Goal: Information Seeking & Learning: Learn about a topic

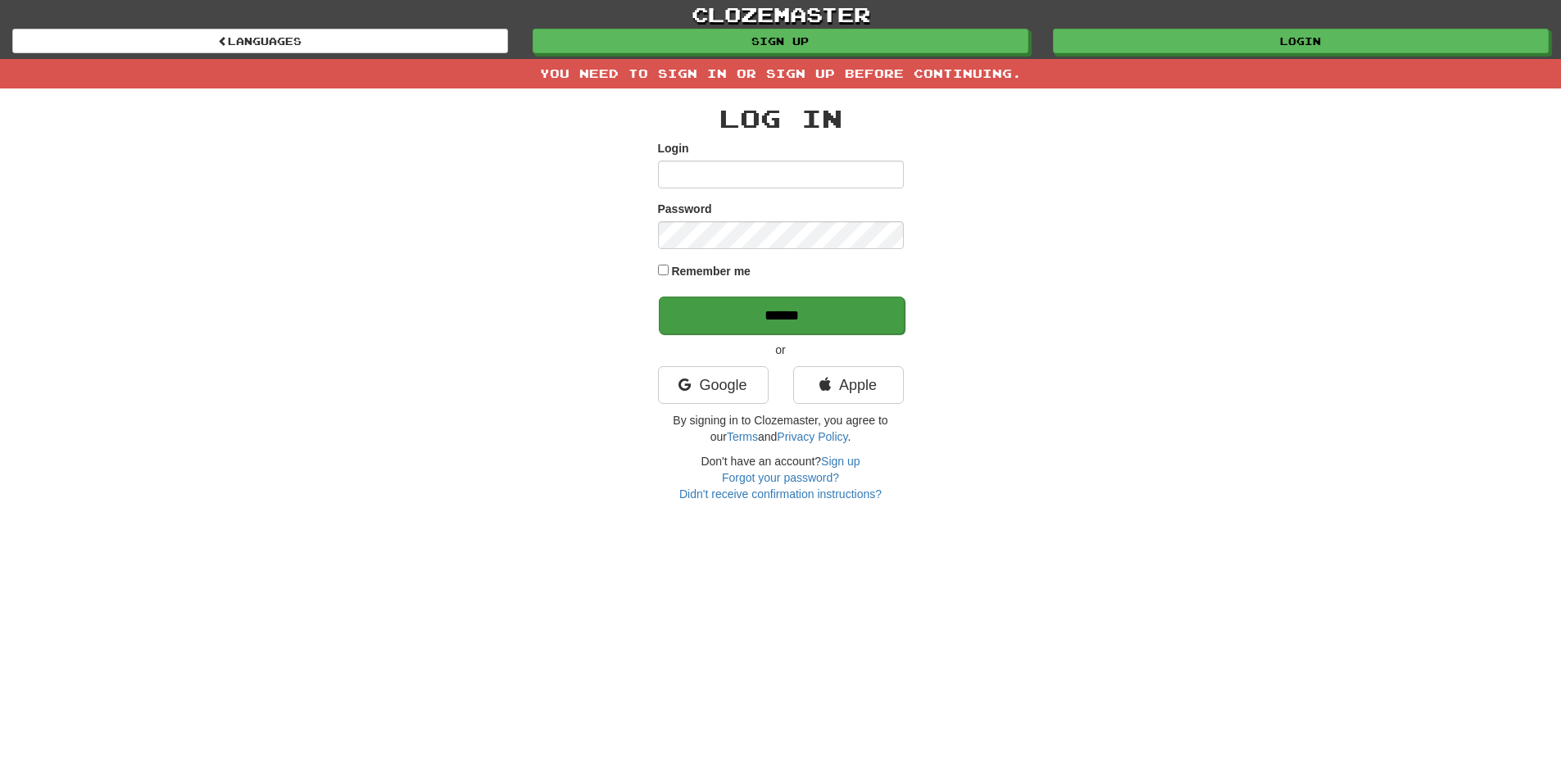
type input "**********"
click at [756, 298] on input "******" at bounding box center [782, 315] width 246 height 37
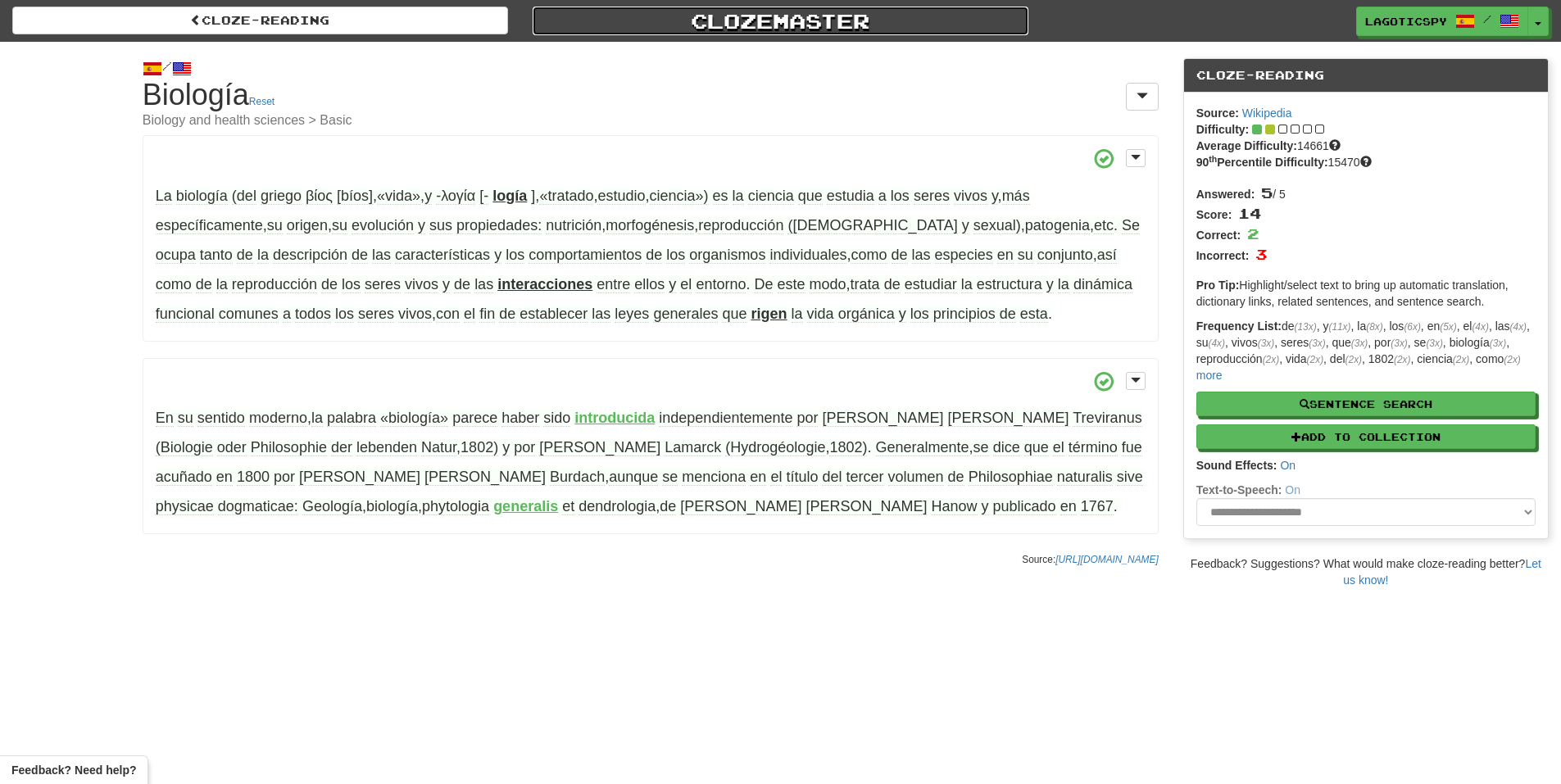
click at [743, 15] on link "Clozemaster" at bounding box center [781, 21] width 496 height 28
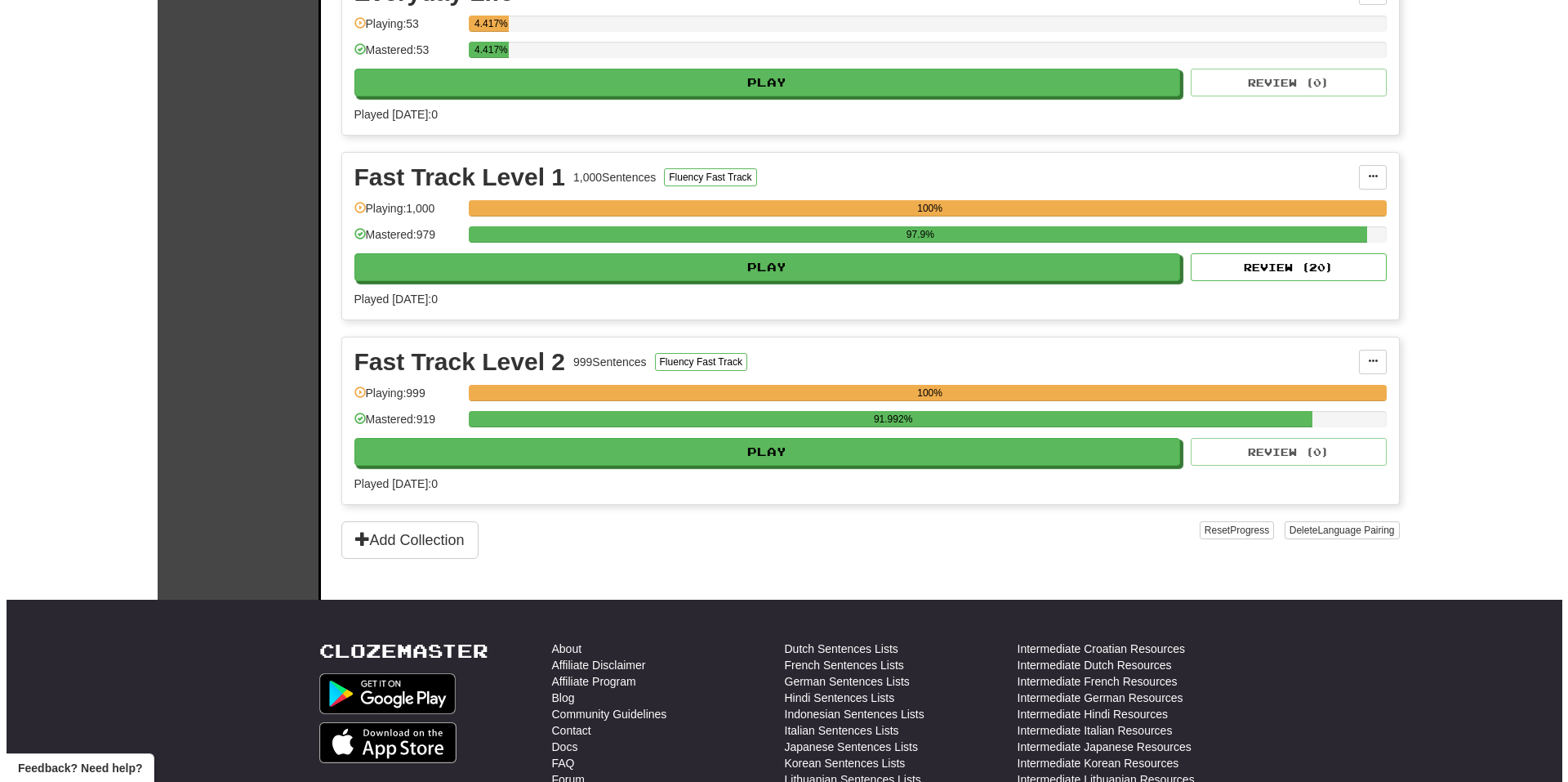
scroll to position [409, 0]
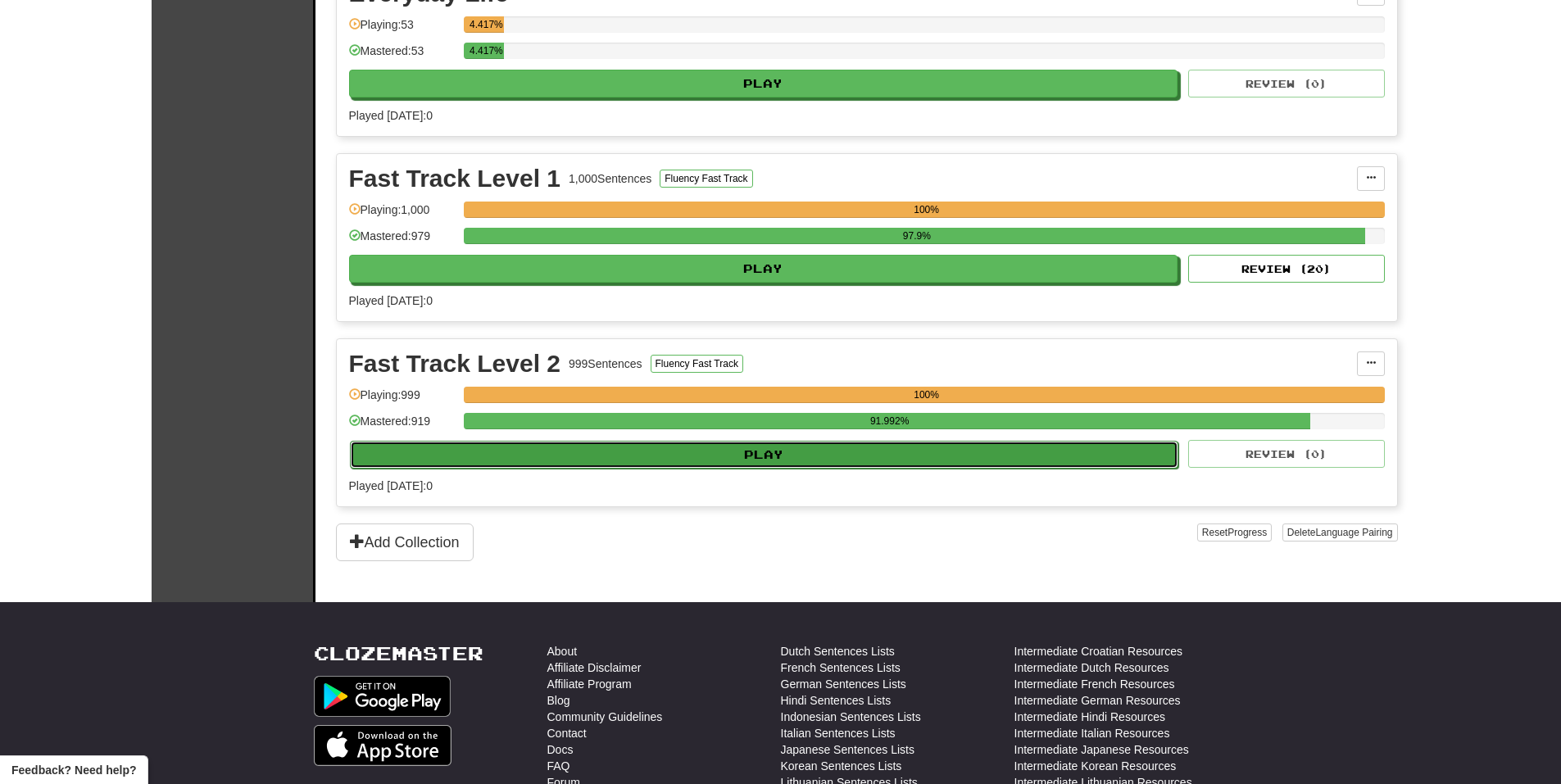
click at [1057, 456] on button "Play" at bounding box center [764, 455] width 829 height 28
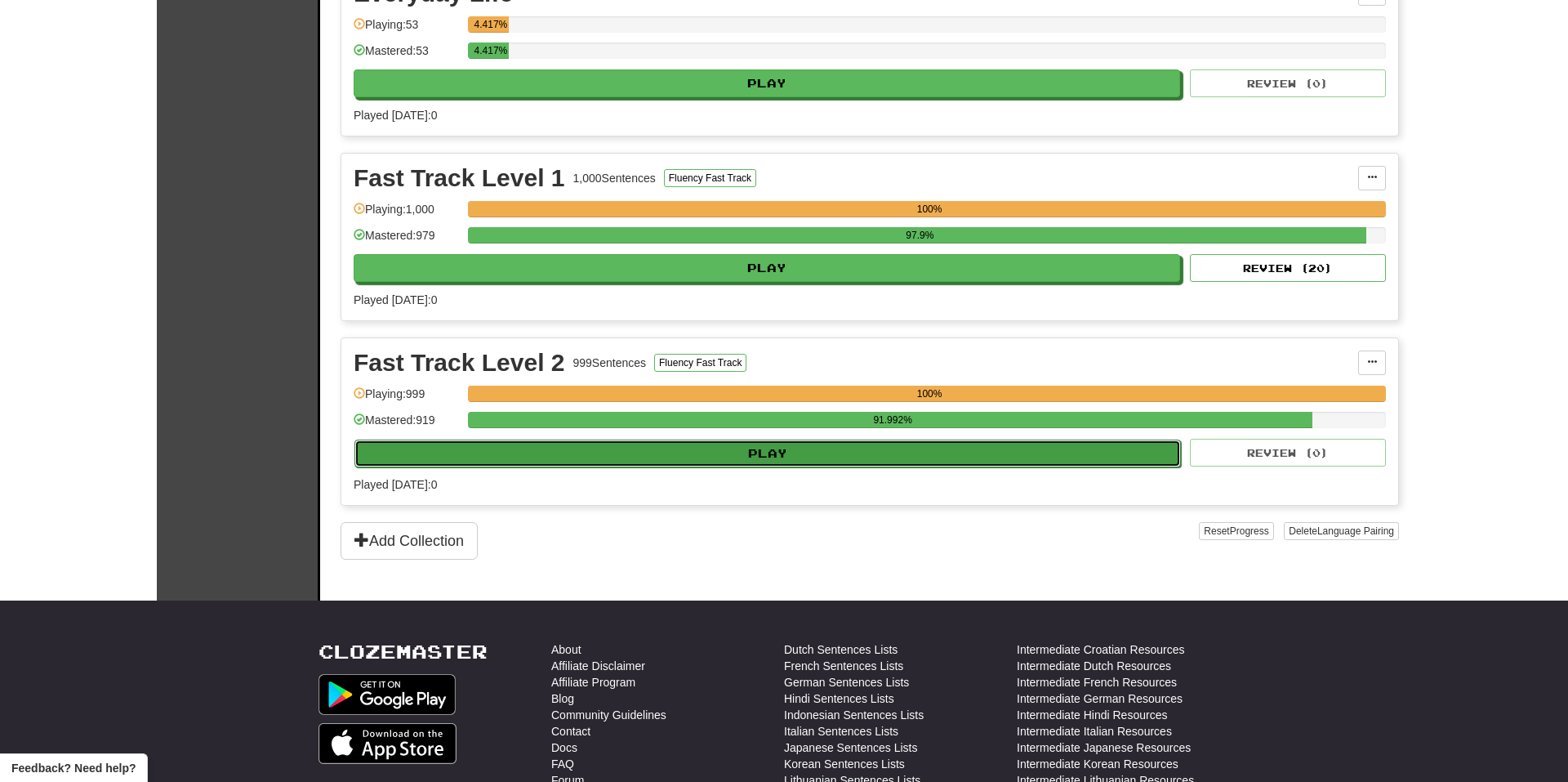
select select "**"
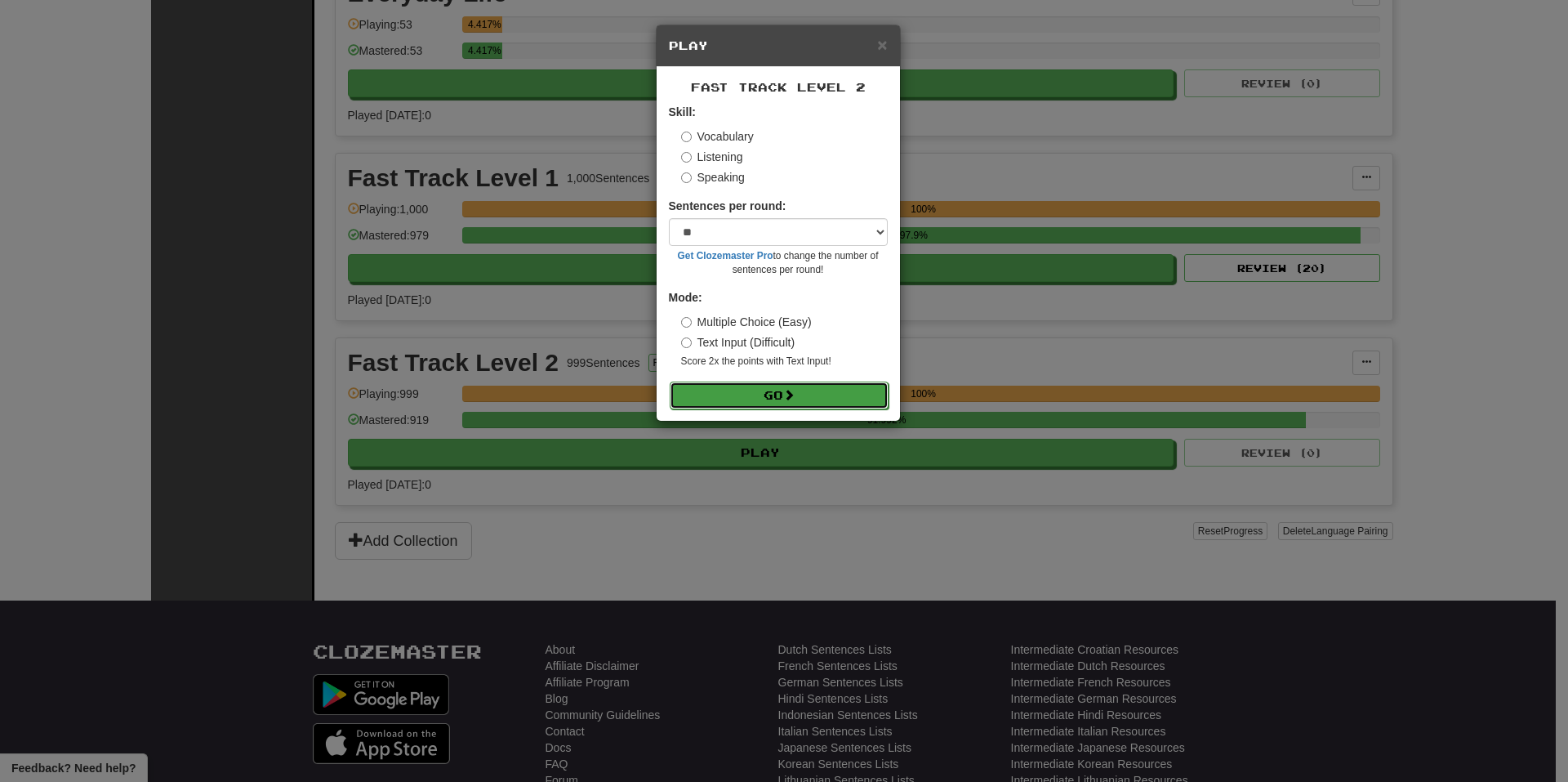
click at [879, 381] on button "Go" at bounding box center [779, 396] width 219 height 28
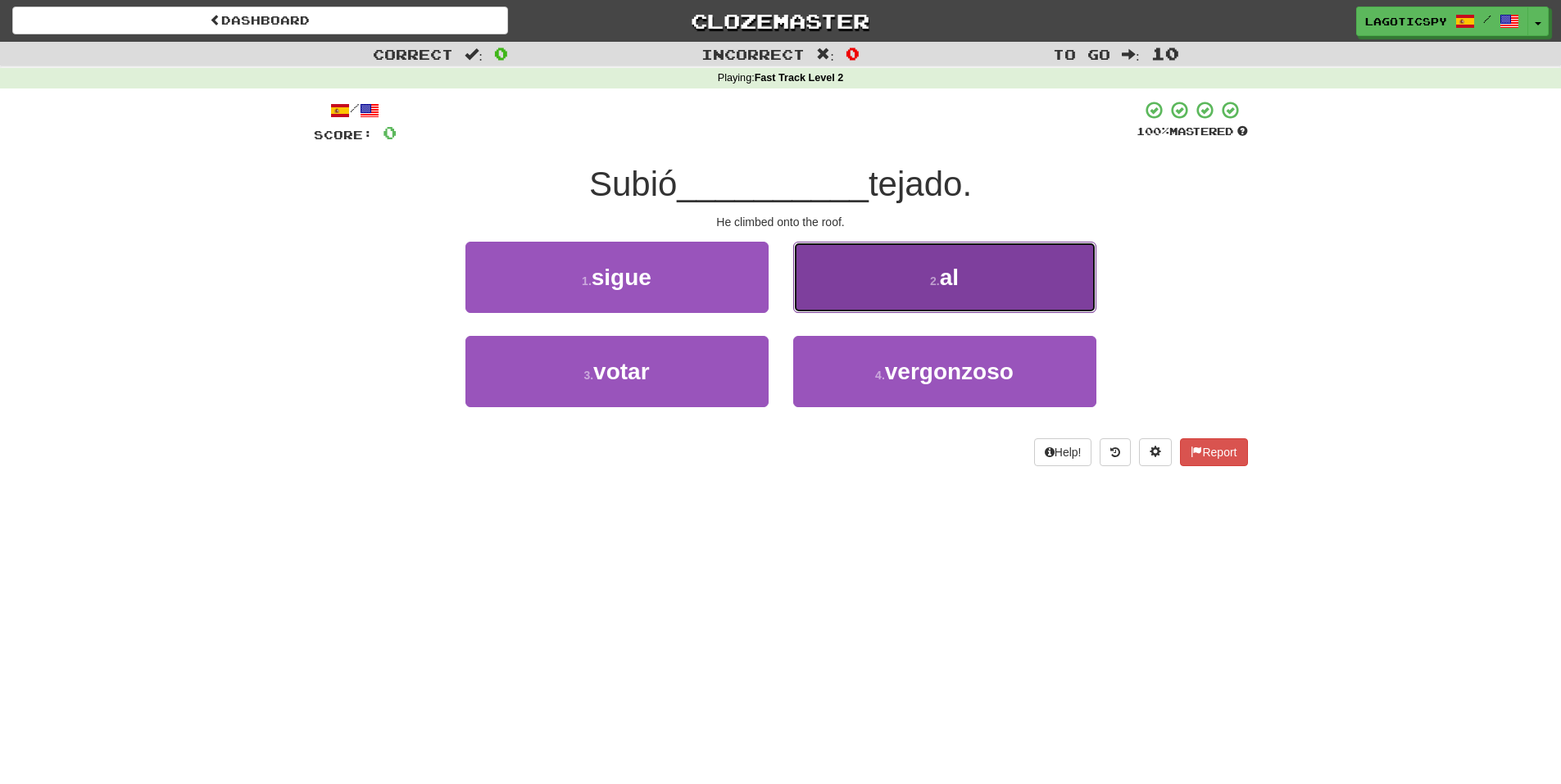
click at [884, 268] on button "2 . al" at bounding box center [945, 278] width 304 height 71
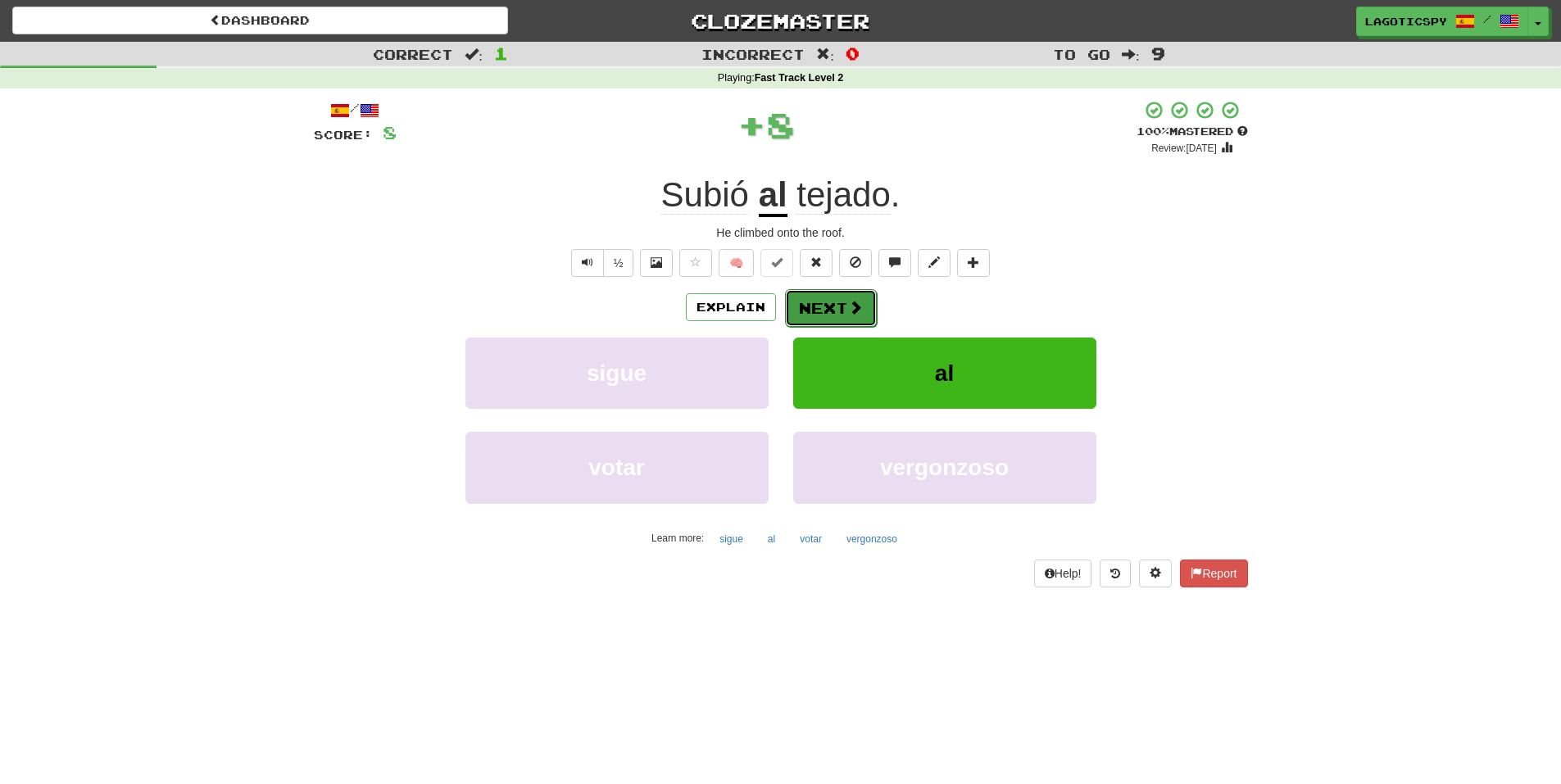
click at [833, 312] on button "Next" at bounding box center [831, 308] width 91 height 37
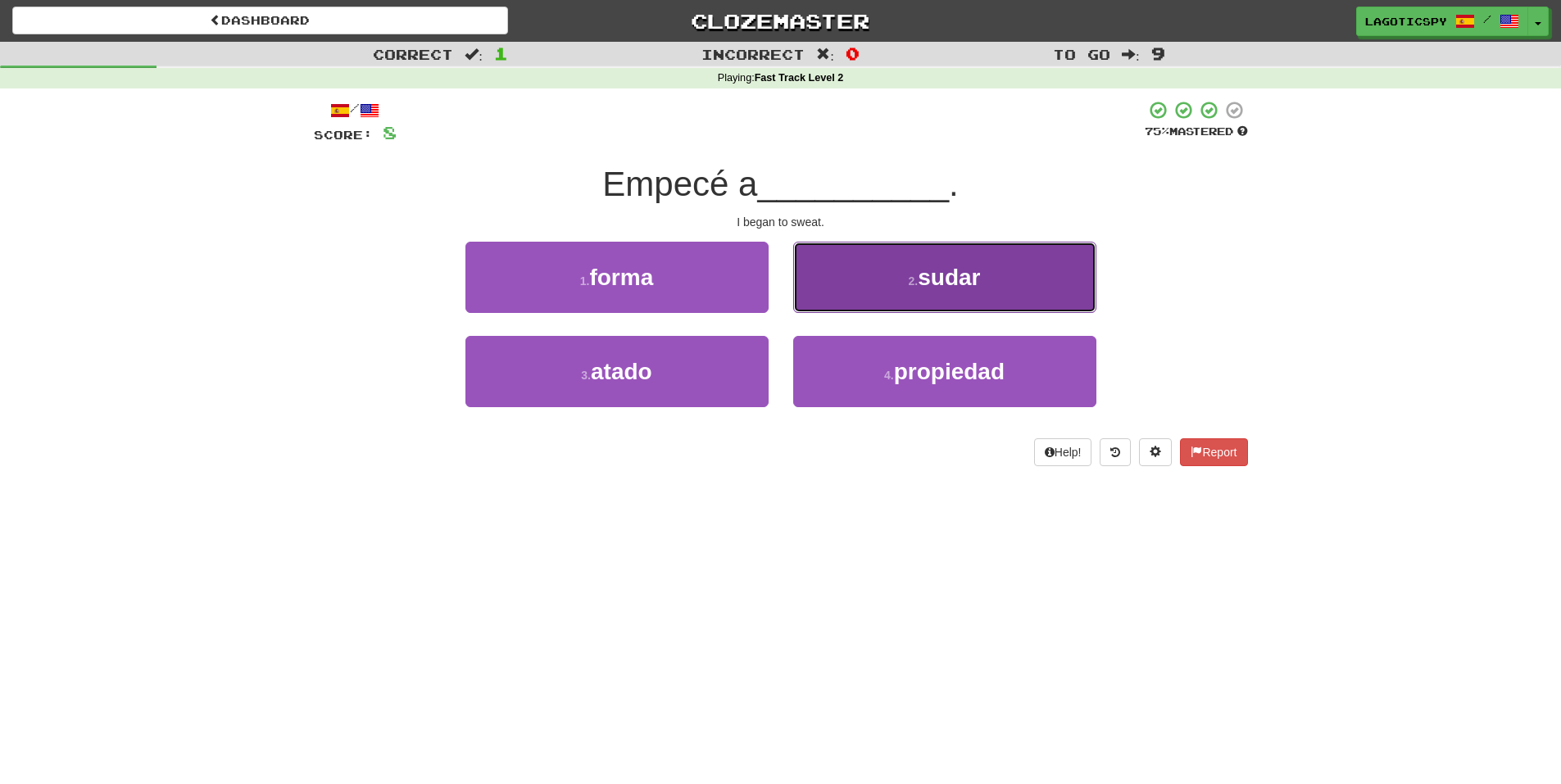
click at [869, 281] on button "2 . sudar" at bounding box center [945, 278] width 304 height 71
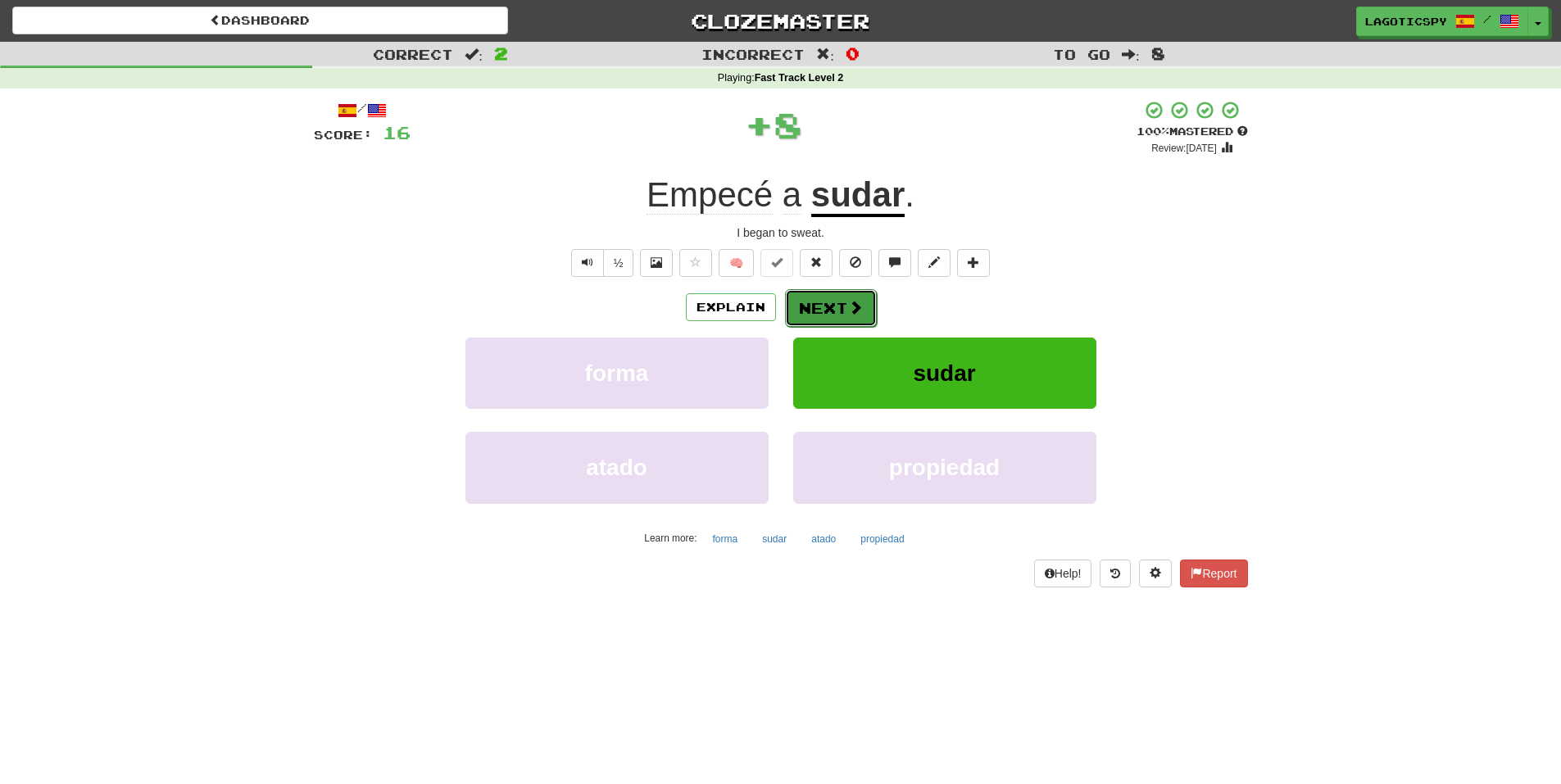
click at [844, 318] on button "Next" at bounding box center [831, 308] width 91 height 37
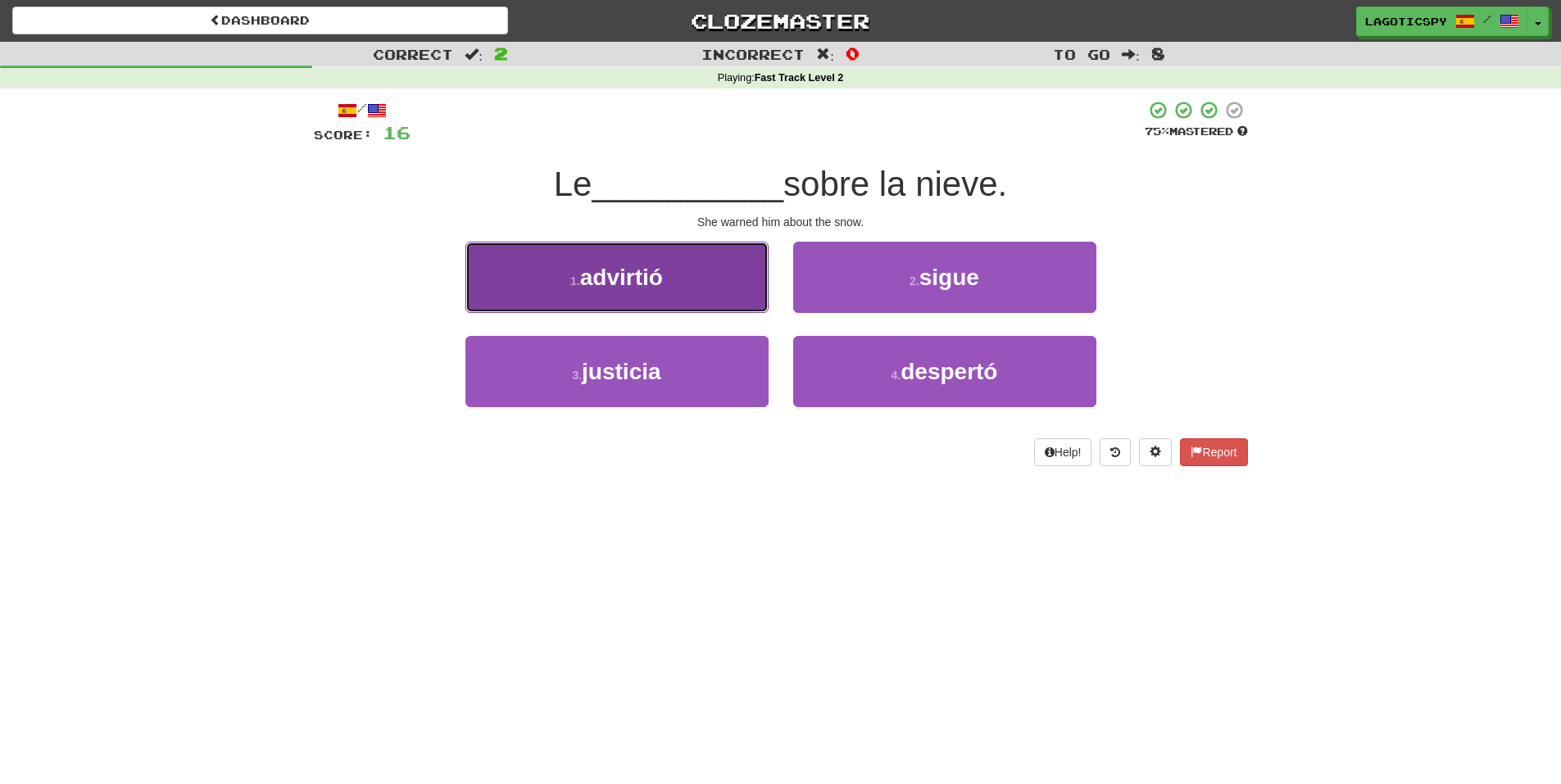
click at [711, 305] on button "1 . advirtió" at bounding box center [617, 278] width 304 height 71
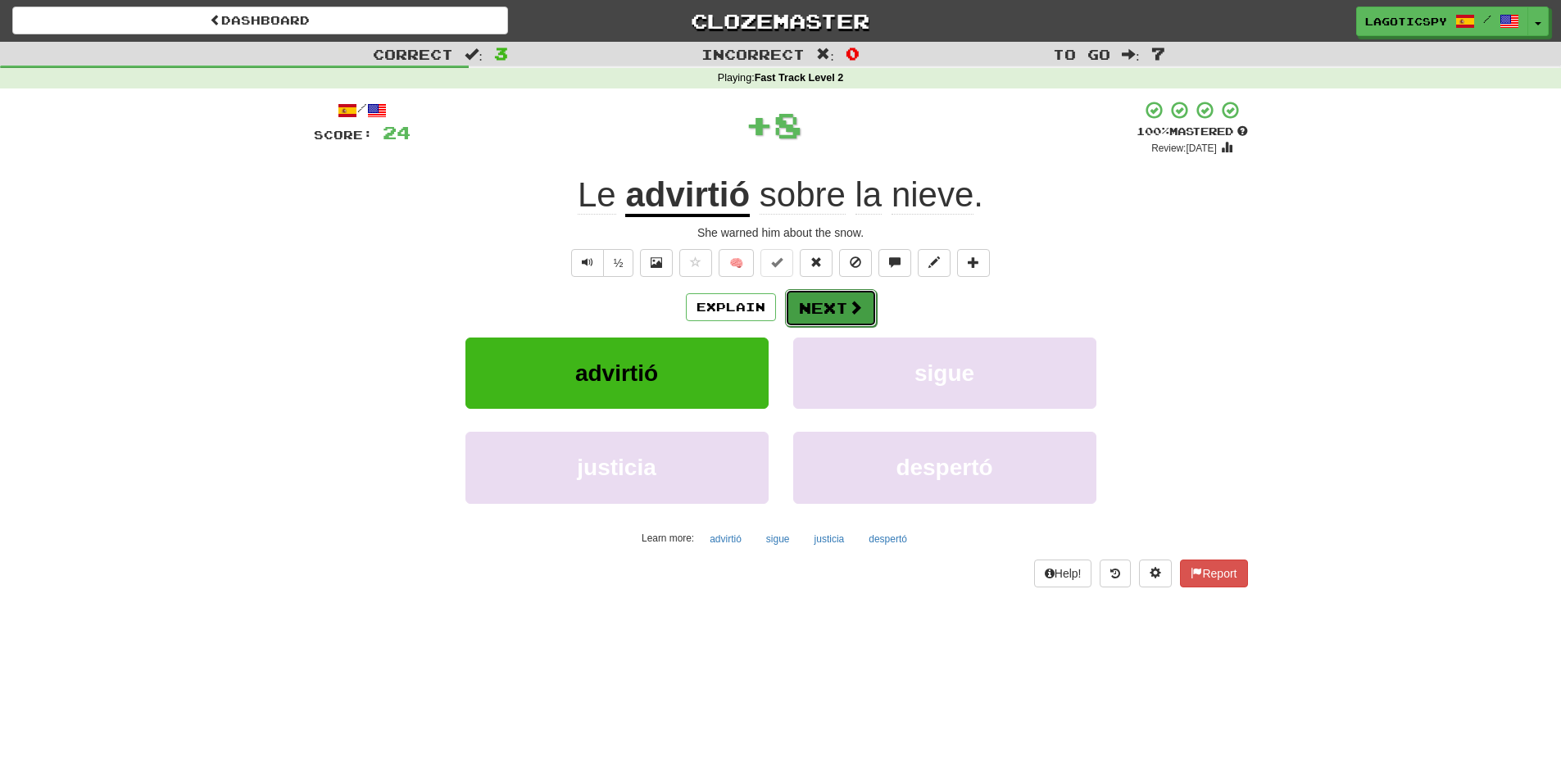
click at [855, 296] on button "Next" at bounding box center [831, 308] width 91 height 37
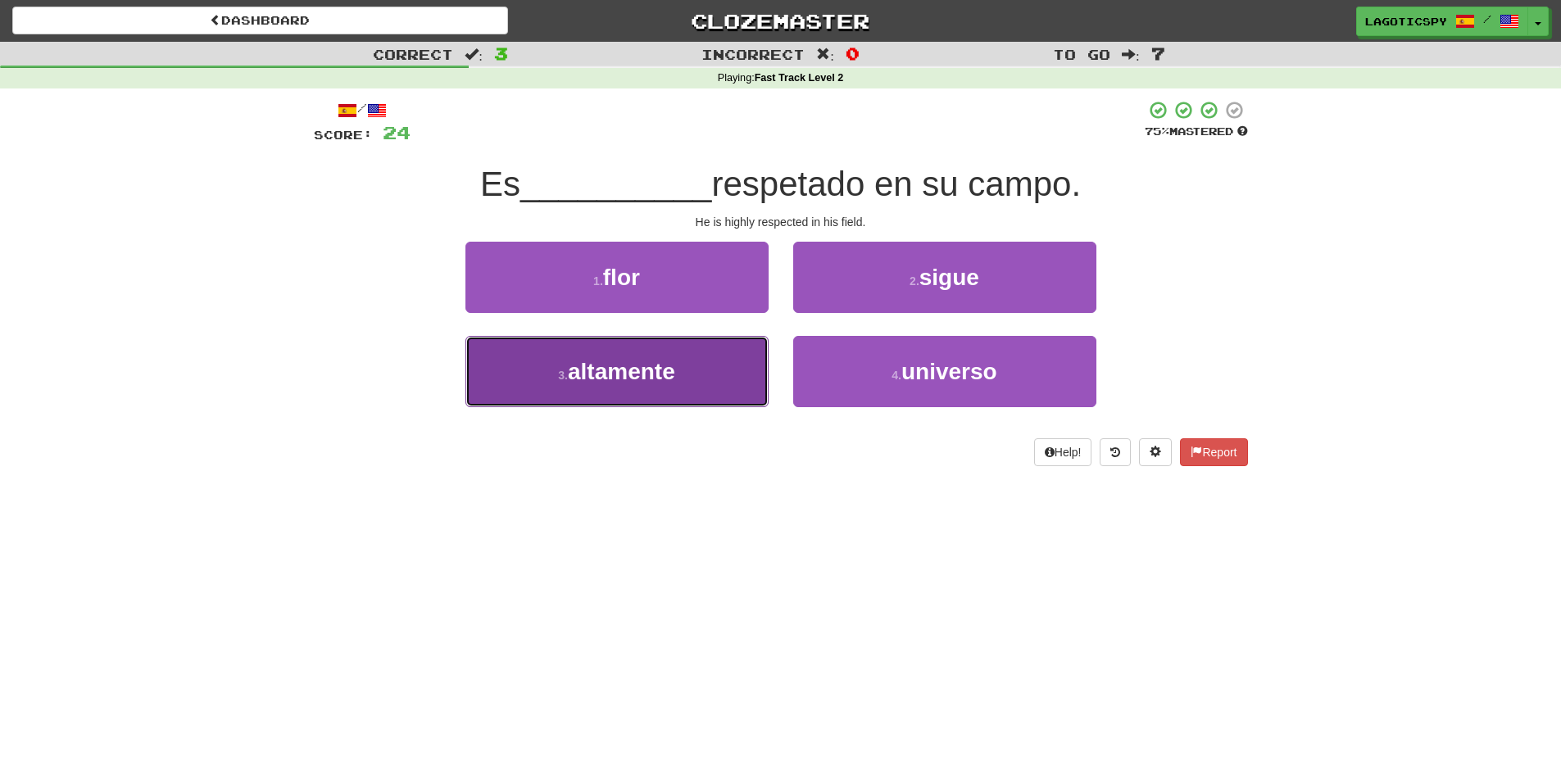
click at [664, 402] on button "3 . altamente" at bounding box center [617, 372] width 304 height 71
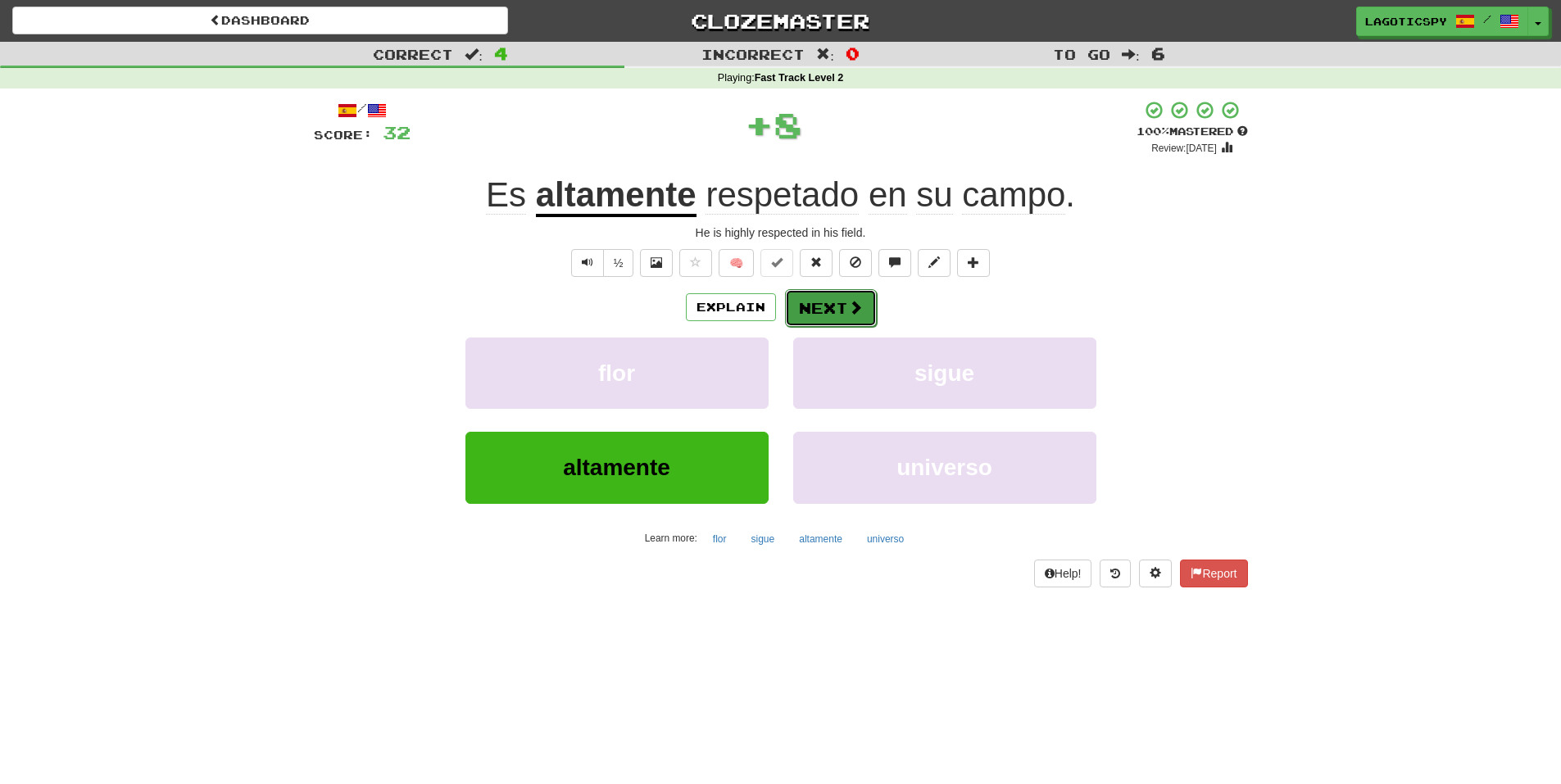
click at [818, 302] on button "Next" at bounding box center [831, 308] width 91 height 37
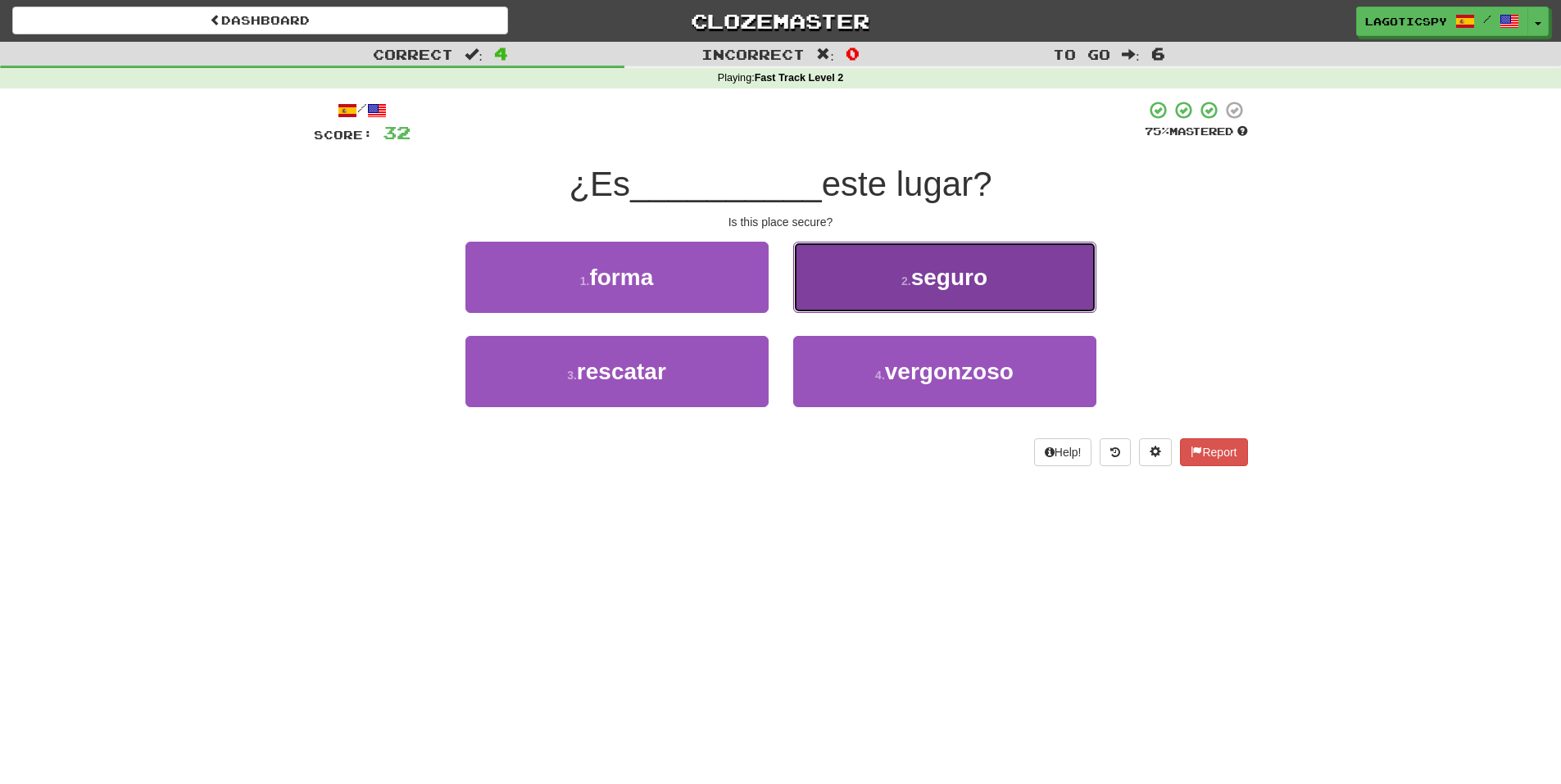
click at [970, 269] on span "seguro" at bounding box center [950, 277] width 77 height 26
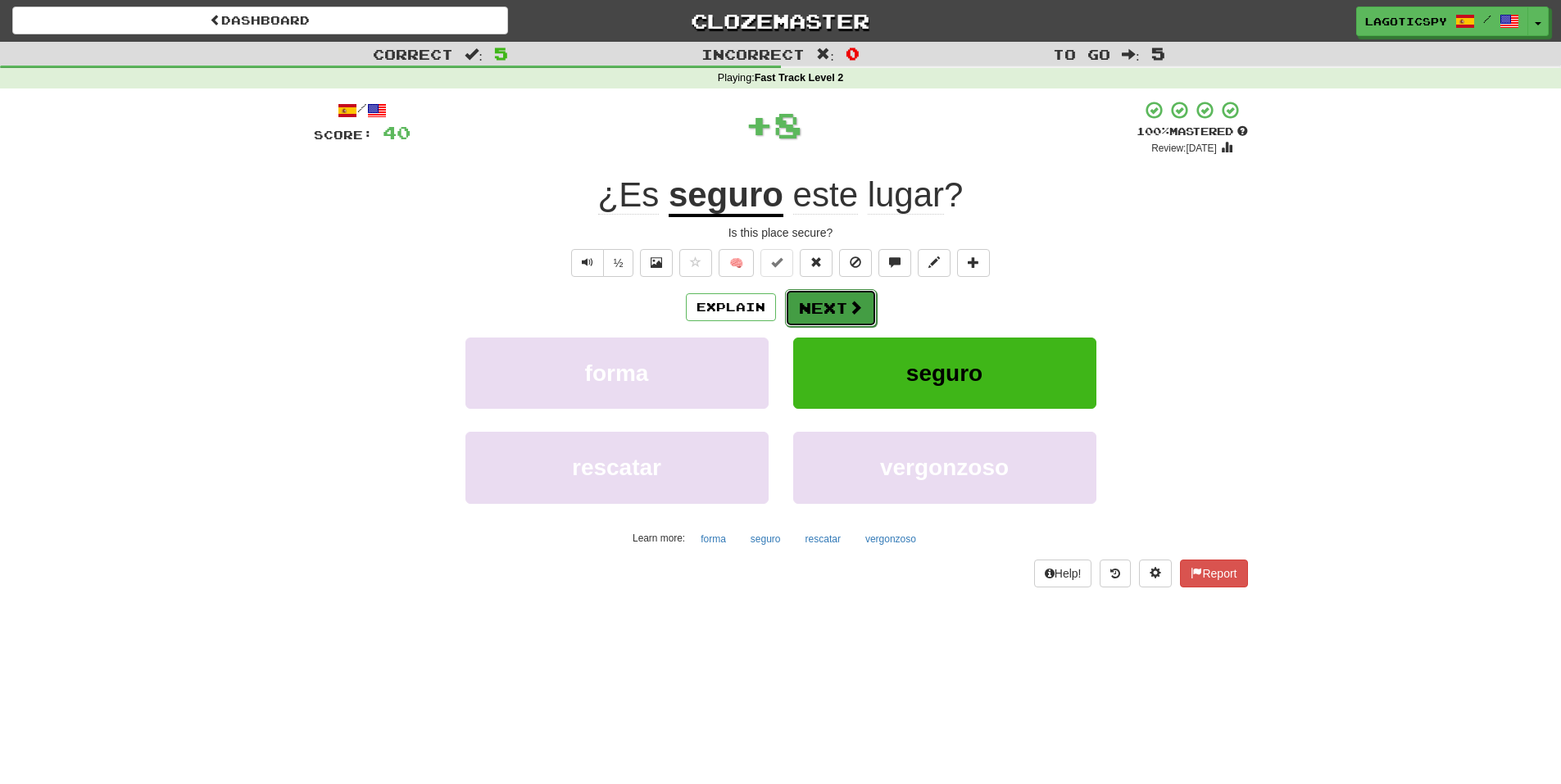
click at [832, 308] on button "Next" at bounding box center [831, 308] width 91 height 37
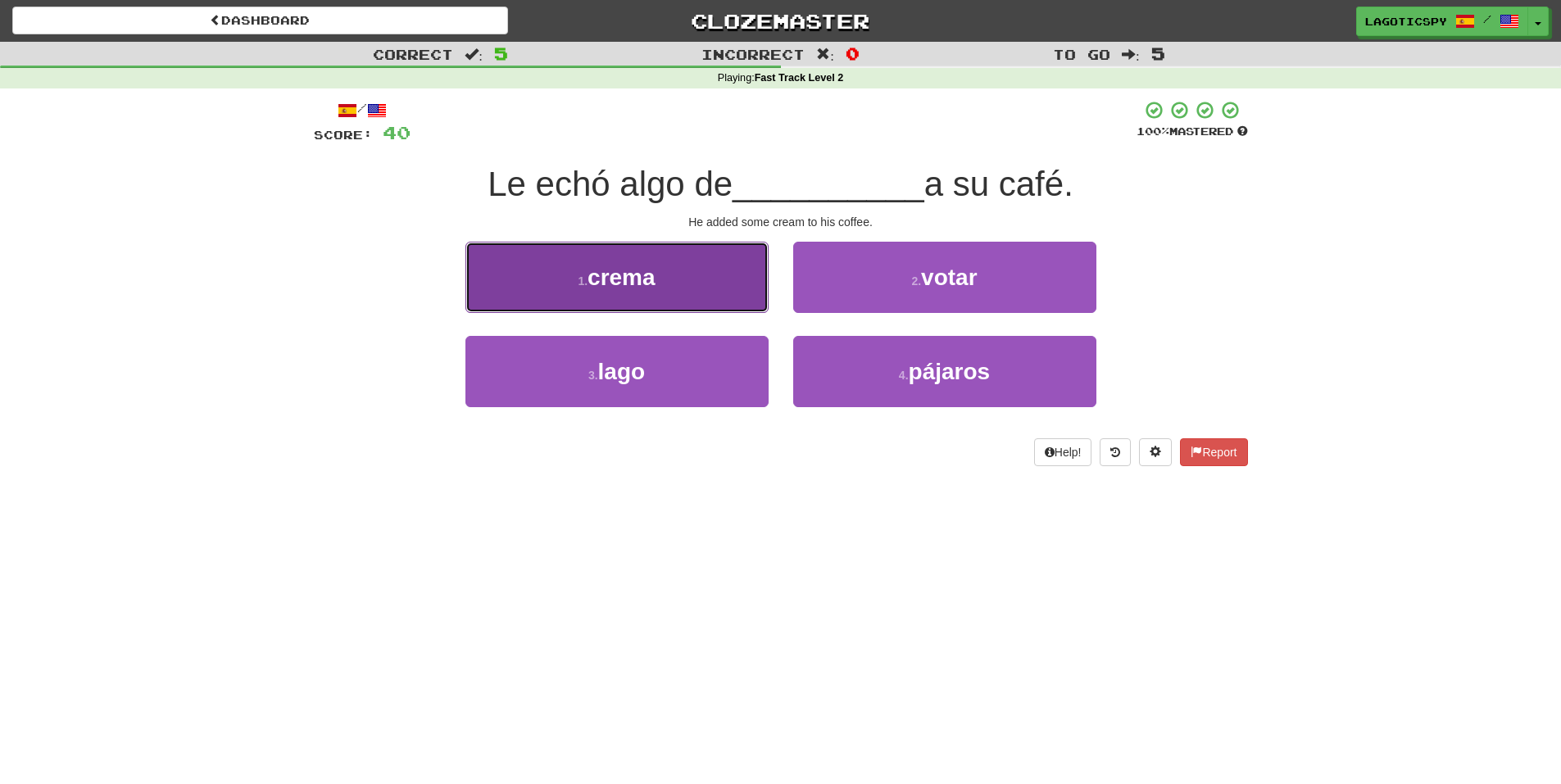
click at [729, 265] on button "1 . crema" at bounding box center [617, 278] width 304 height 71
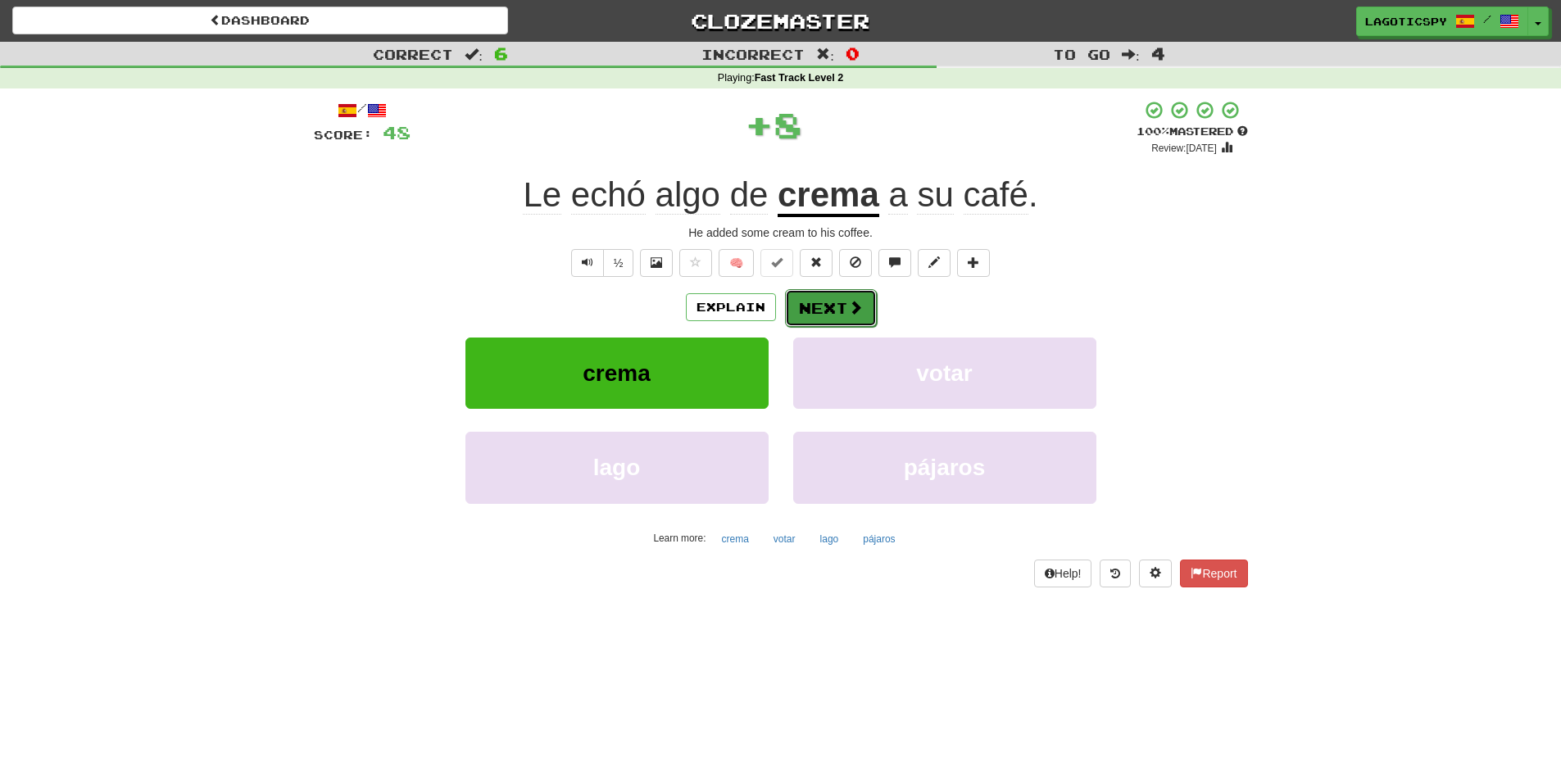
click at [815, 309] on button "Next" at bounding box center [831, 308] width 91 height 37
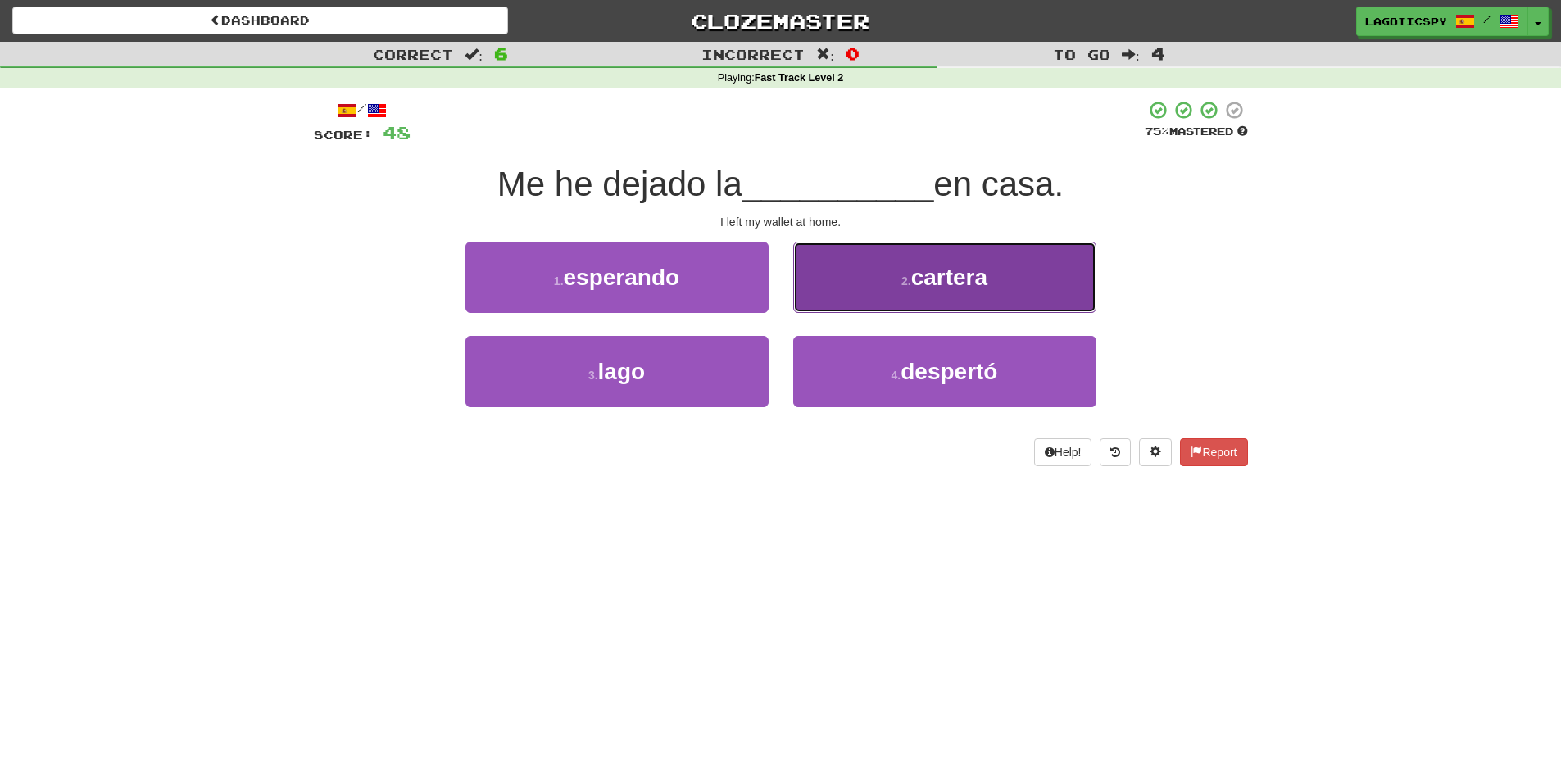
click at [870, 291] on button "2 . cartera" at bounding box center [945, 278] width 304 height 71
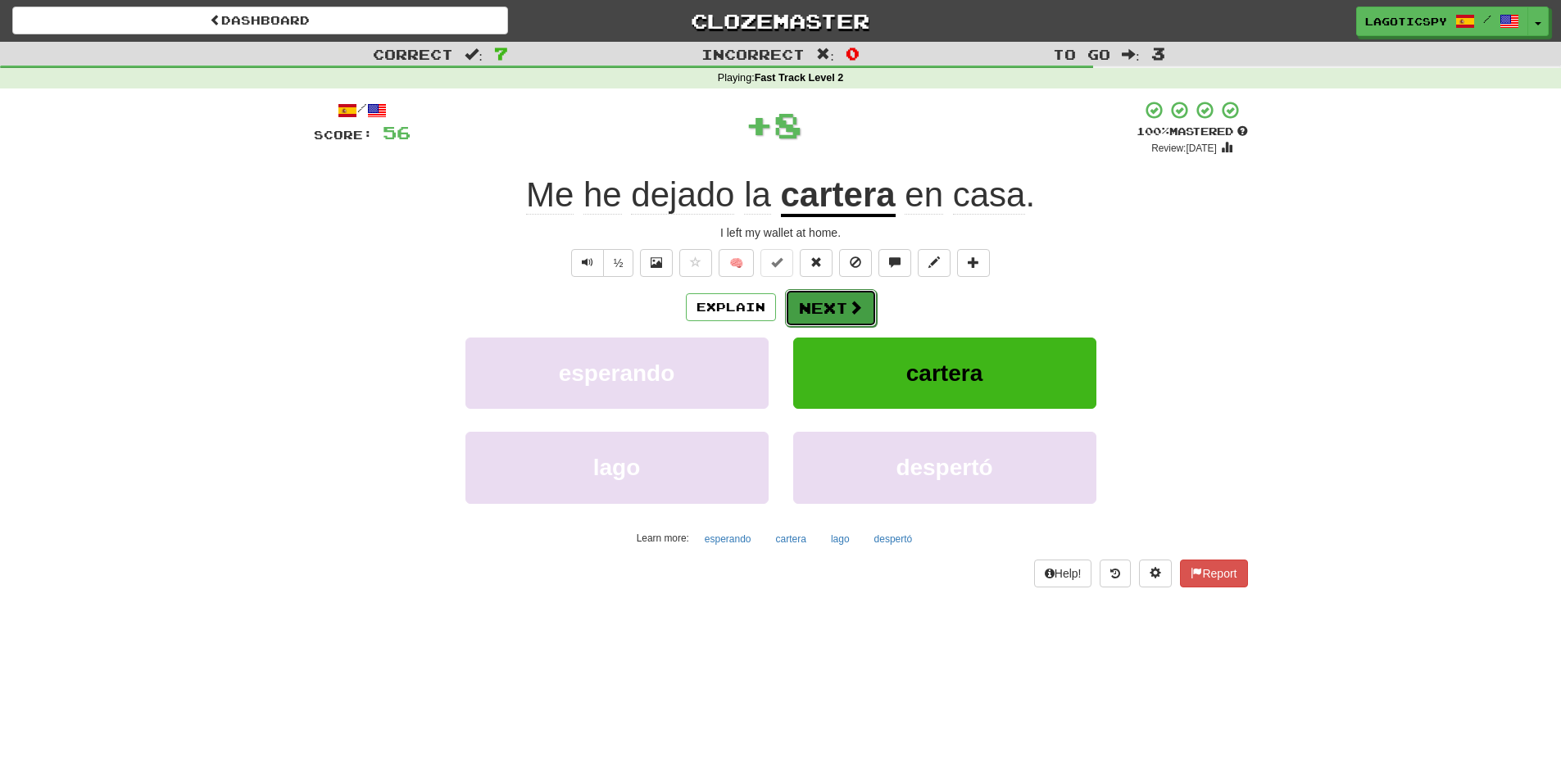
click at [827, 295] on button "Next" at bounding box center [831, 308] width 91 height 37
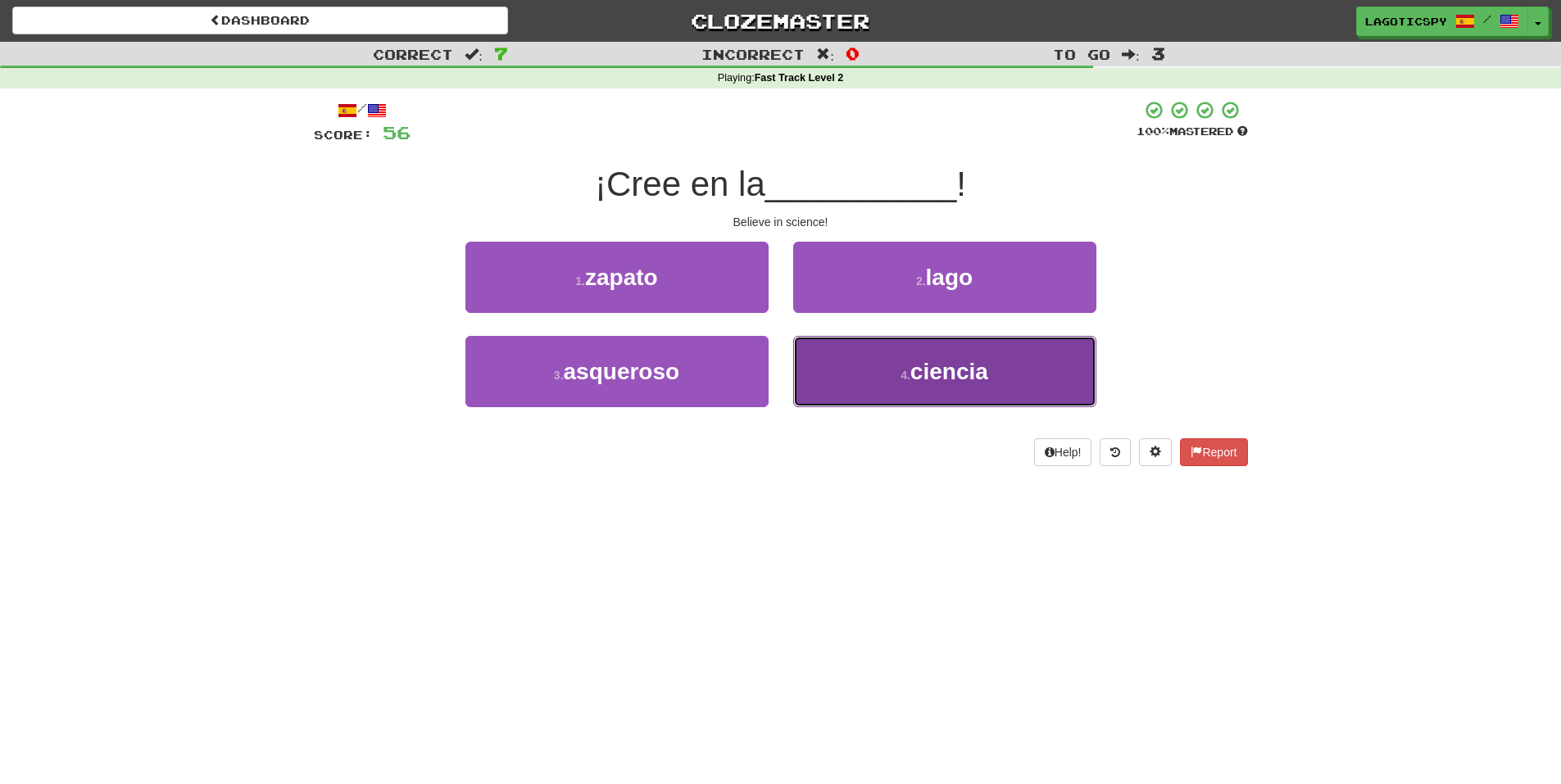
click at [955, 364] on span "ciencia" at bounding box center [950, 372] width 78 height 26
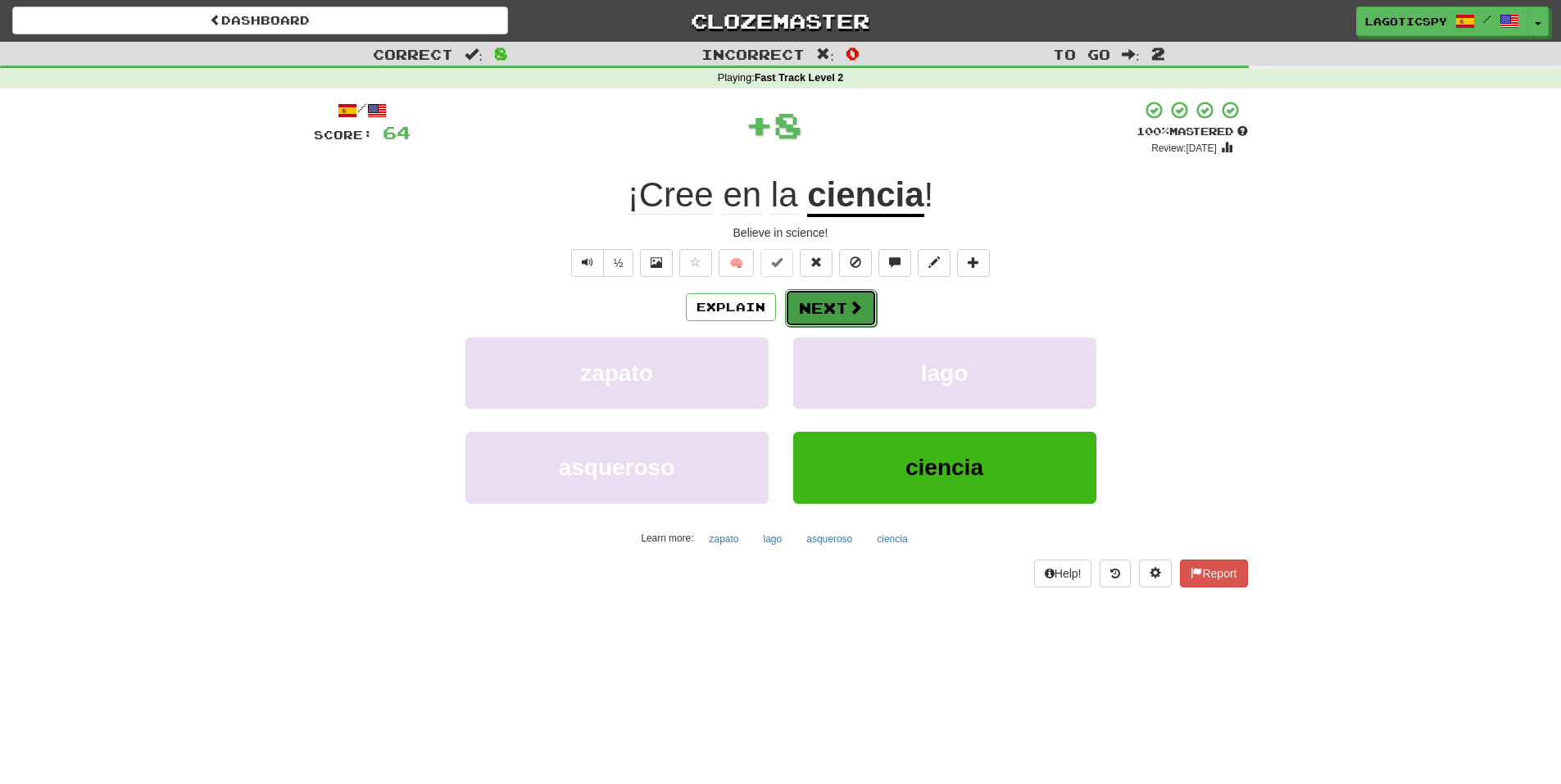
click at [834, 306] on button "Next" at bounding box center [831, 308] width 91 height 37
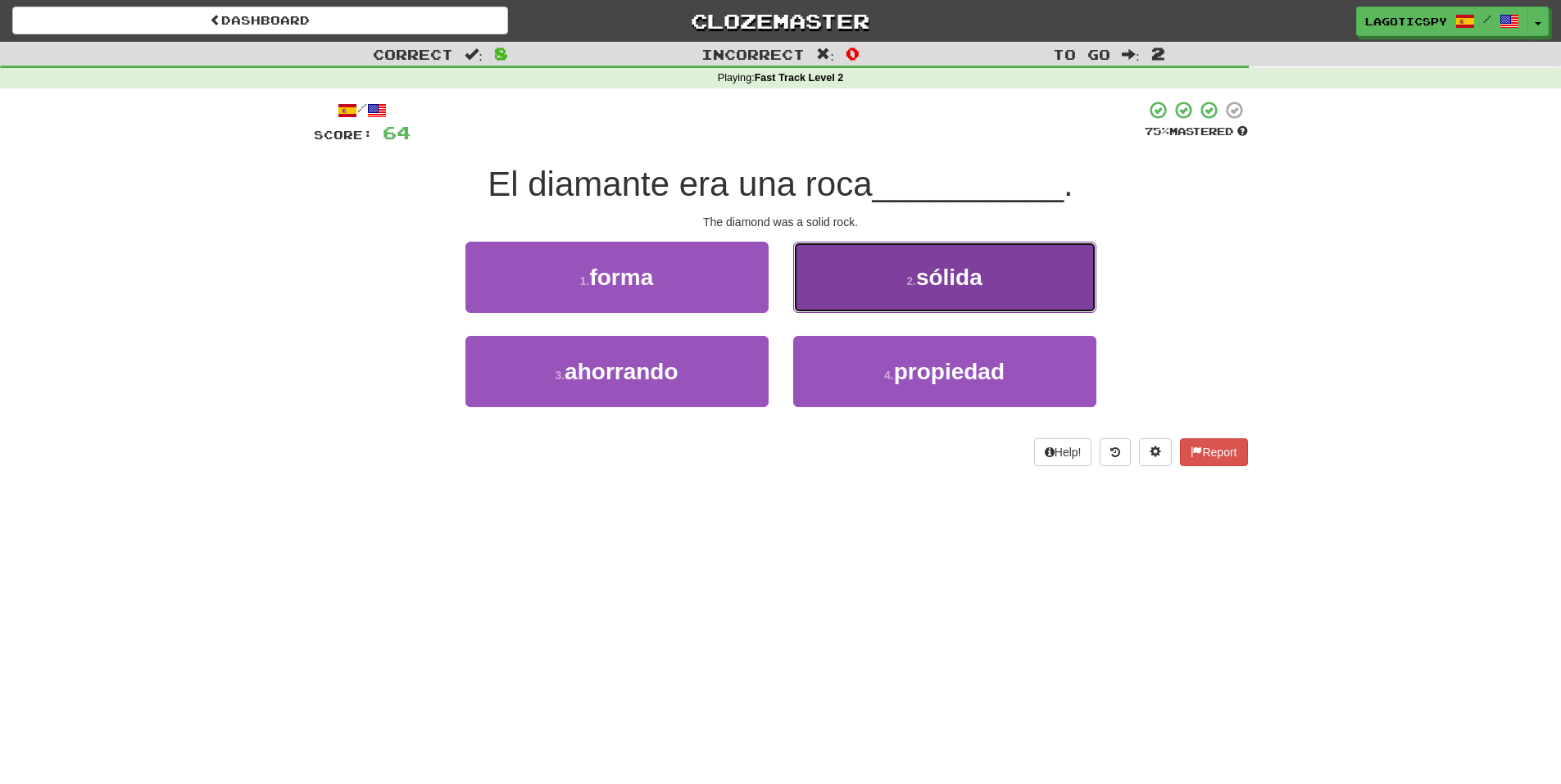
click at [862, 275] on button "2 . sólida" at bounding box center [945, 278] width 304 height 71
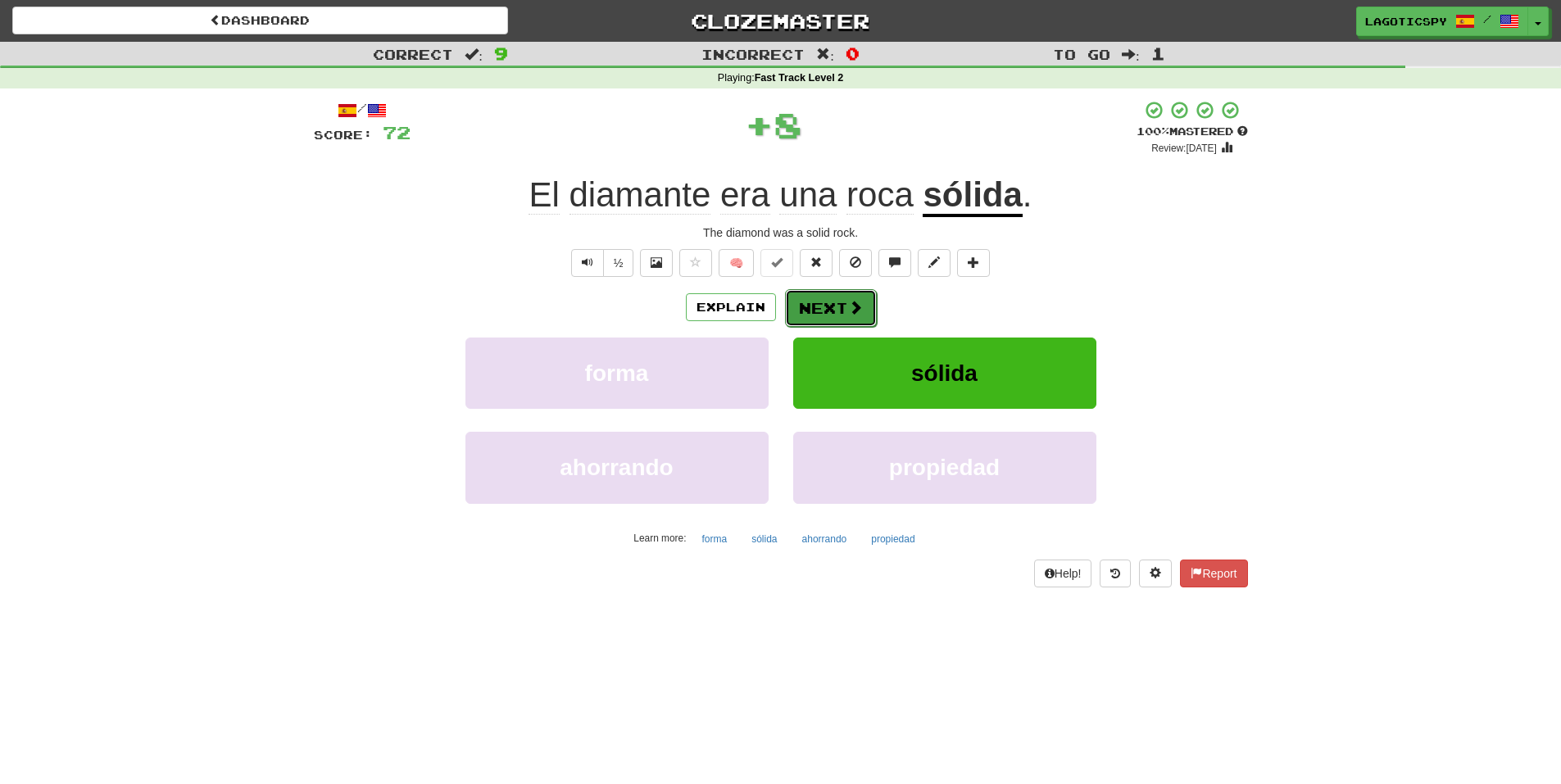
drag, startPoint x: 823, startPoint y: 318, endPoint x: 814, endPoint y: 318, distance: 9.0
click at [814, 318] on button "Next" at bounding box center [831, 308] width 91 height 37
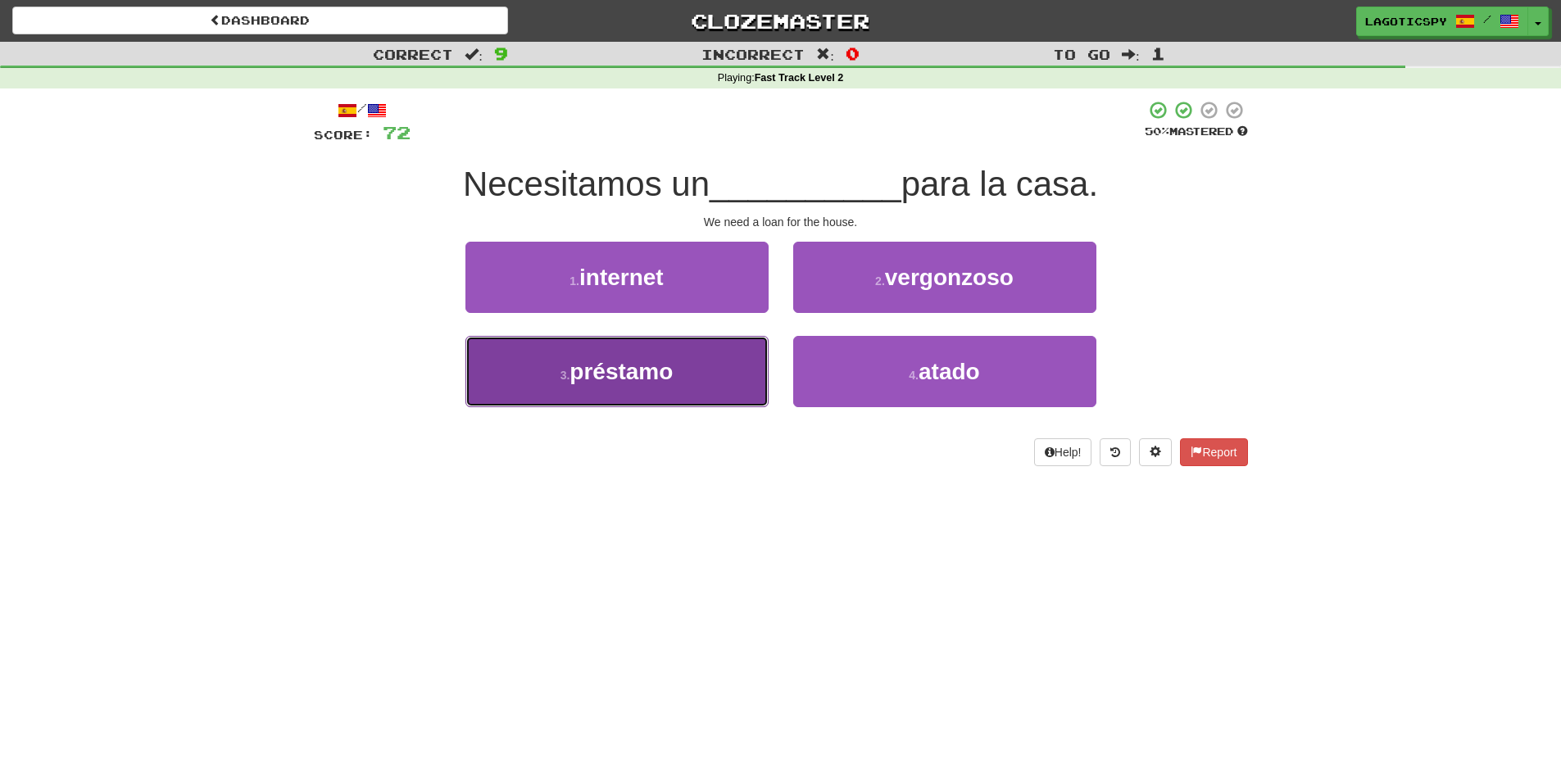
click at [711, 367] on button "3 . préstamo" at bounding box center [617, 372] width 304 height 71
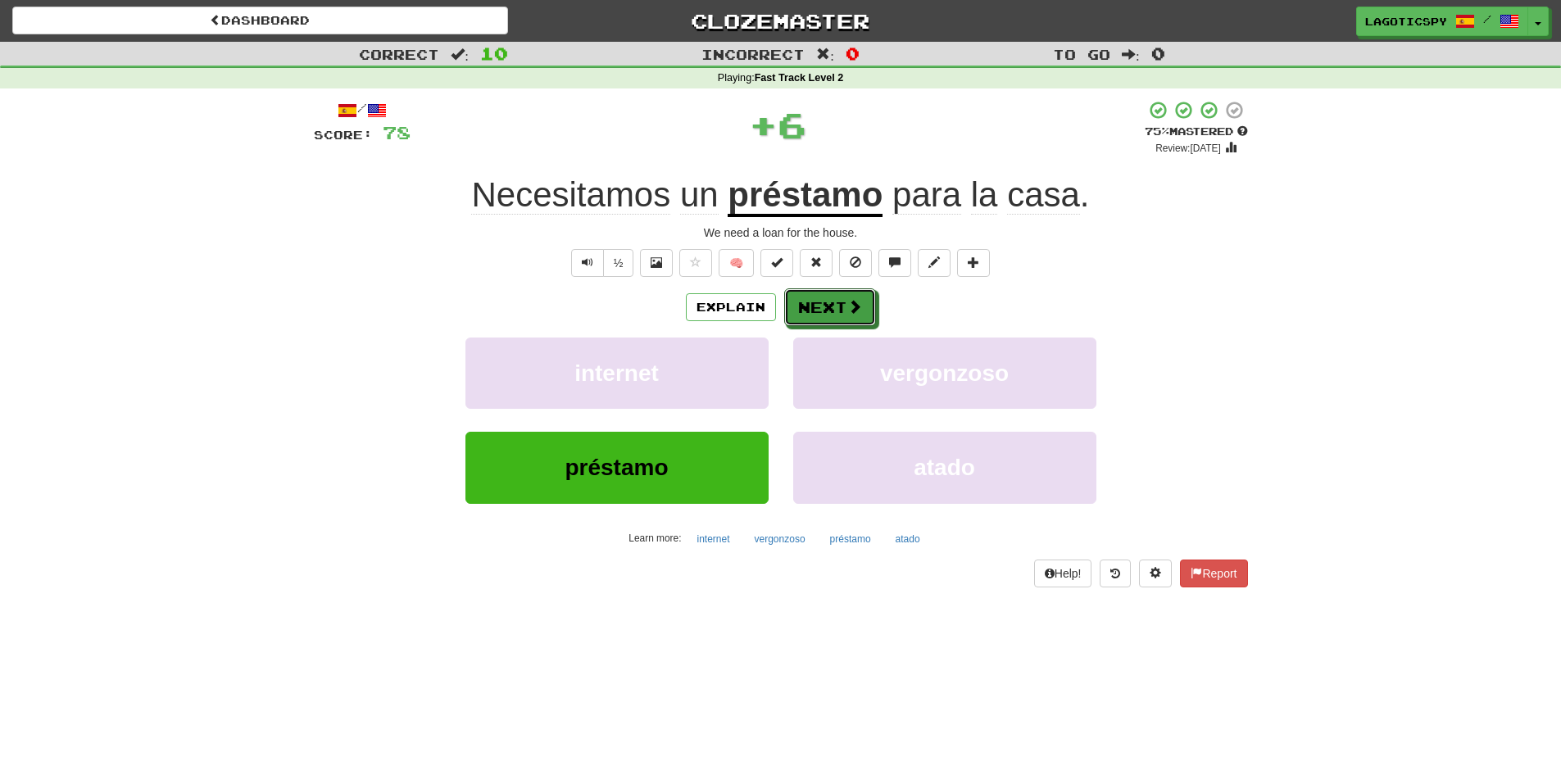
click at [832, 296] on button "Next" at bounding box center [830, 307] width 91 height 37
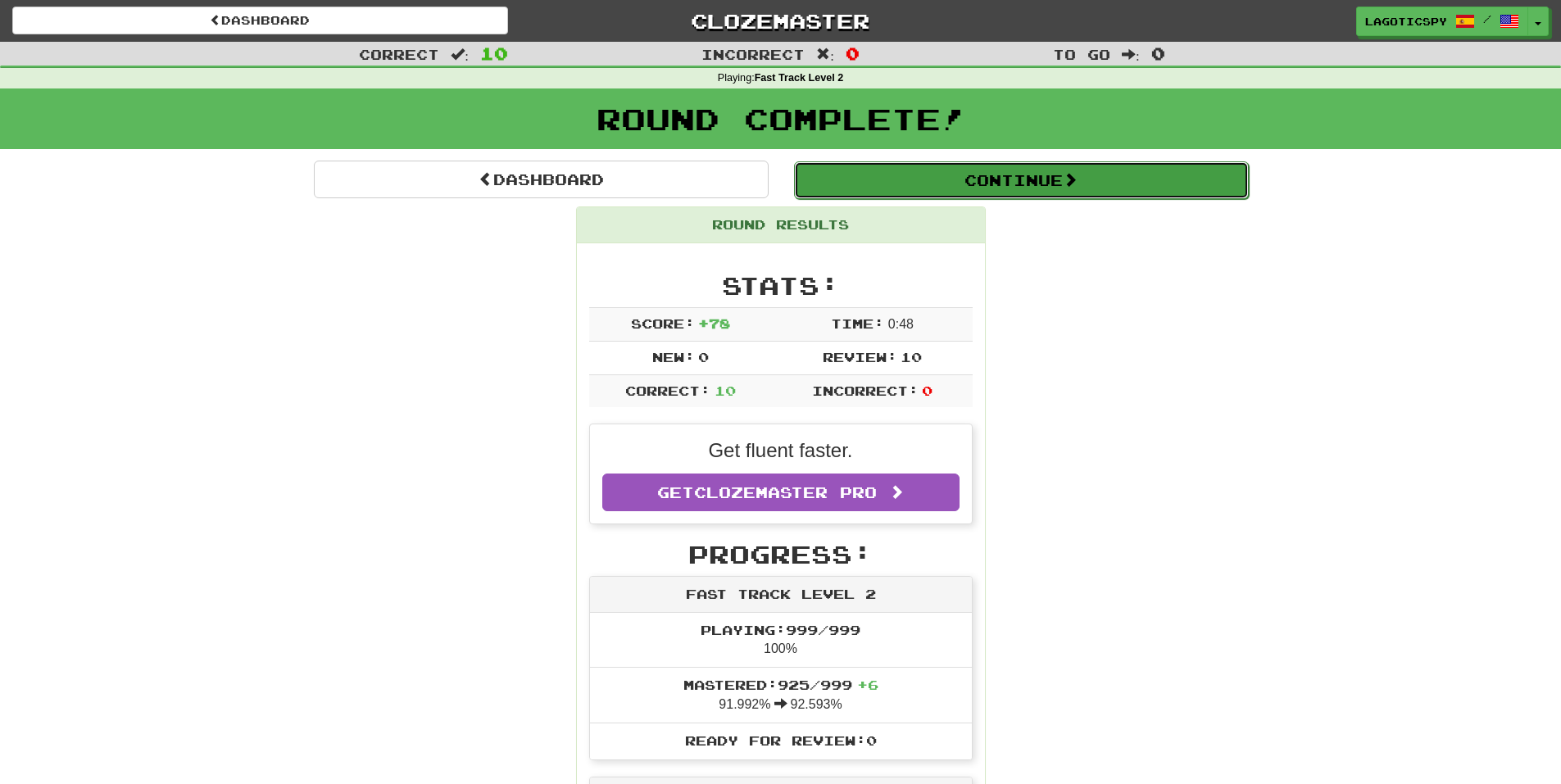
click at [919, 169] on button "Continue" at bounding box center [1021, 180] width 455 height 37
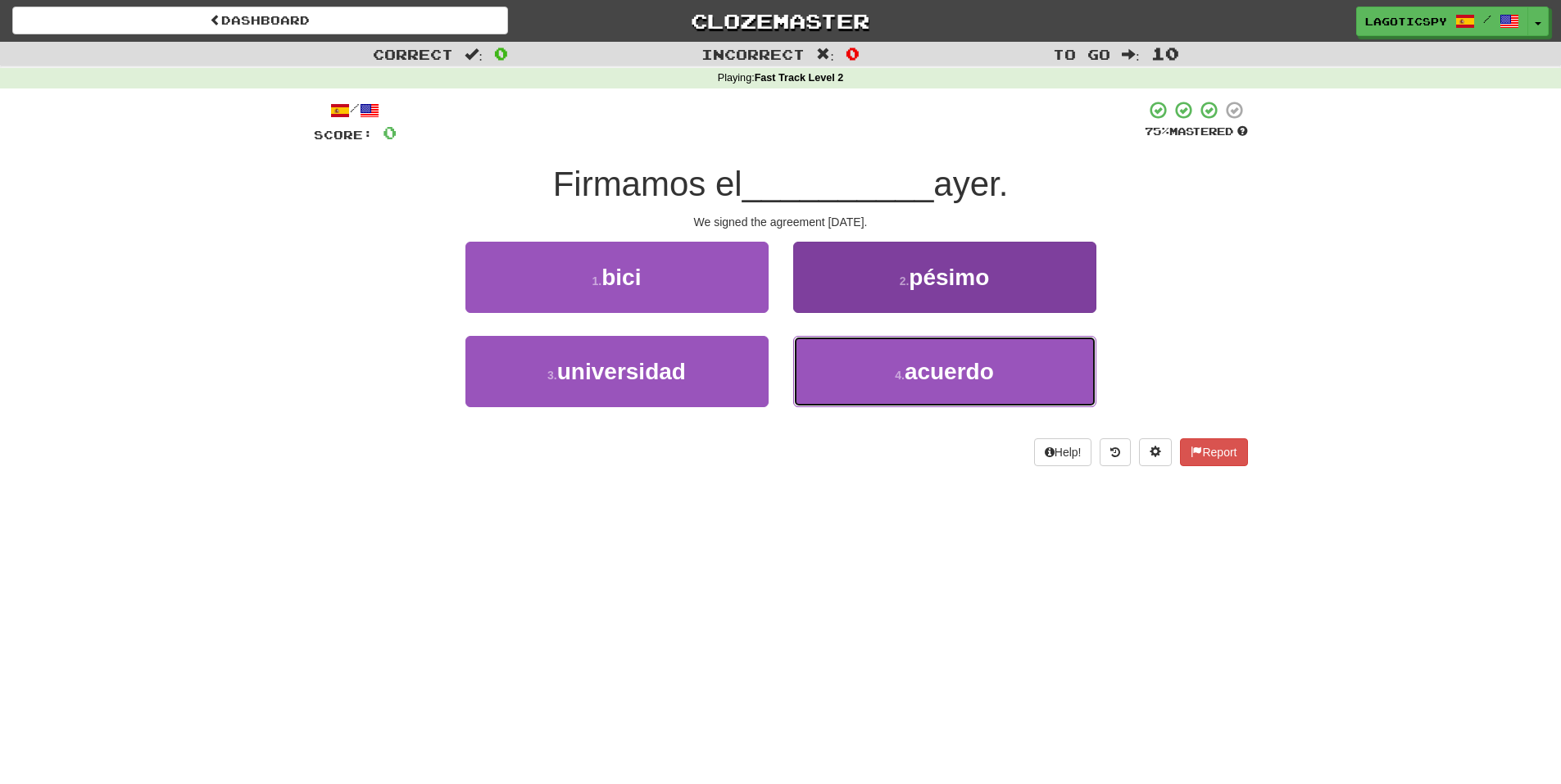
drag, startPoint x: 976, startPoint y: 364, endPoint x: 964, endPoint y: 366, distance: 12.2
click at [974, 364] on span "acuerdo" at bounding box center [949, 372] width 89 height 26
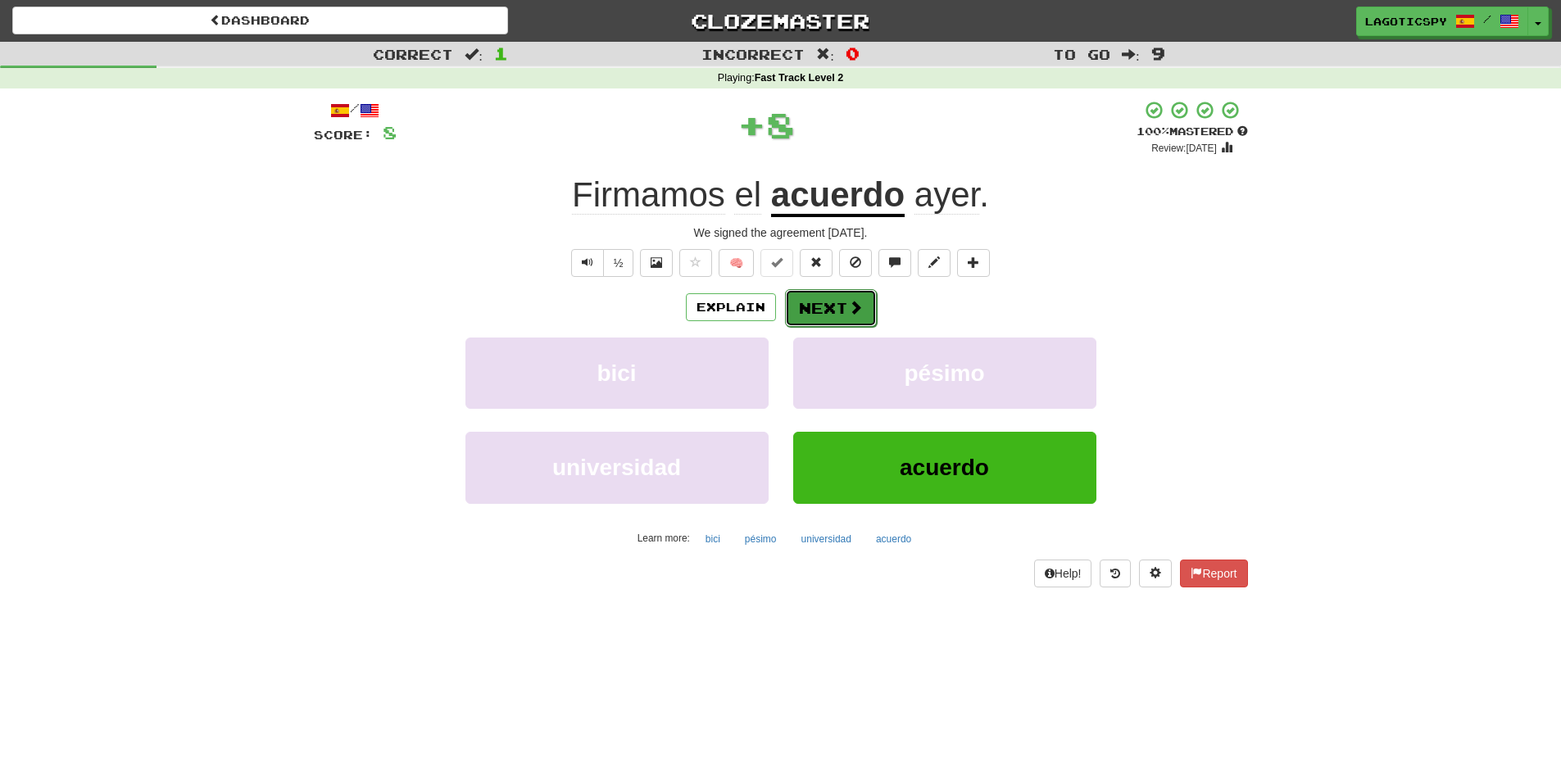
click at [849, 301] on span at bounding box center [856, 308] width 15 height 15
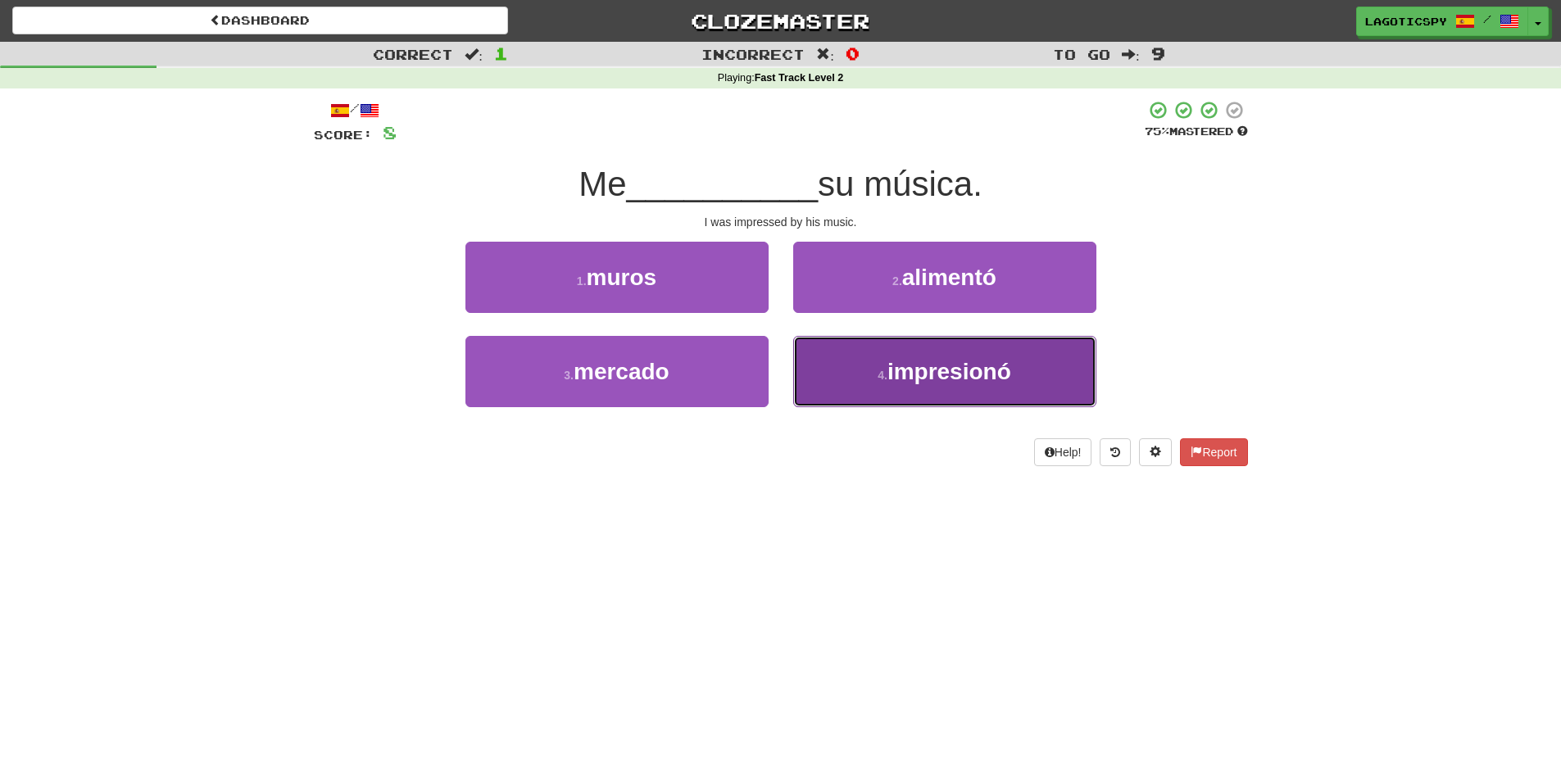
drag, startPoint x: 893, startPoint y: 364, endPoint x: 884, endPoint y: 363, distance: 9.1
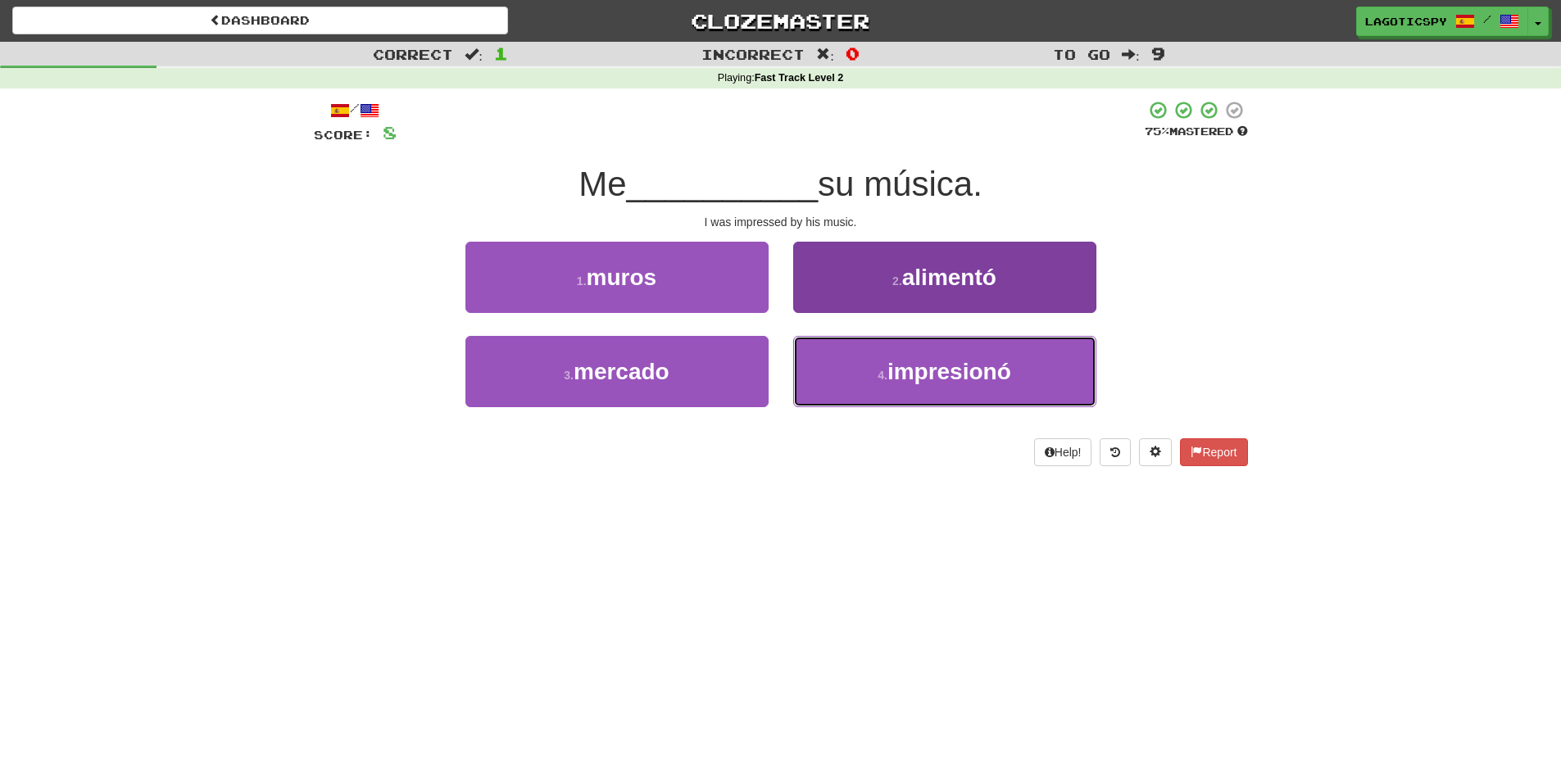
click at [892, 364] on span "impresionó" at bounding box center [949, 372] width 124 height 26
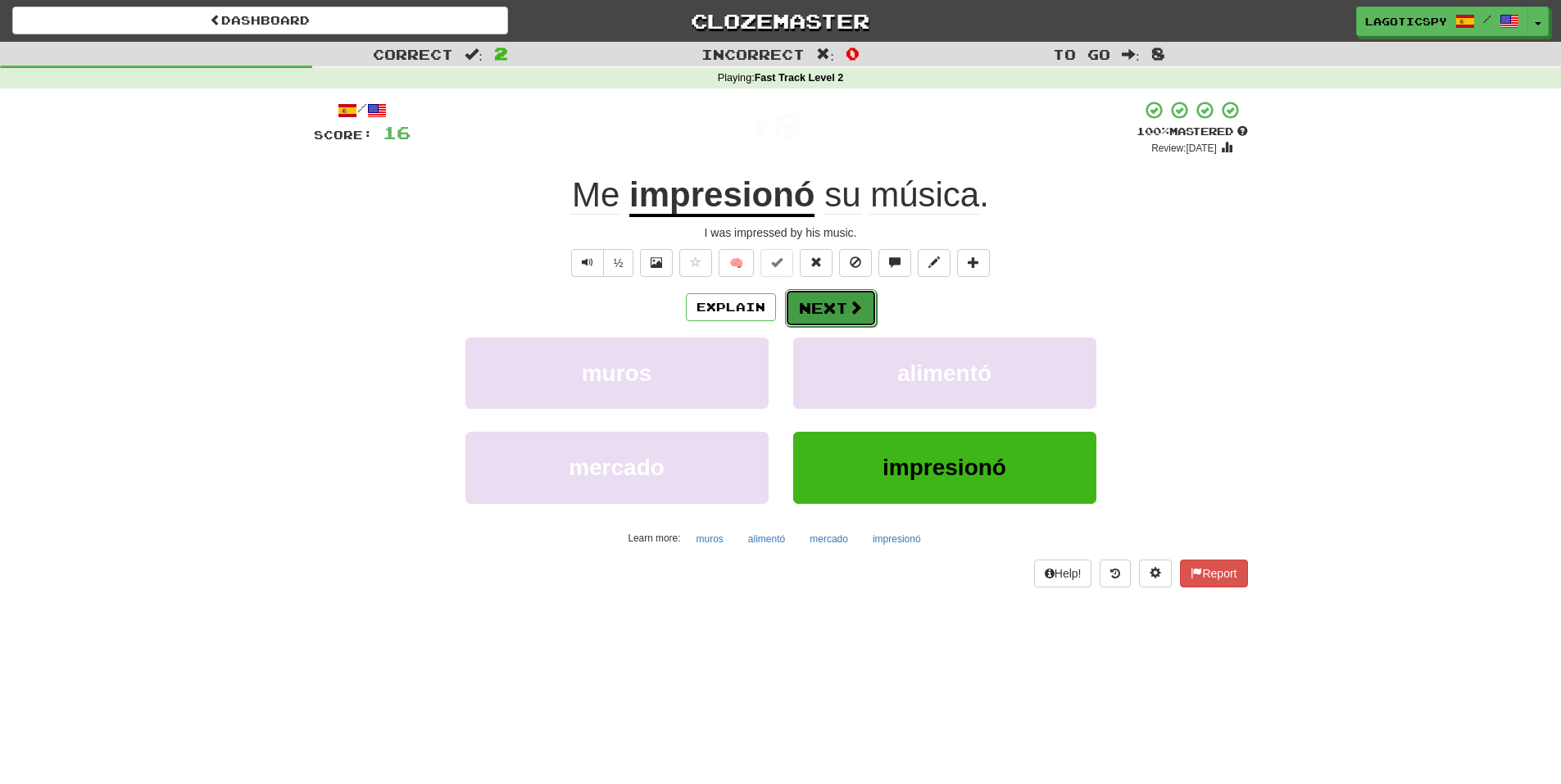
click at [854, 308] on span at bounding box center [856, 308] width 15 height 15
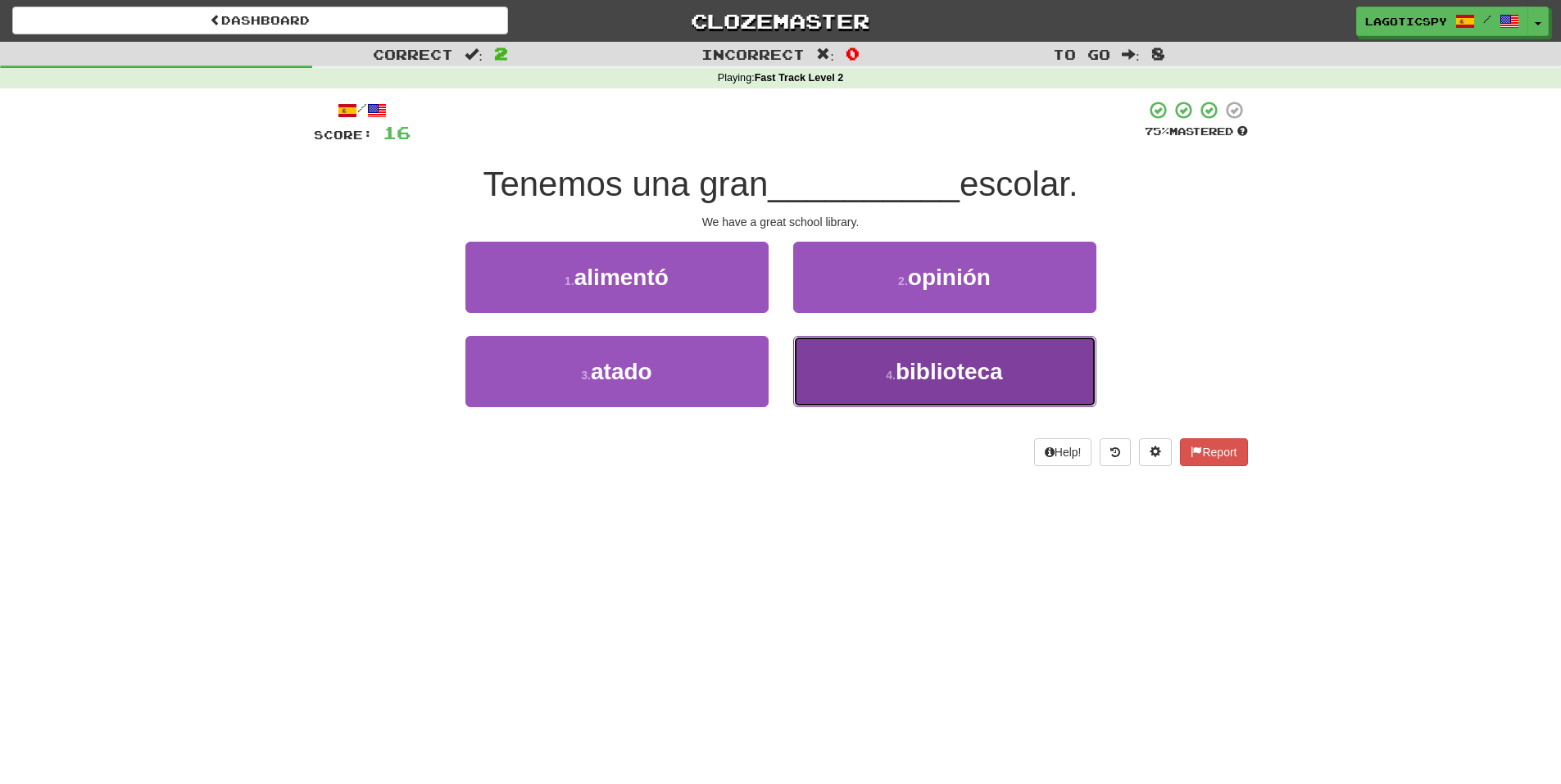
click at [874, 372] on button "4 . biblioteca" at bounding box center [945, 372] width 304 height 71
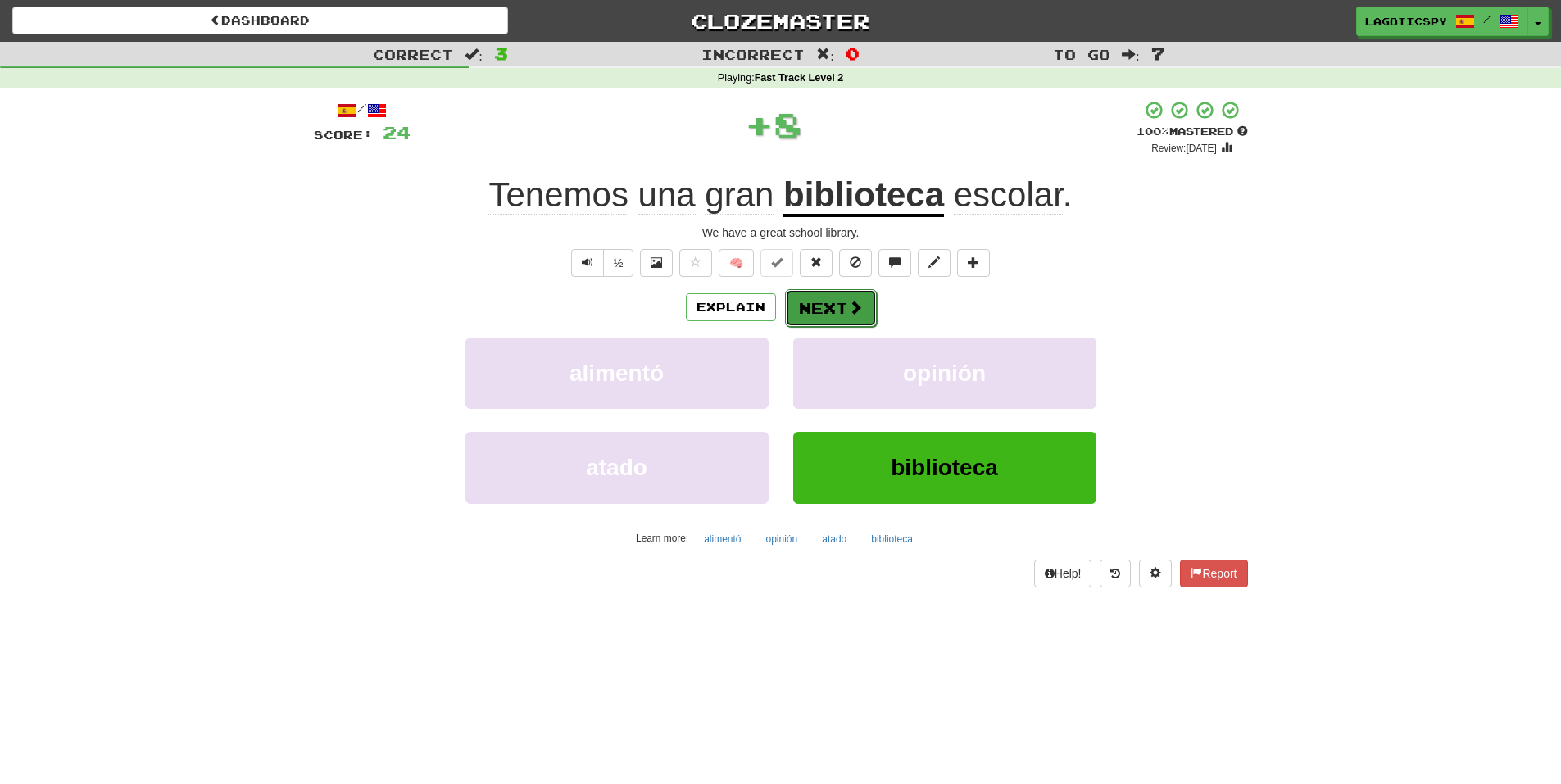
click at [848, 300] on span at bounding box center [856, 308] width 15 height 15
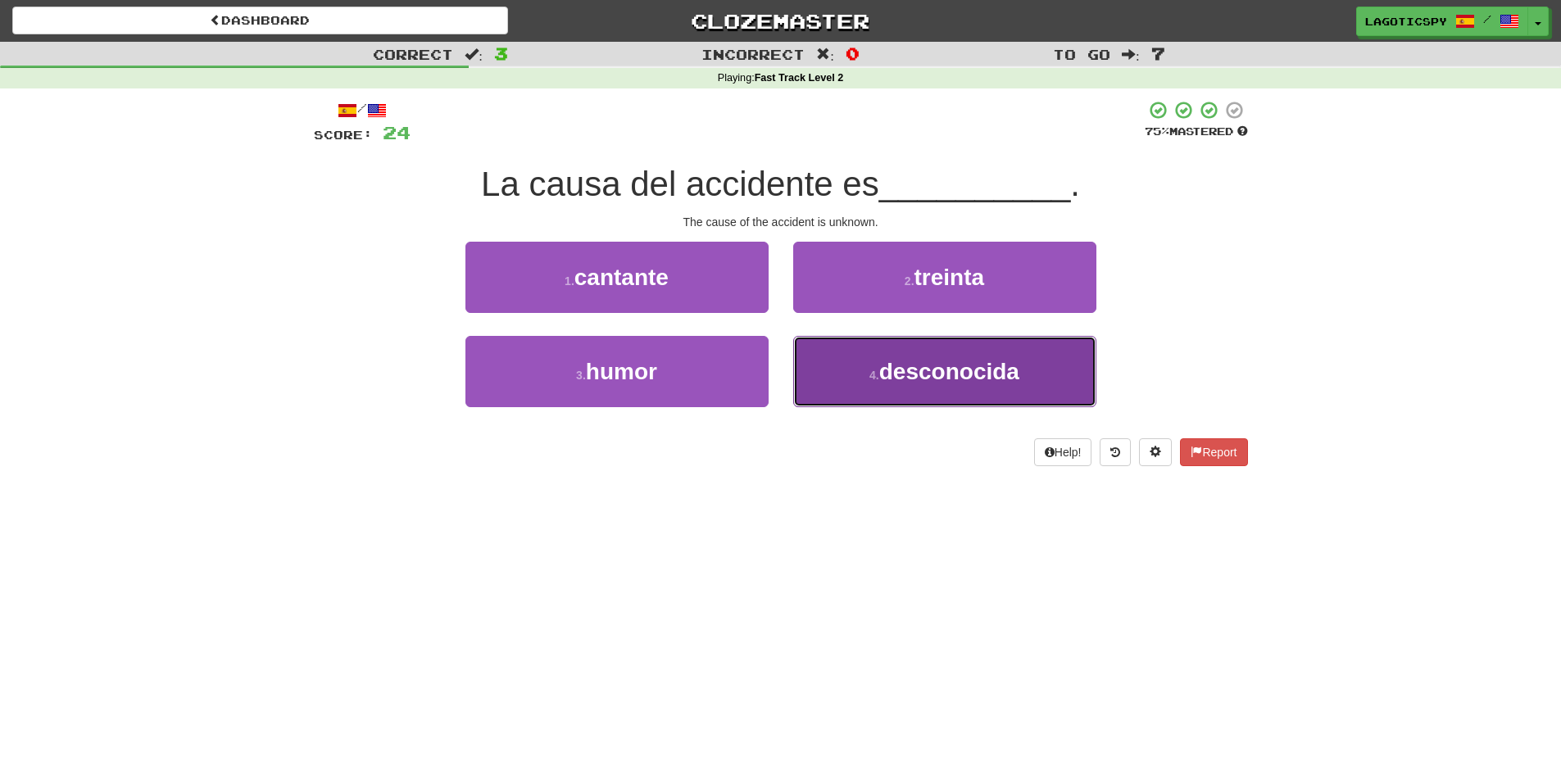
click at [887, 387] on button "4 . desconocida" at bounding box center [945, 372] width 304 height 71
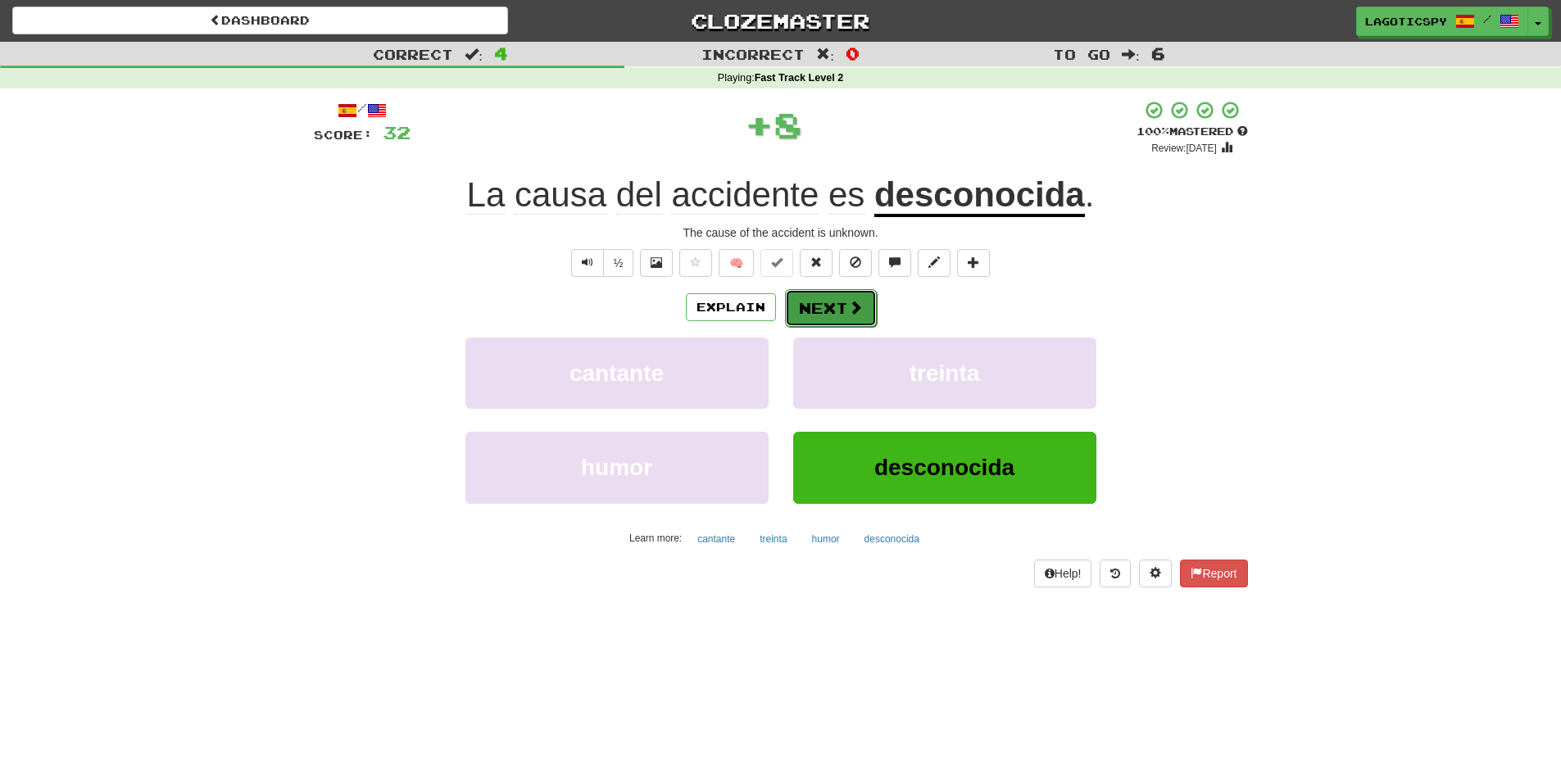
click at [852, 308] on span at bounding box center [856, 308] width 15 height 15
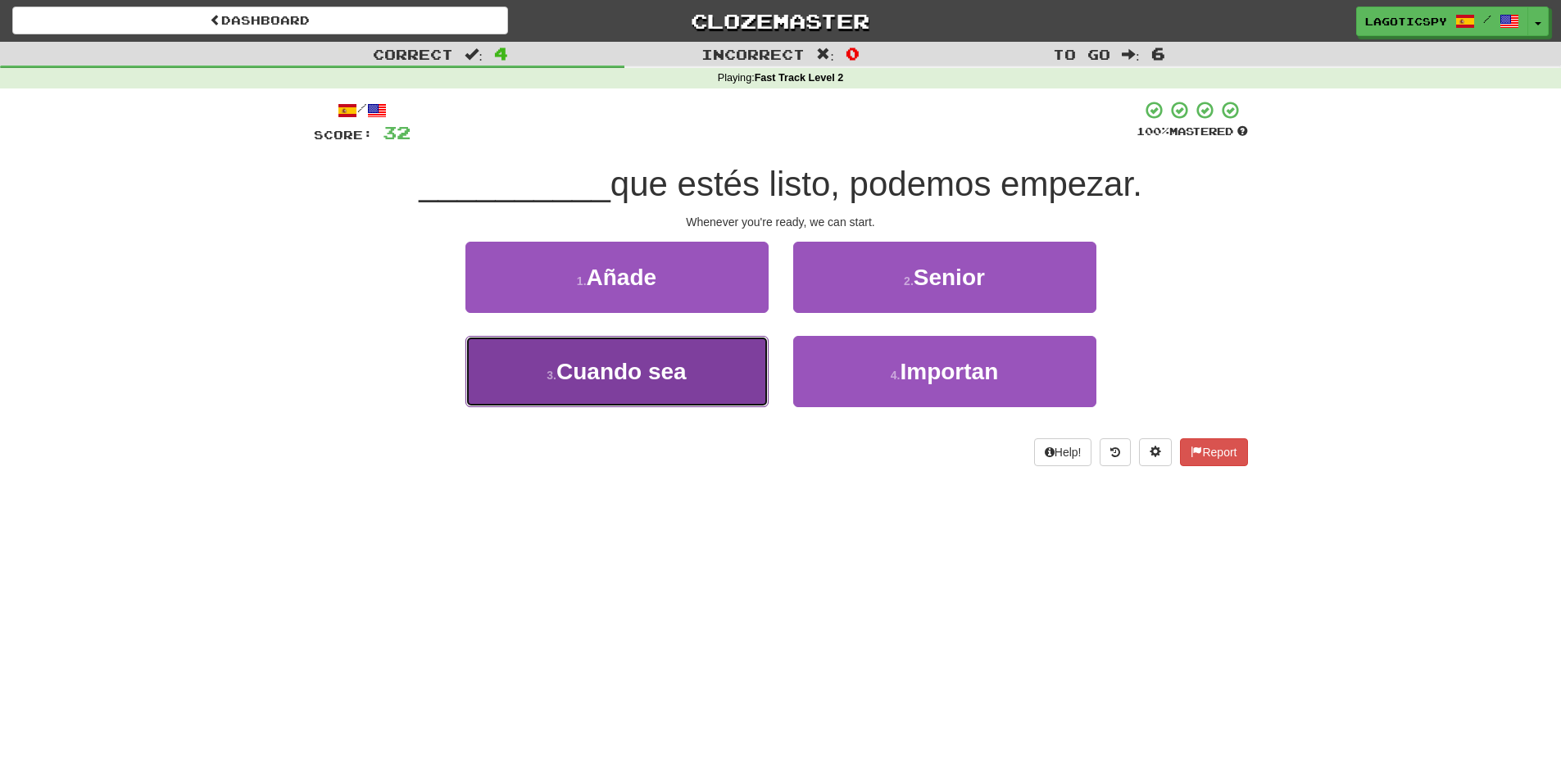
click at [704, 370] on button "3 . Cuando sea" at bounding box center [617, 372] width 304 height 71
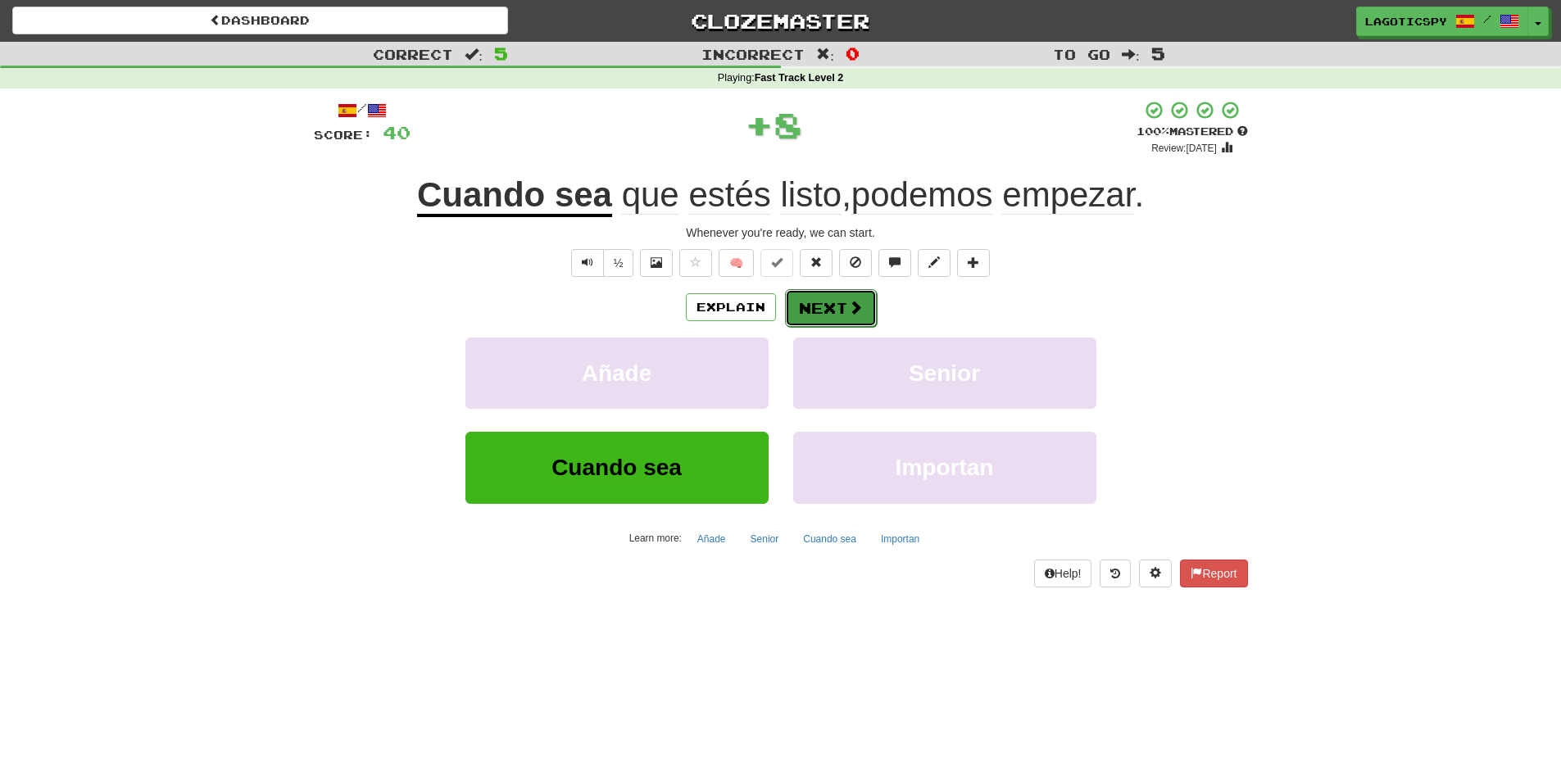
click at [808, 313] on button "Next" at bounding box center [831, 308] width 91 height 37
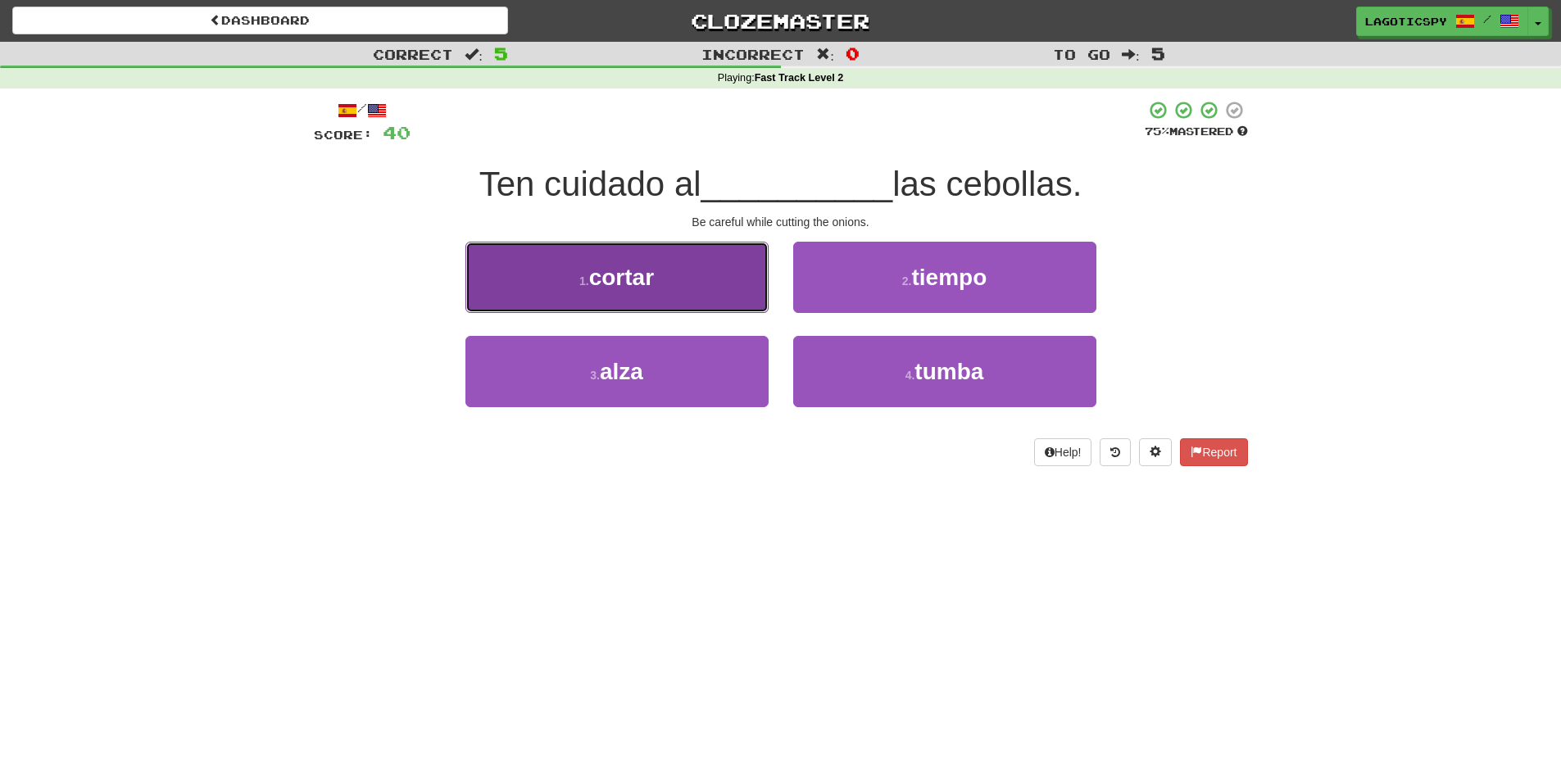
click at [704, 275] on button "1 . cortar" at bounding box center [617, 278] width 304 height 71
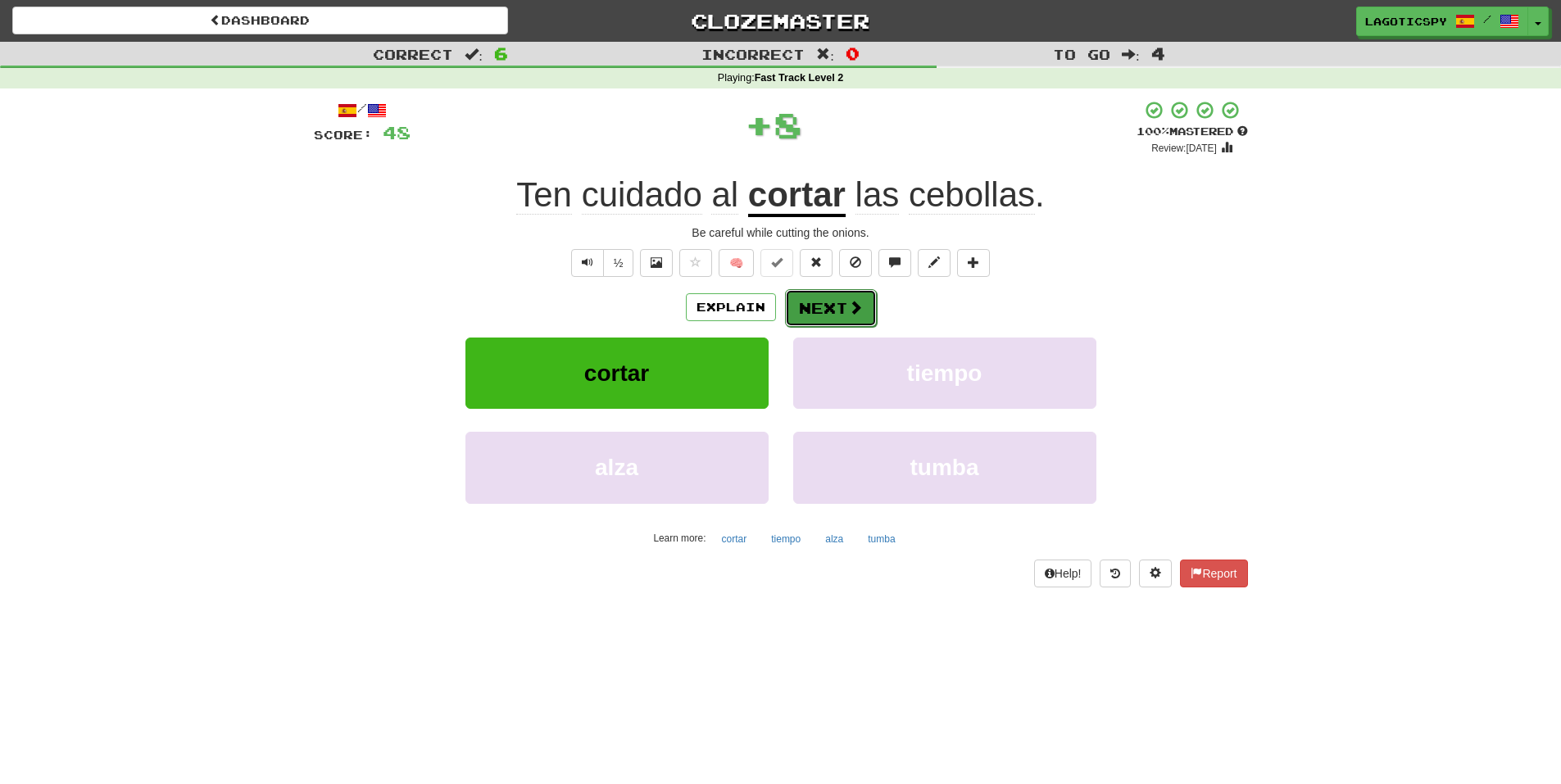
click at [827, 314] on button "Next" at bounding box center [831, 308] width 91 height 37
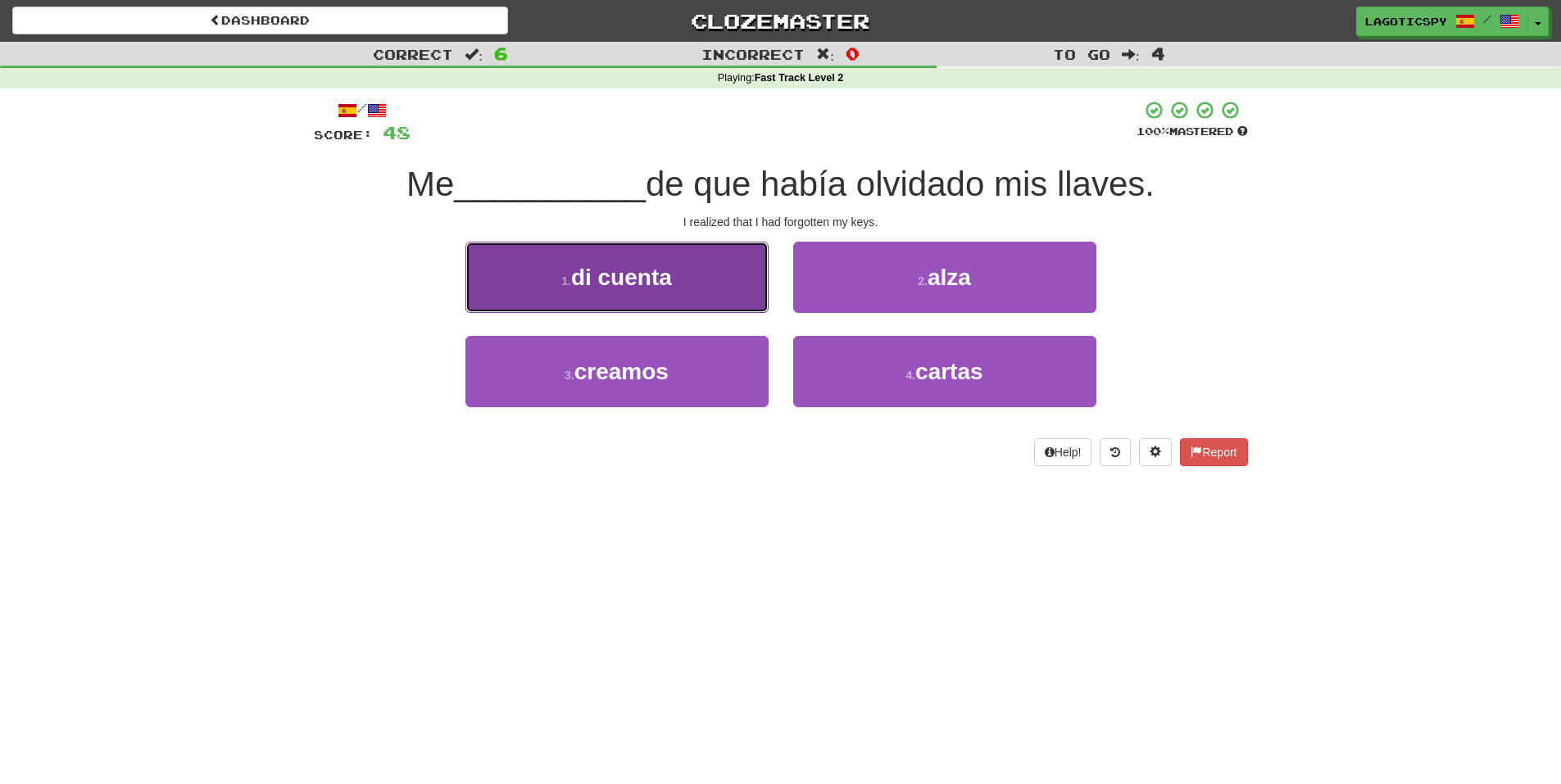
click at [689, 305] on button "1 . di cuenta" at bounding box center [617, 278] width 304 height 71
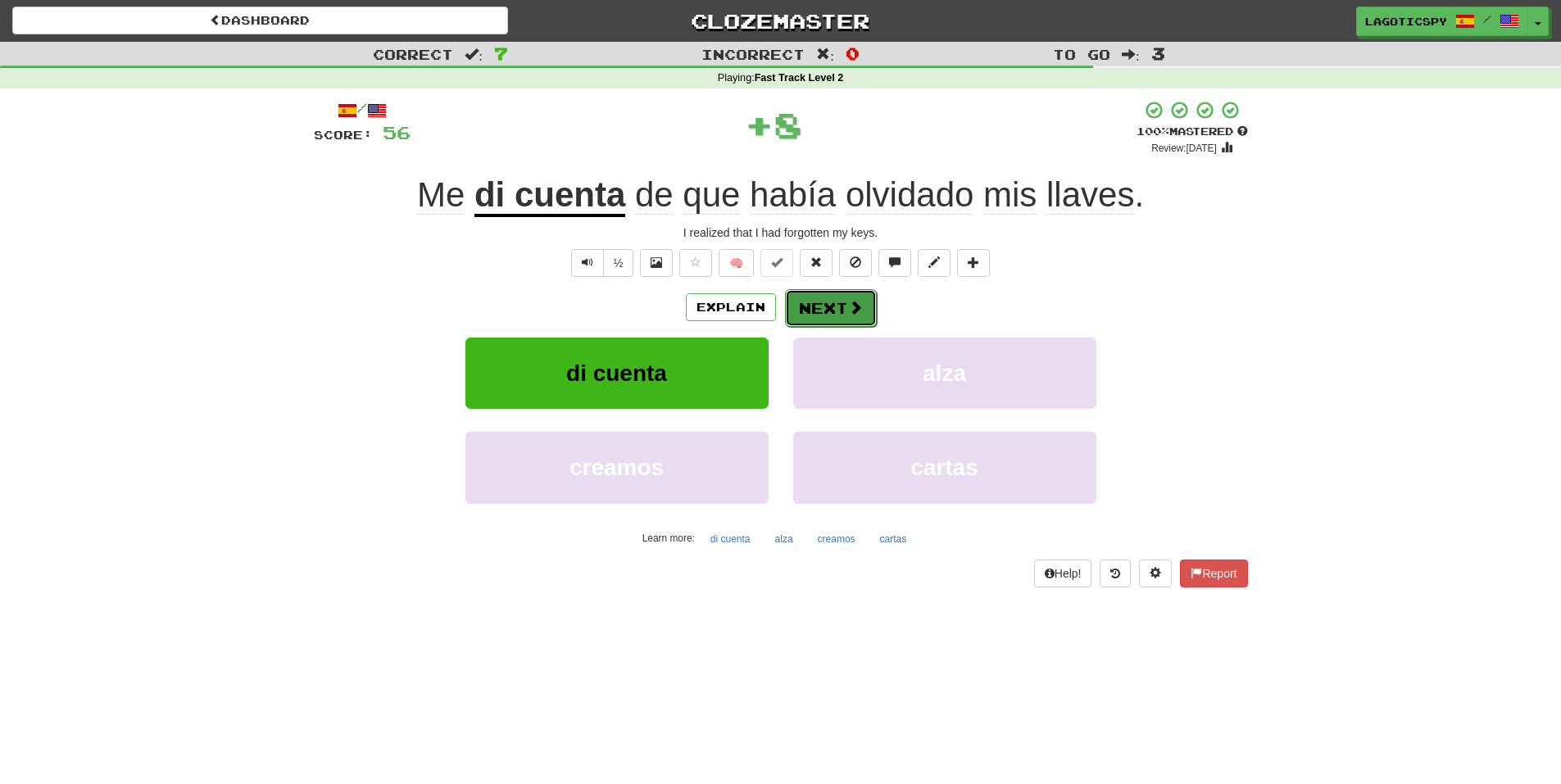
click at [853, 313] on span at bounding box center [856, 308] width 15 height 15
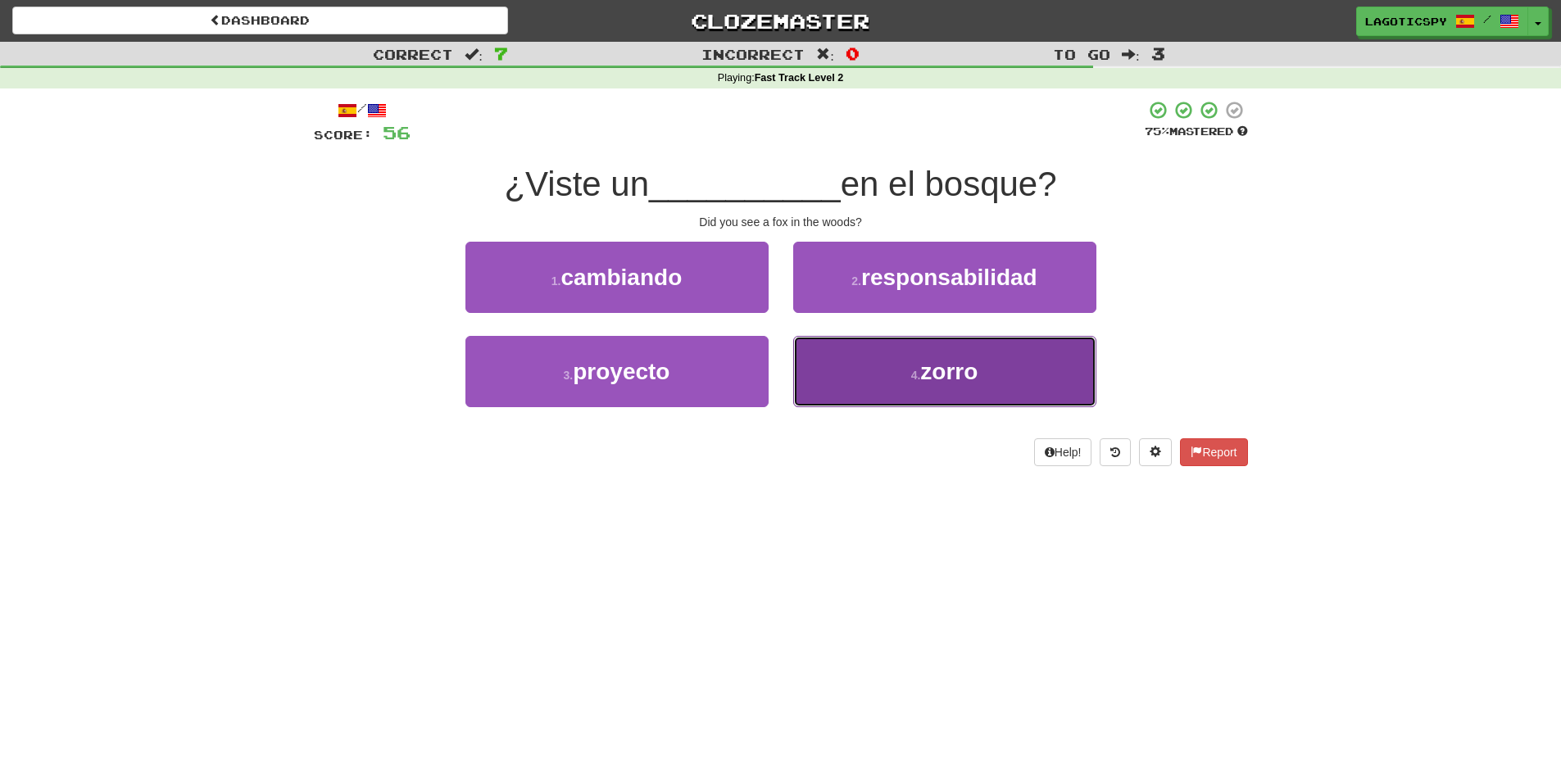
click at [888, 372] on button "4 . zorro" at bounding box center [945, 372] width 304 height 71
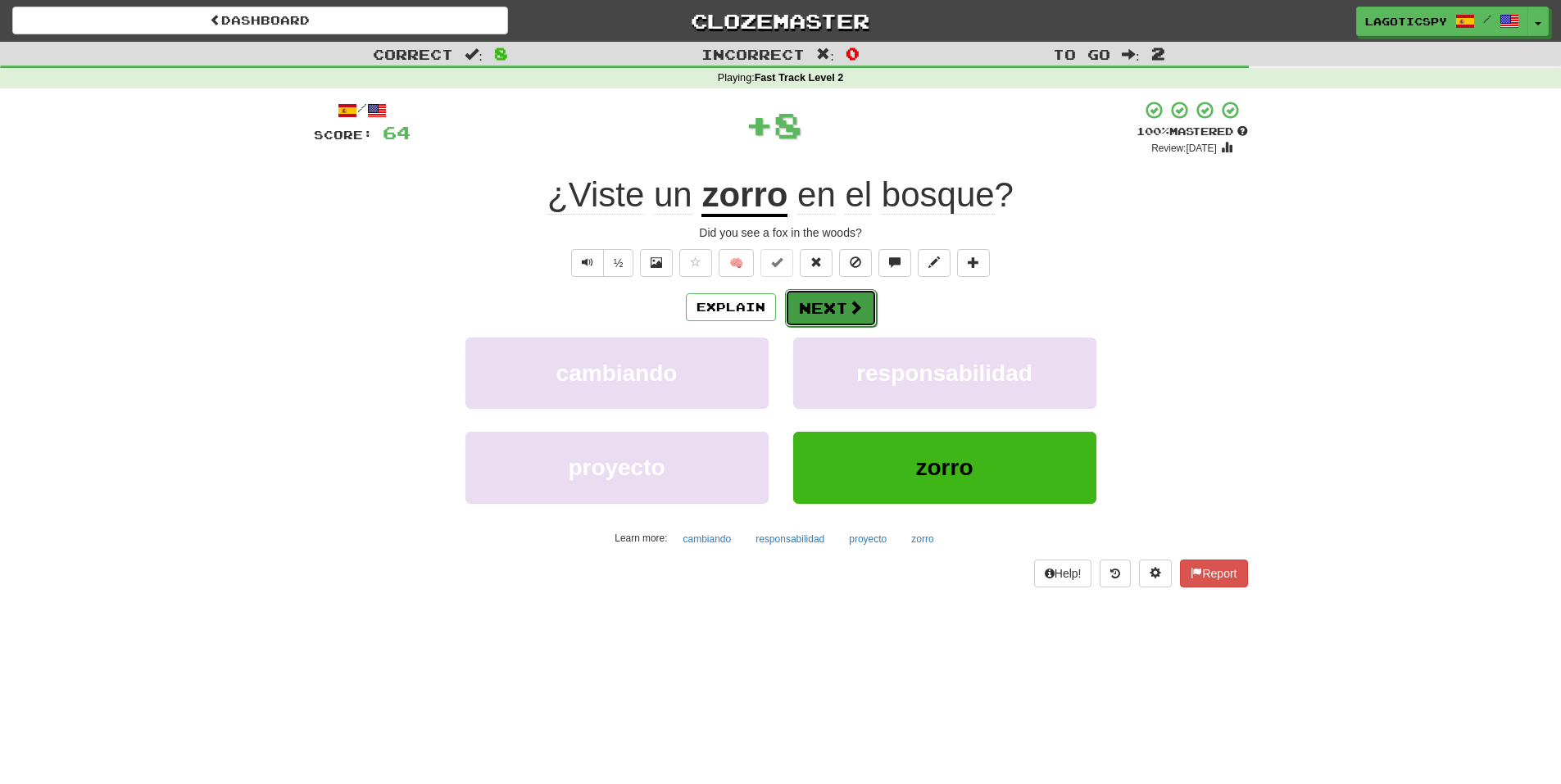
click at [861, 300] on span at bounding box center [856, 308] width 15 height 15
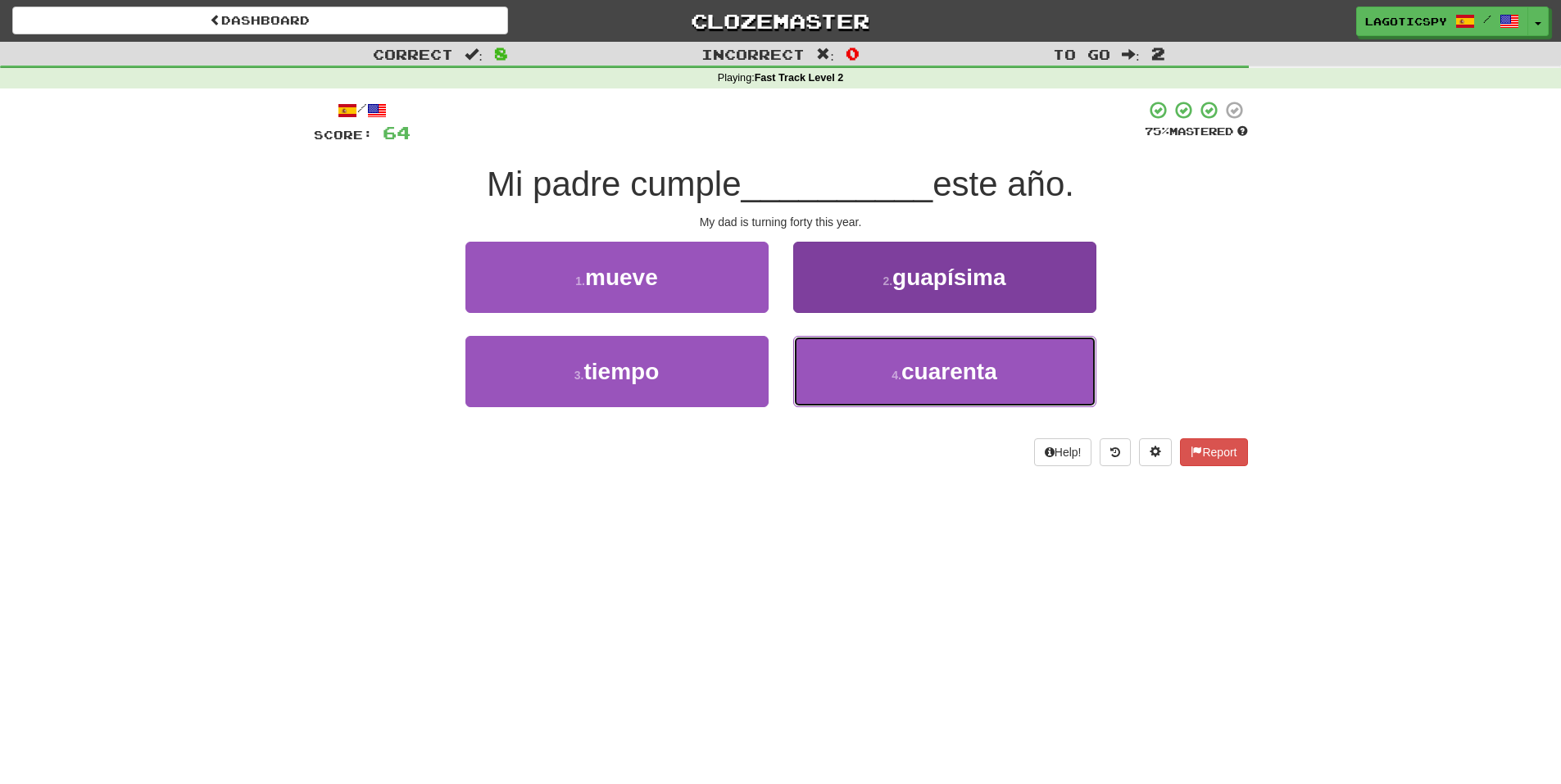
click at [924, 362] on span "cuarenta" at bounding box center [949, 372] width 96 height 26
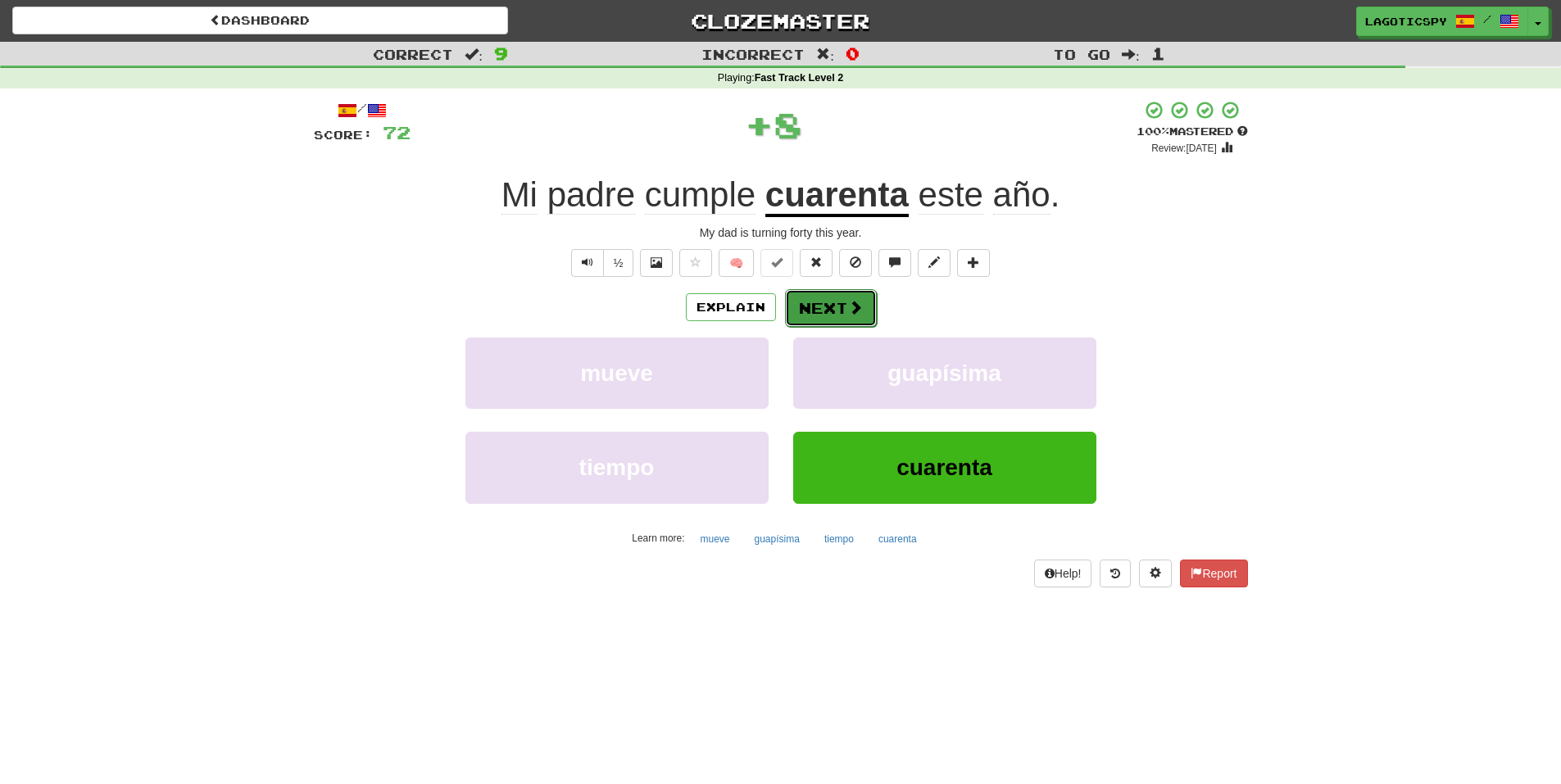
click at [867, 307] on button "Next" at bounding box center [831, 308] width 91 height 37
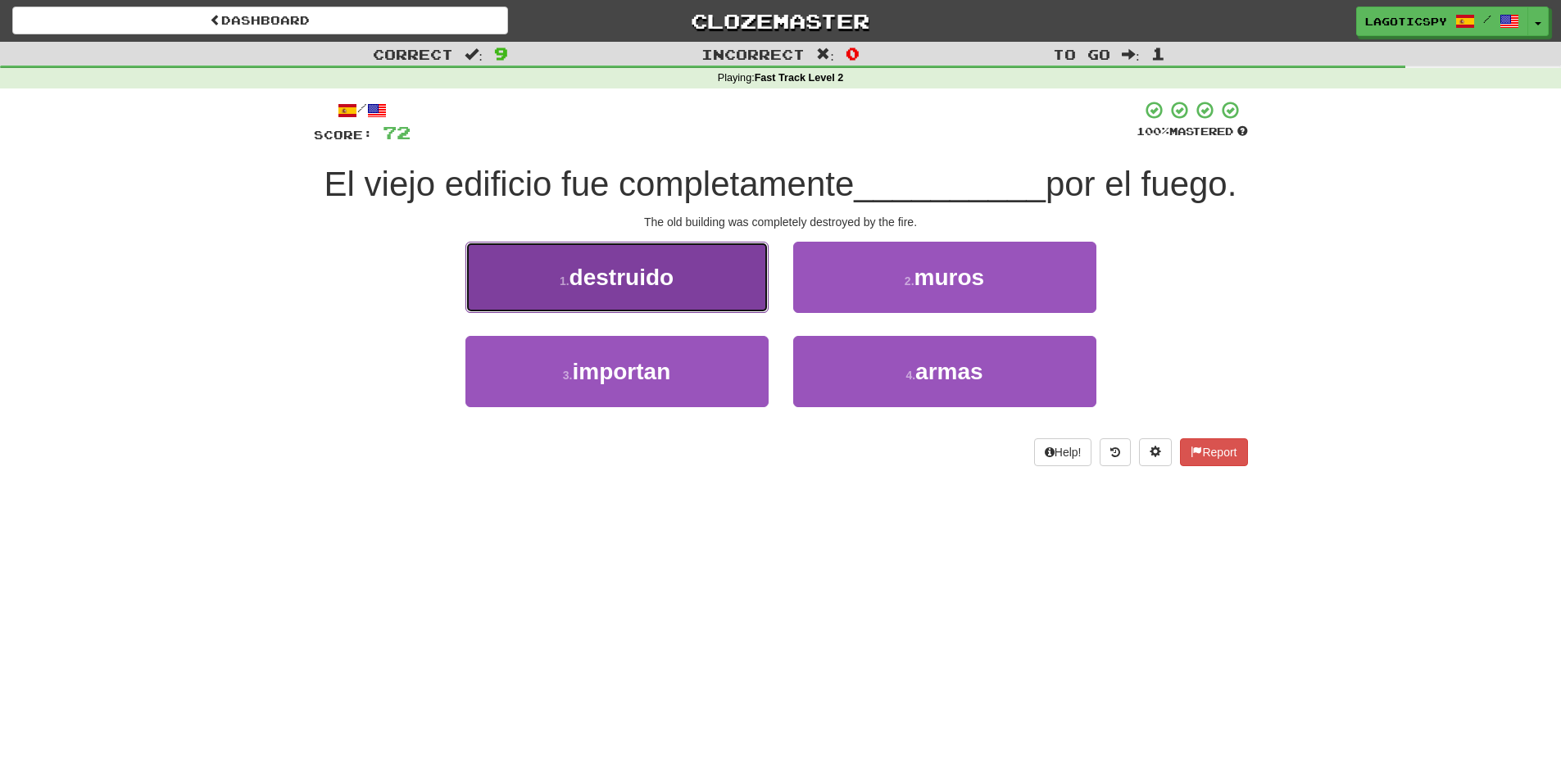
click at [626, 292] on button "1 . destruido" at bounding box center [617, 278] width 304 height 71
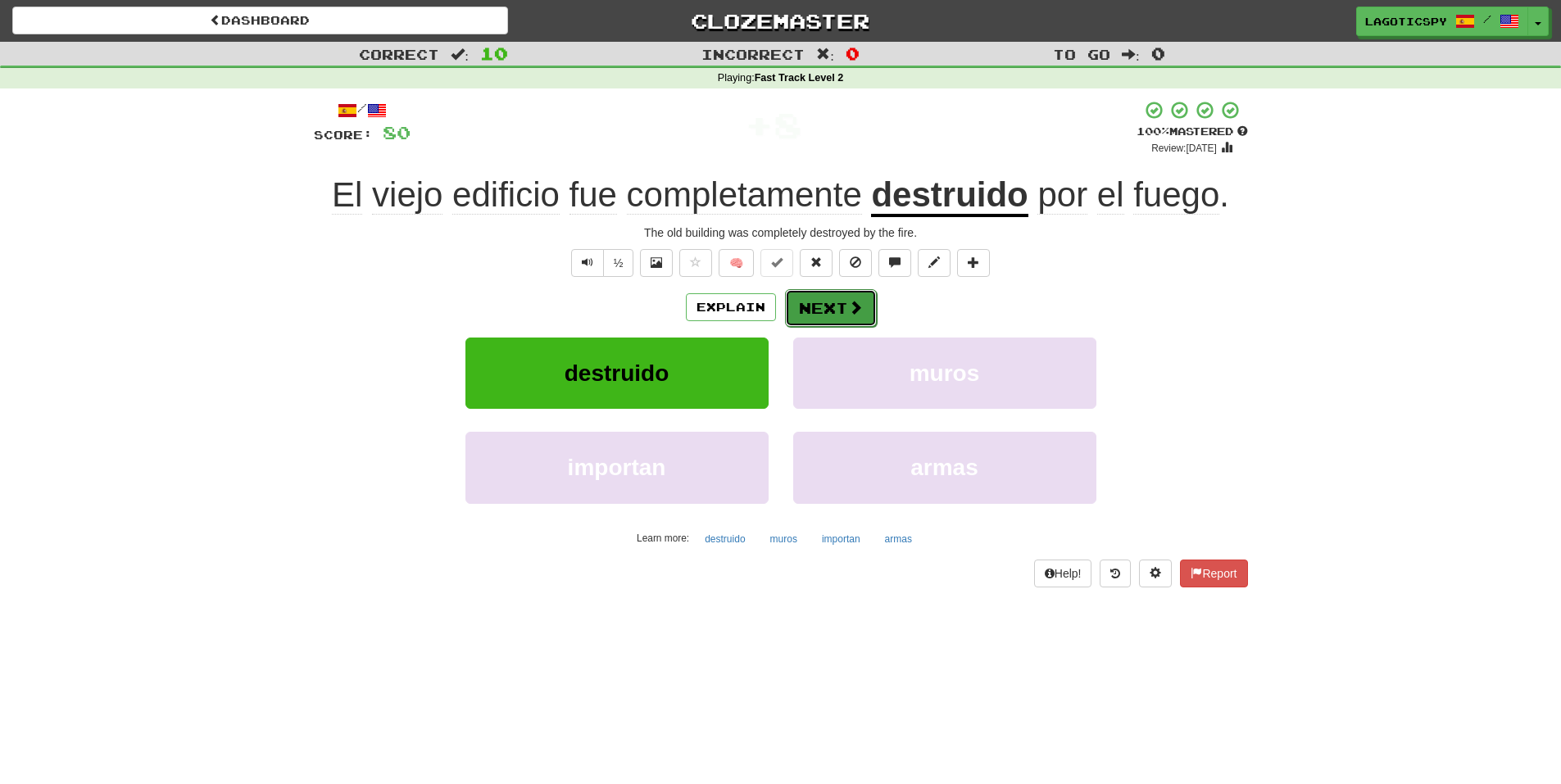
click at [817, 303] on button "Next" at bounding box center [831, 308] width 91 height 37
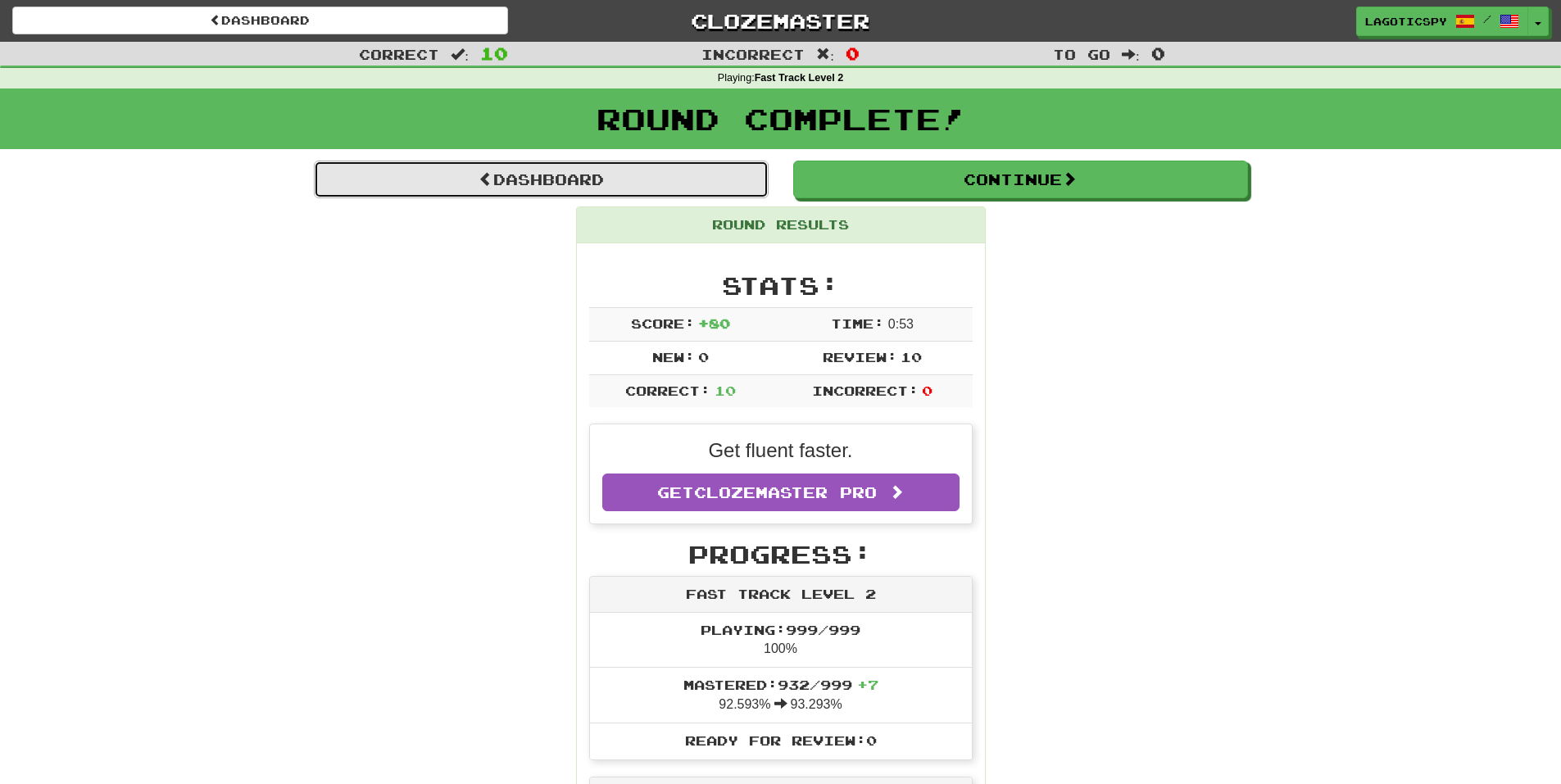
click at [698, 170] on link "Dashboard" at bounding box center [541, 179] width 455 height 37
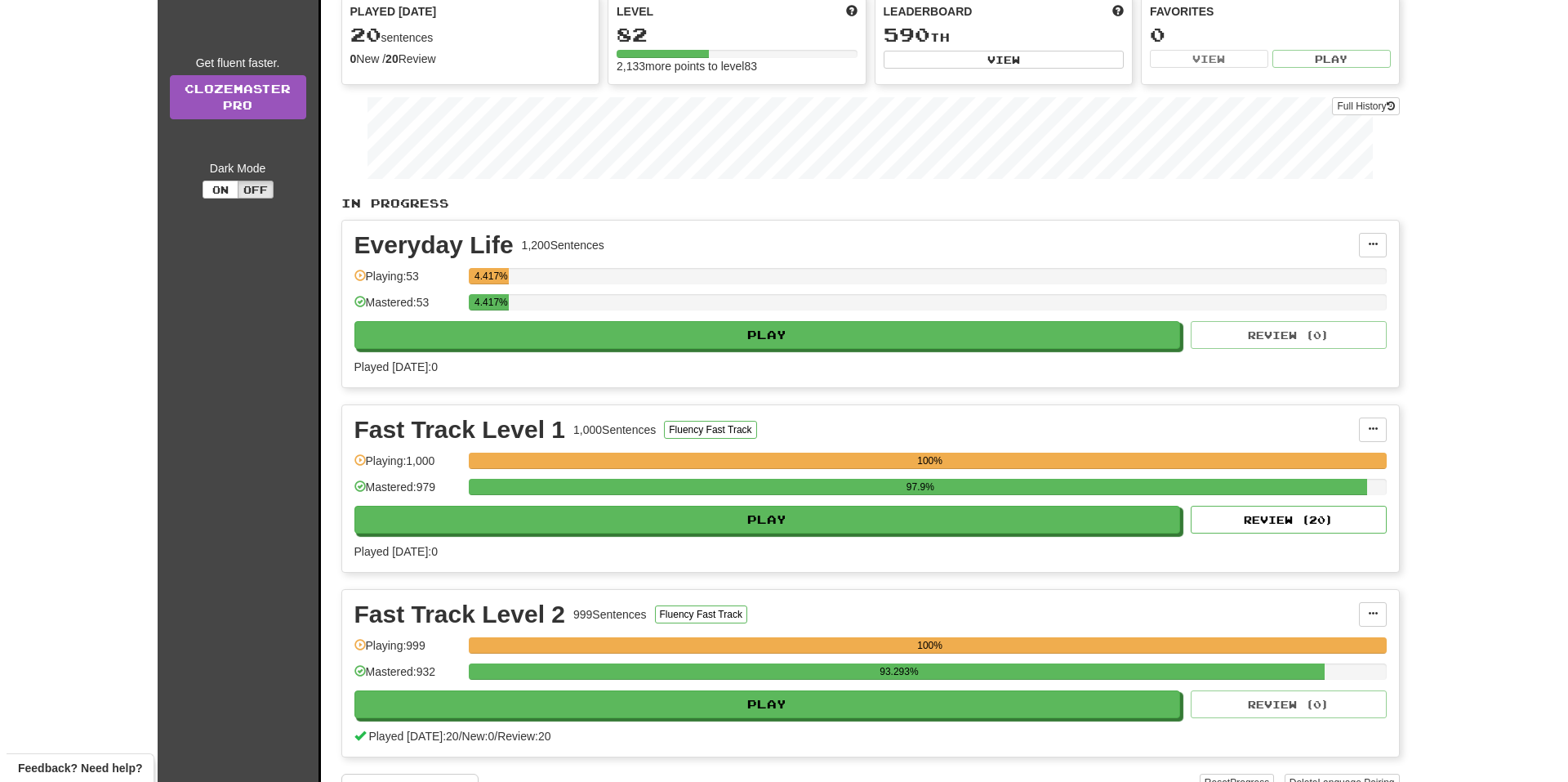
scroll to position [163, 0]
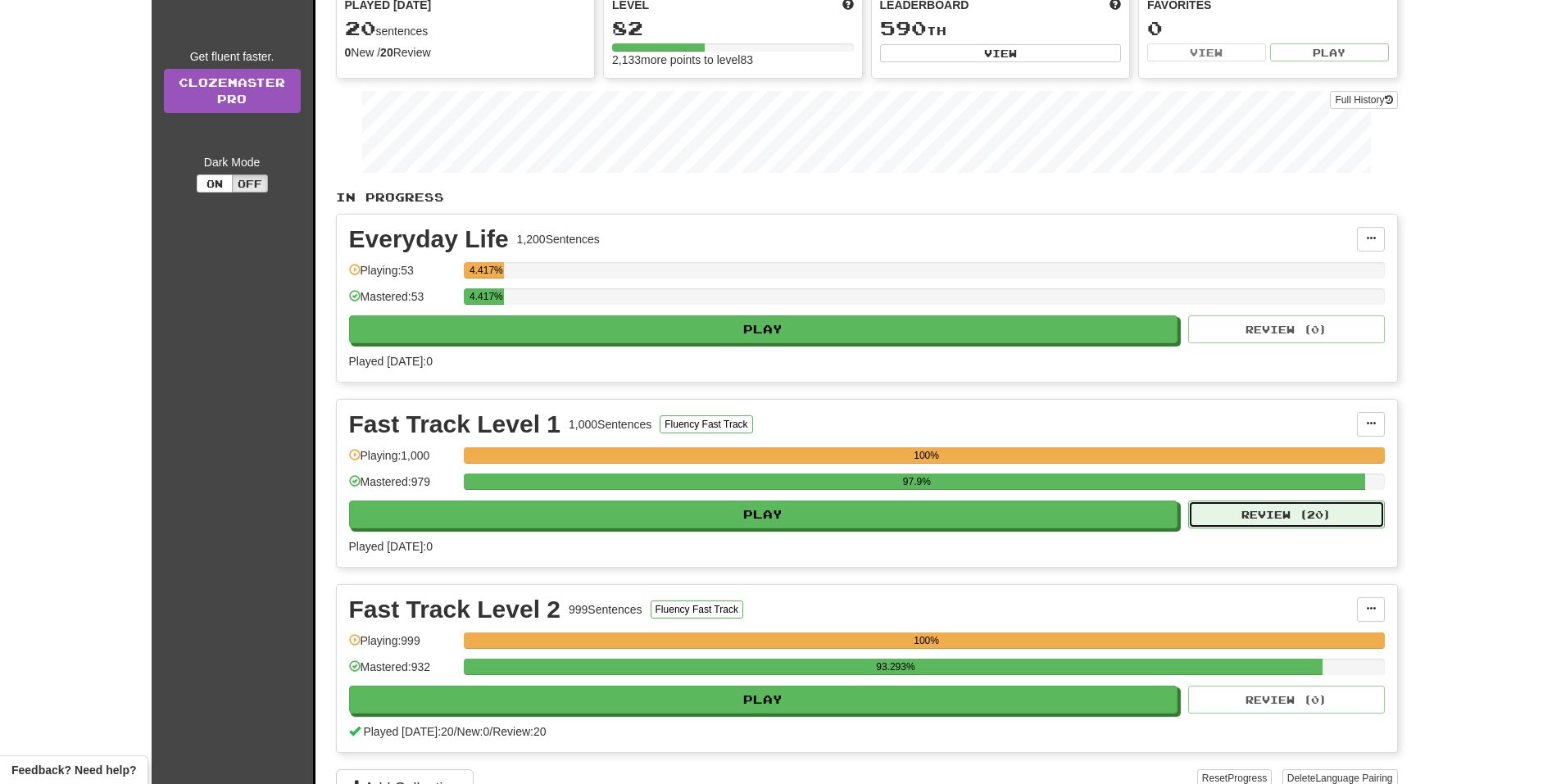
click at [1269, 510] on button "Review ( 20 )" at bounding box center [1287, 515] width 196 height 28
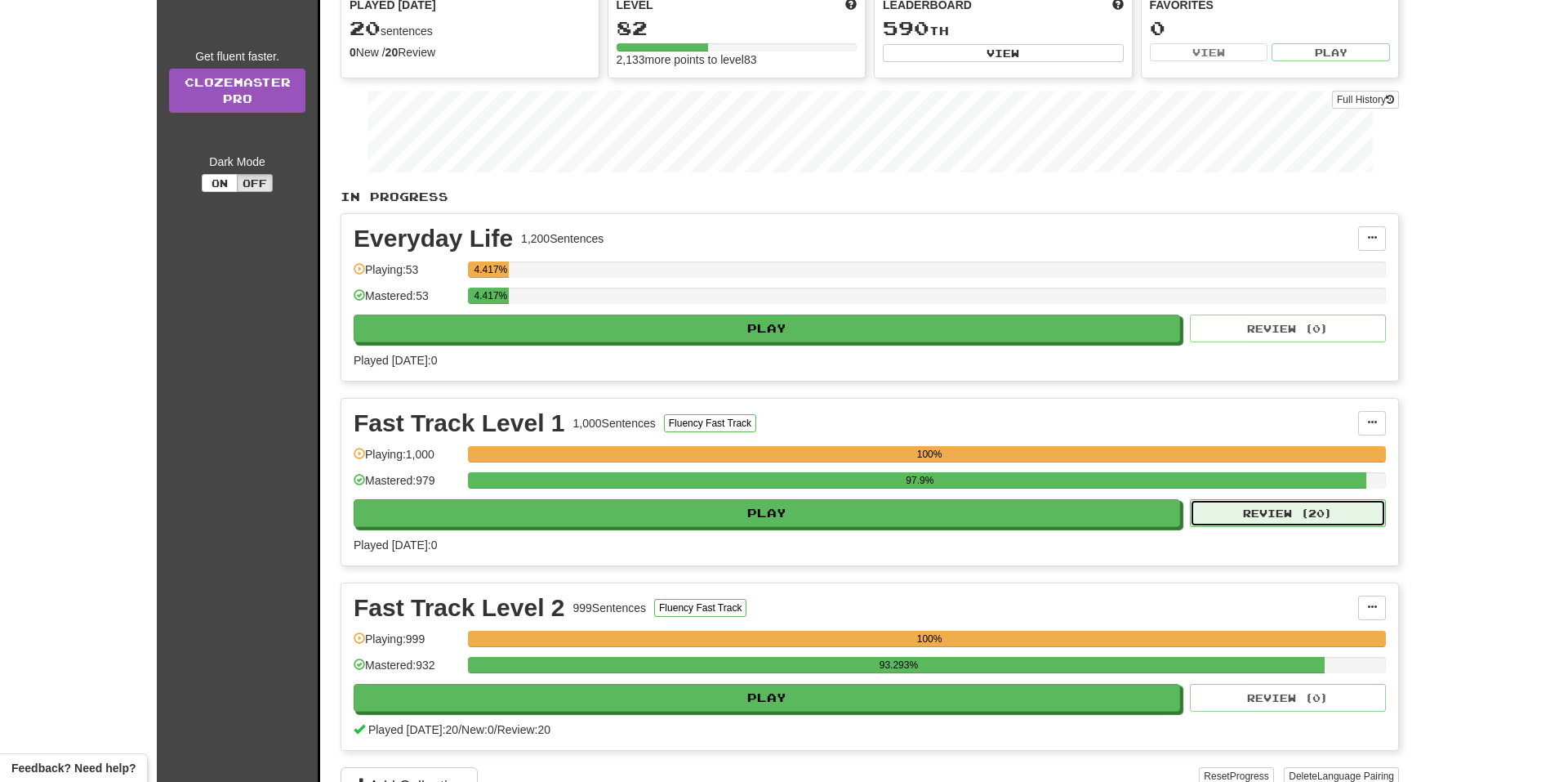
select select "**"
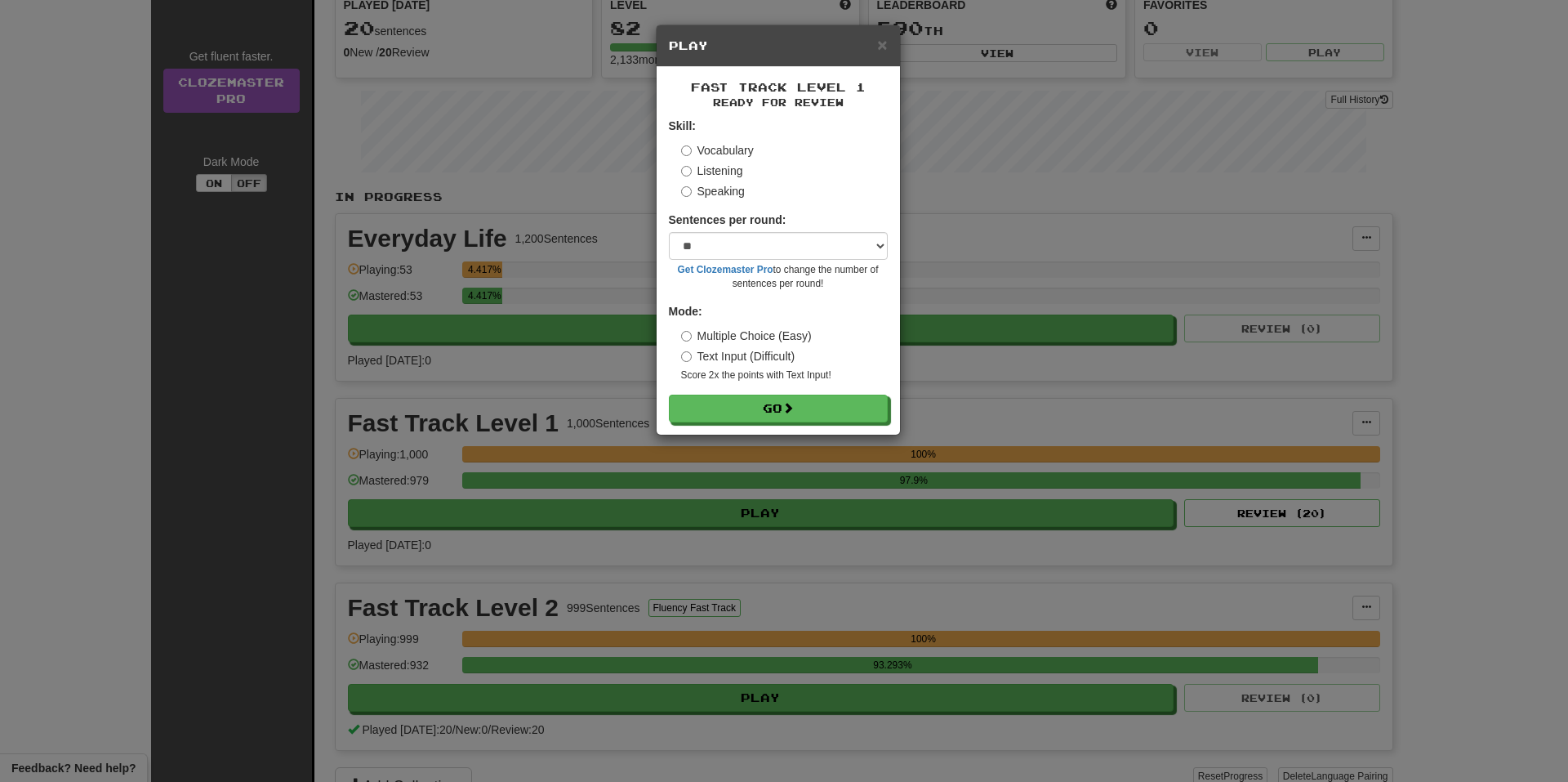
click at [832, 394] on form "Skill: Vocabulary Listening Speaking Sentences per round: * ** ** ** ** ** *** …" at bounding box center [778, 270] width 219 height 305
click at [824, 406] on button "Go" at bounding box center [779, 410] width 219 height 28
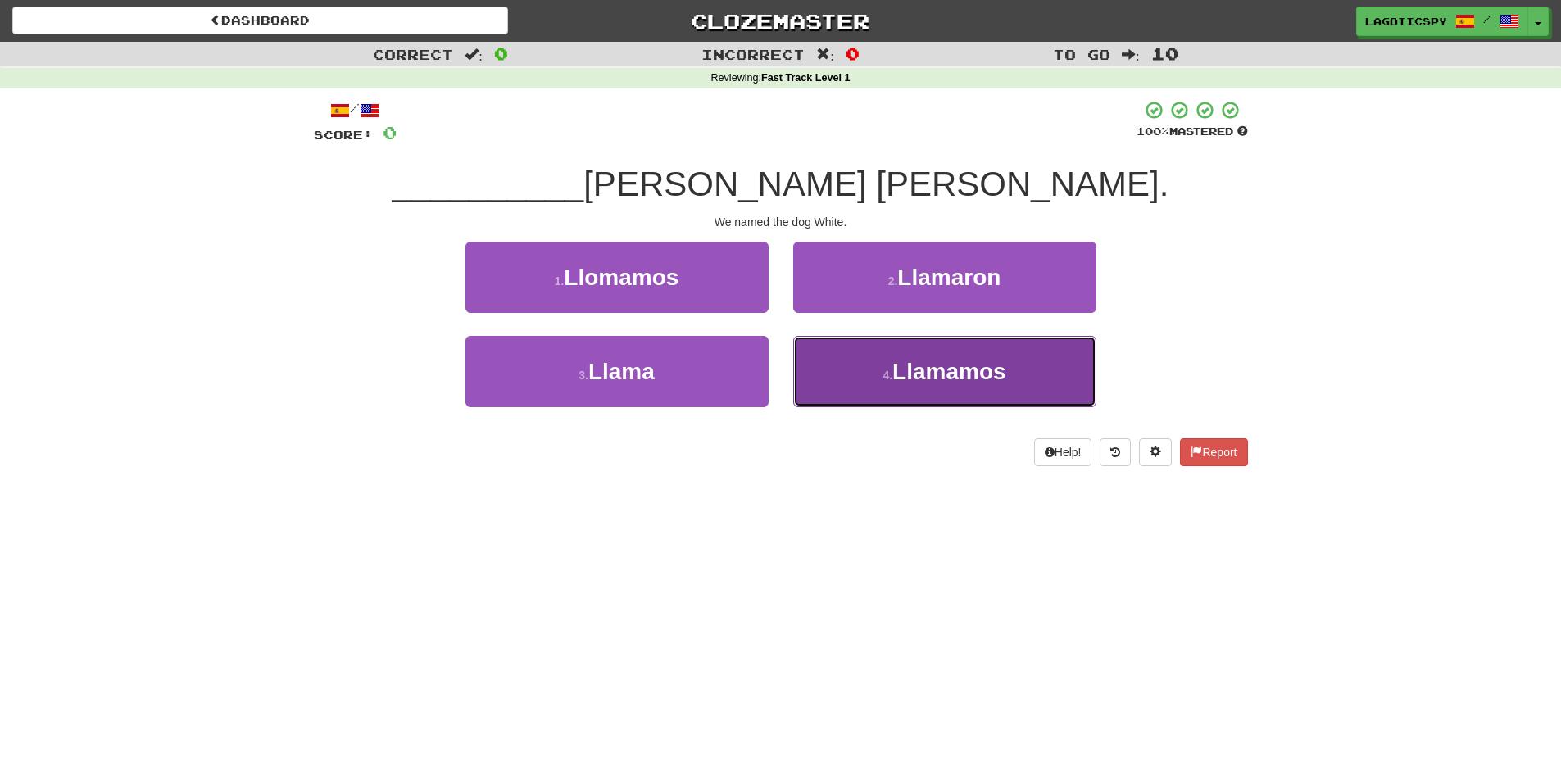
click at [937, 382] on span "Llamamos" at bounding box center [949, 372] width 114 height 26
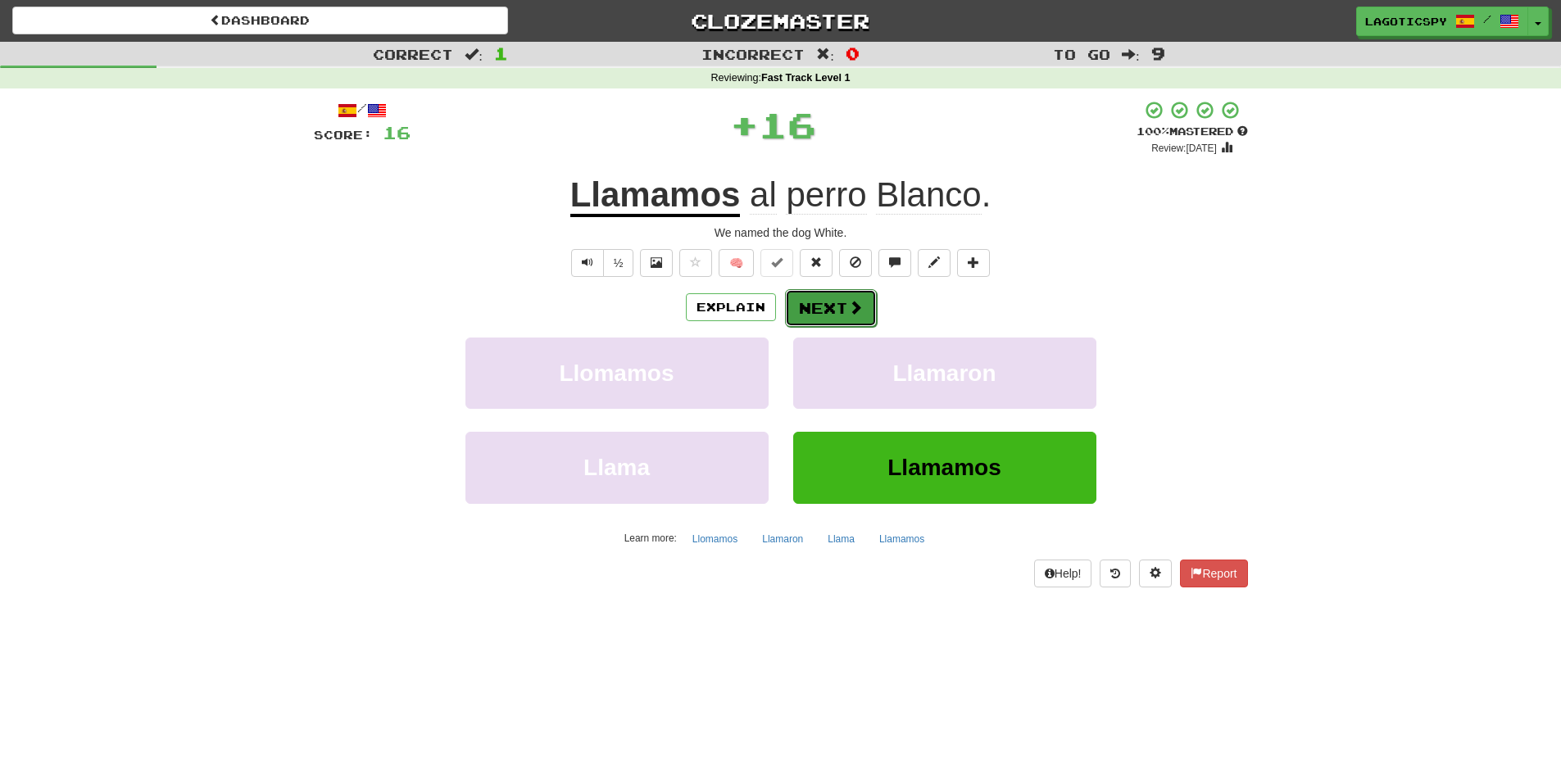
click at [848, 297] on button "Next" at bounding box center [831, 308] width 91 height 37
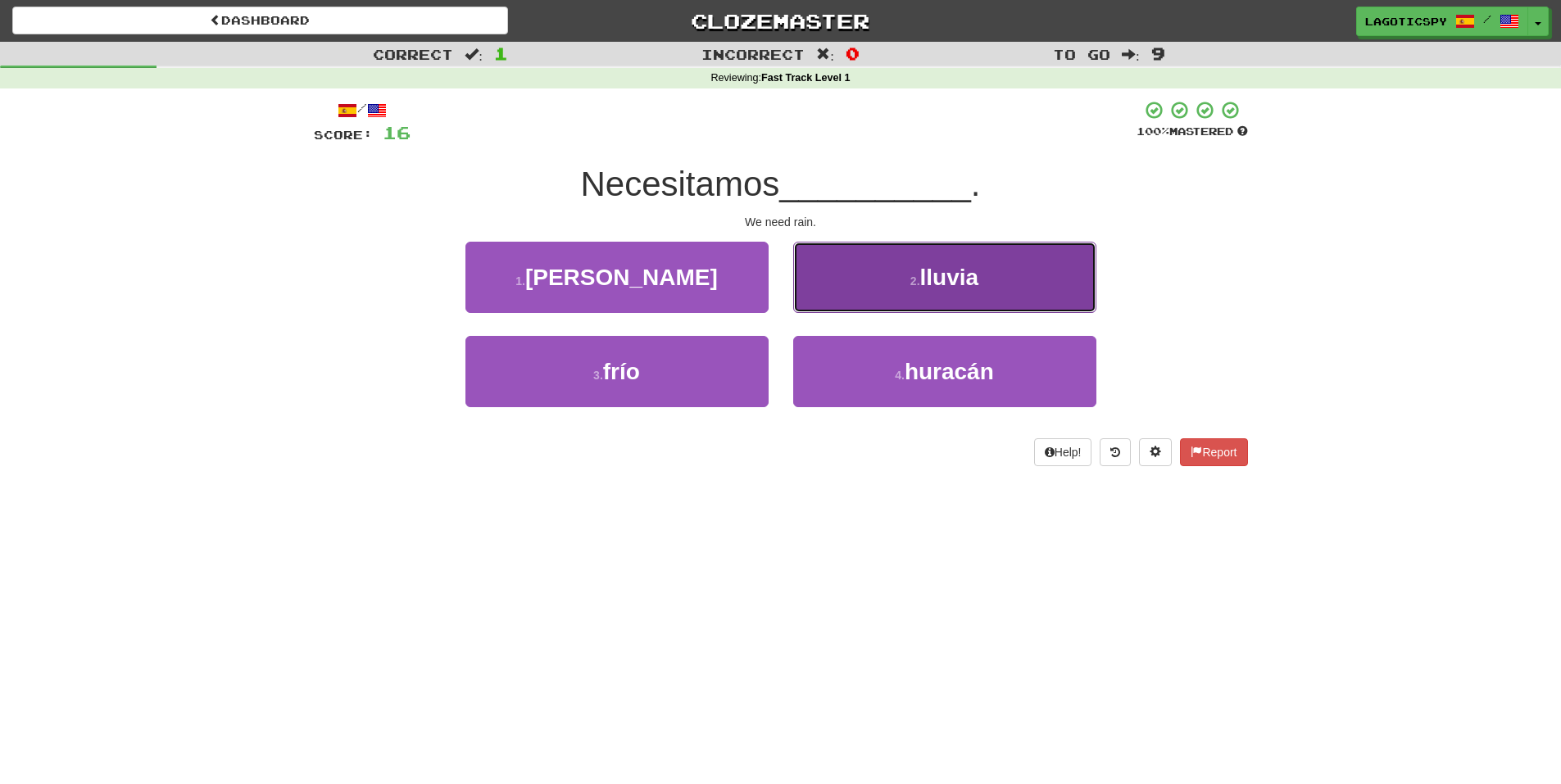
click at [905, 266] on button "2 . lluvia" at bounding box center [945, 278] width 304 height 71
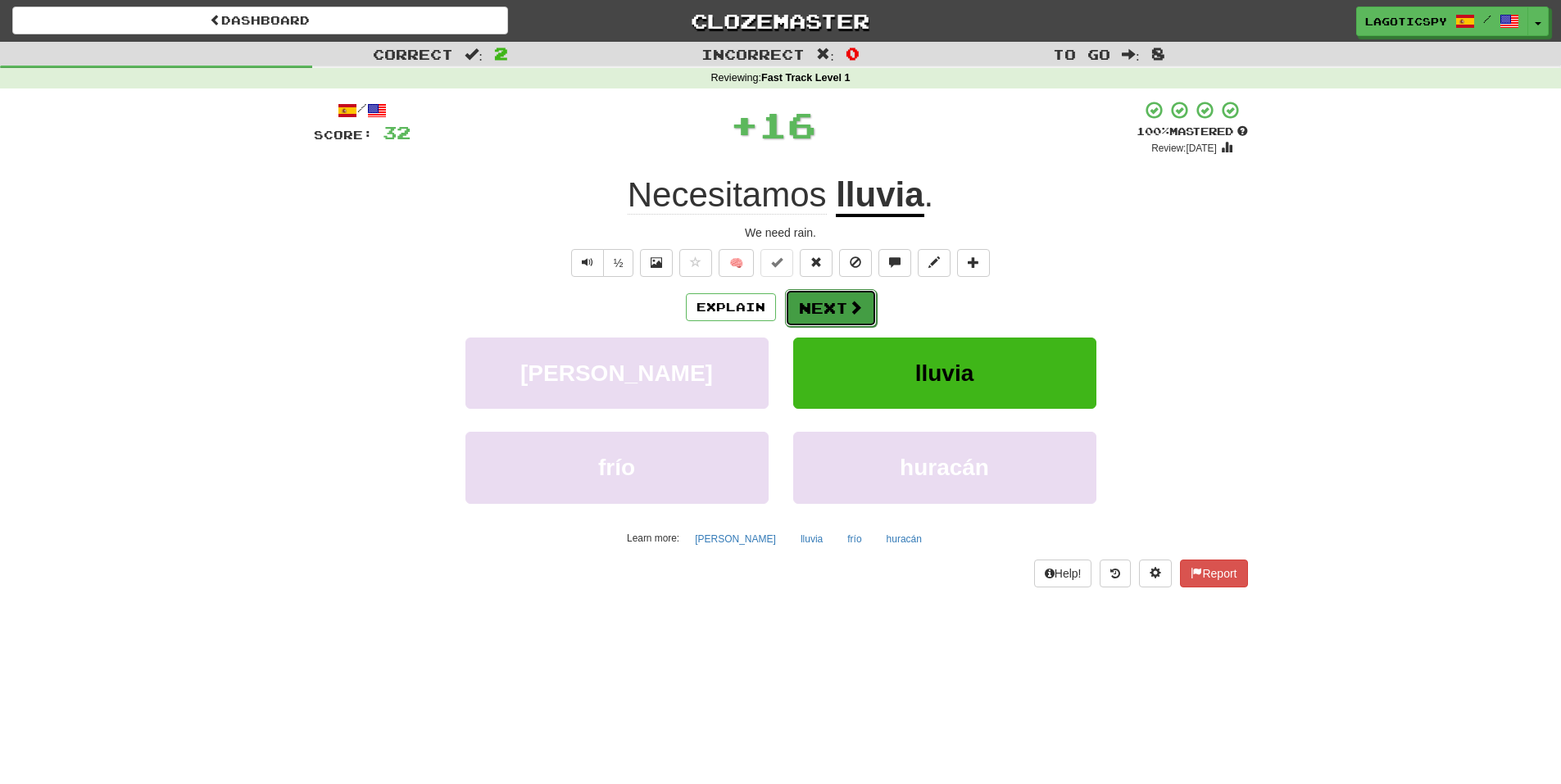
click at [857, 303] on span at bounding box center [856, 308] width 15 height 15
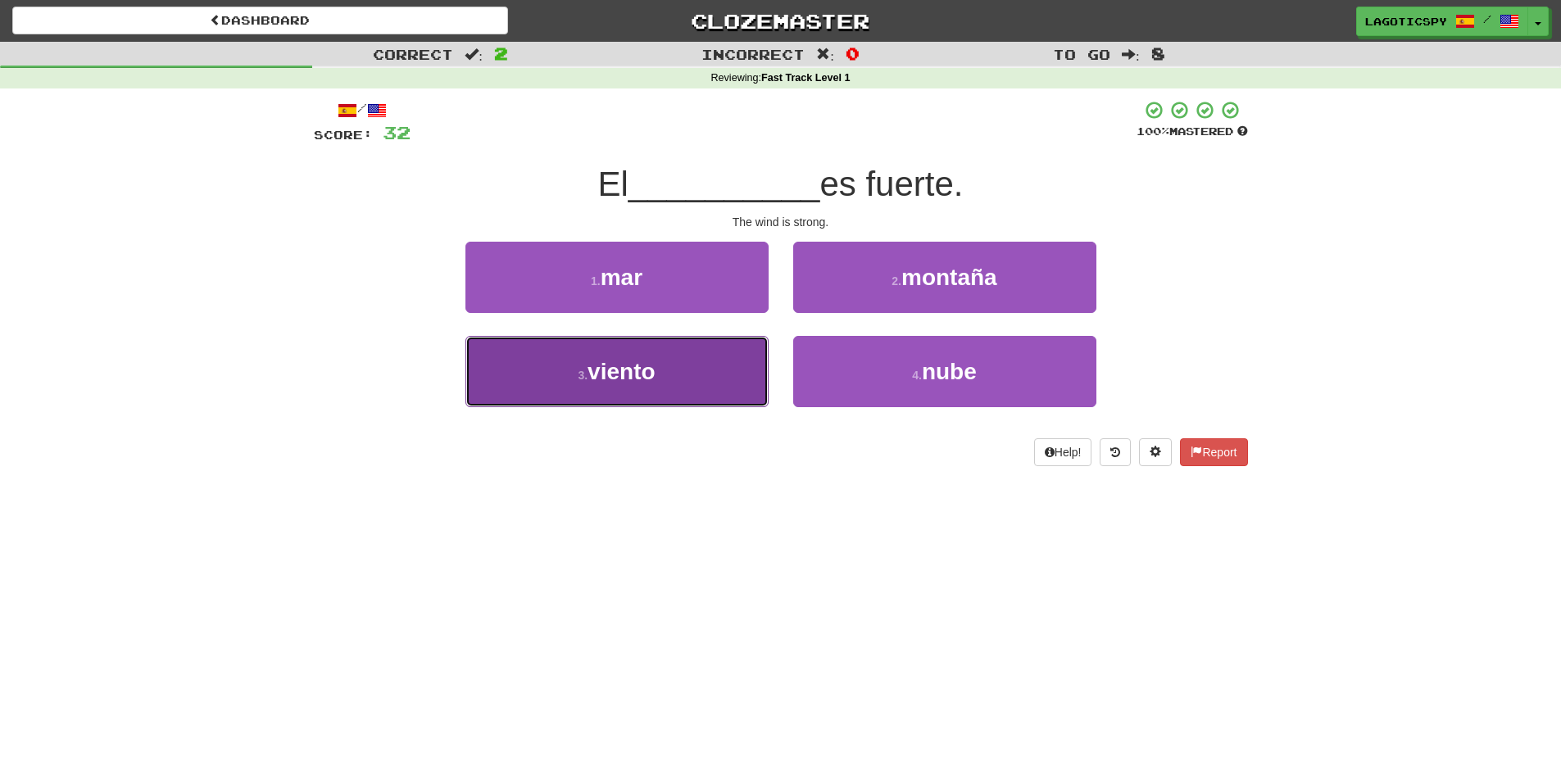
click at [709, 369] on button "3 . viento" at bounding box center [617, 372] width 304 height 71
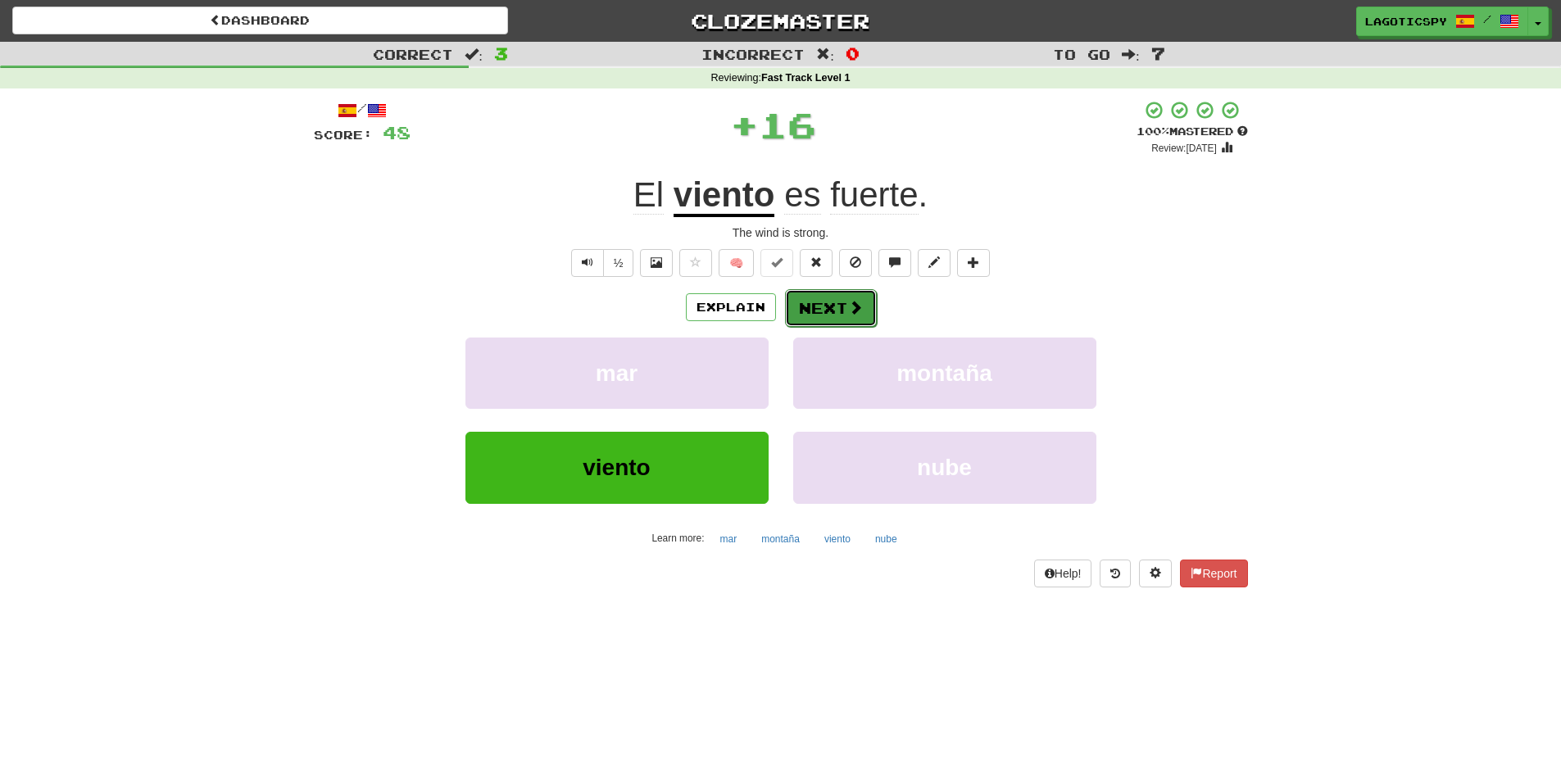
click at [837, 301] on button "Next" at bounding box center [831, 308] width 91 height 37
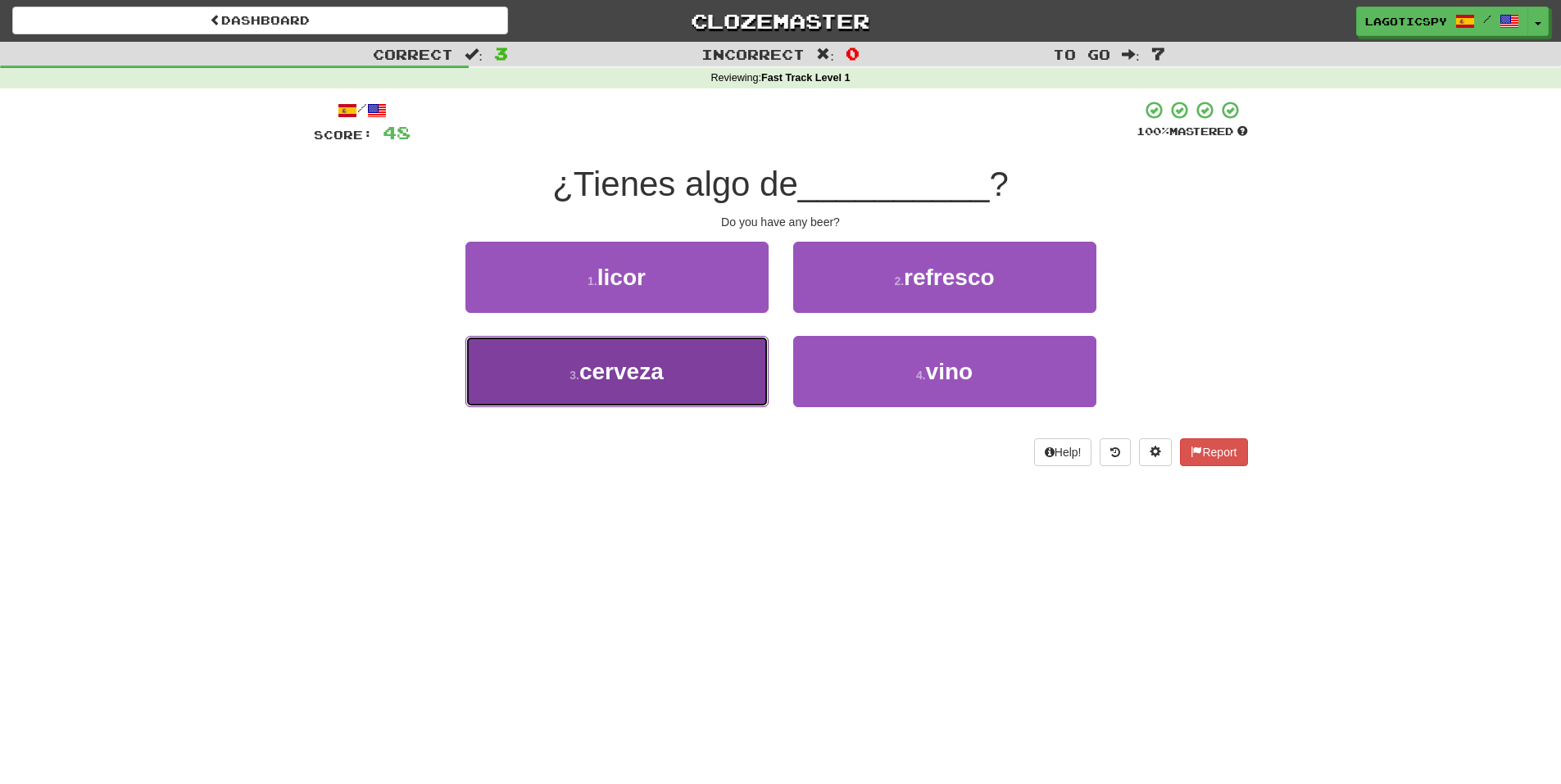
click at [722, 355] on button "3 . cerveza" at bounding box center [617, 372] width 304 height 71
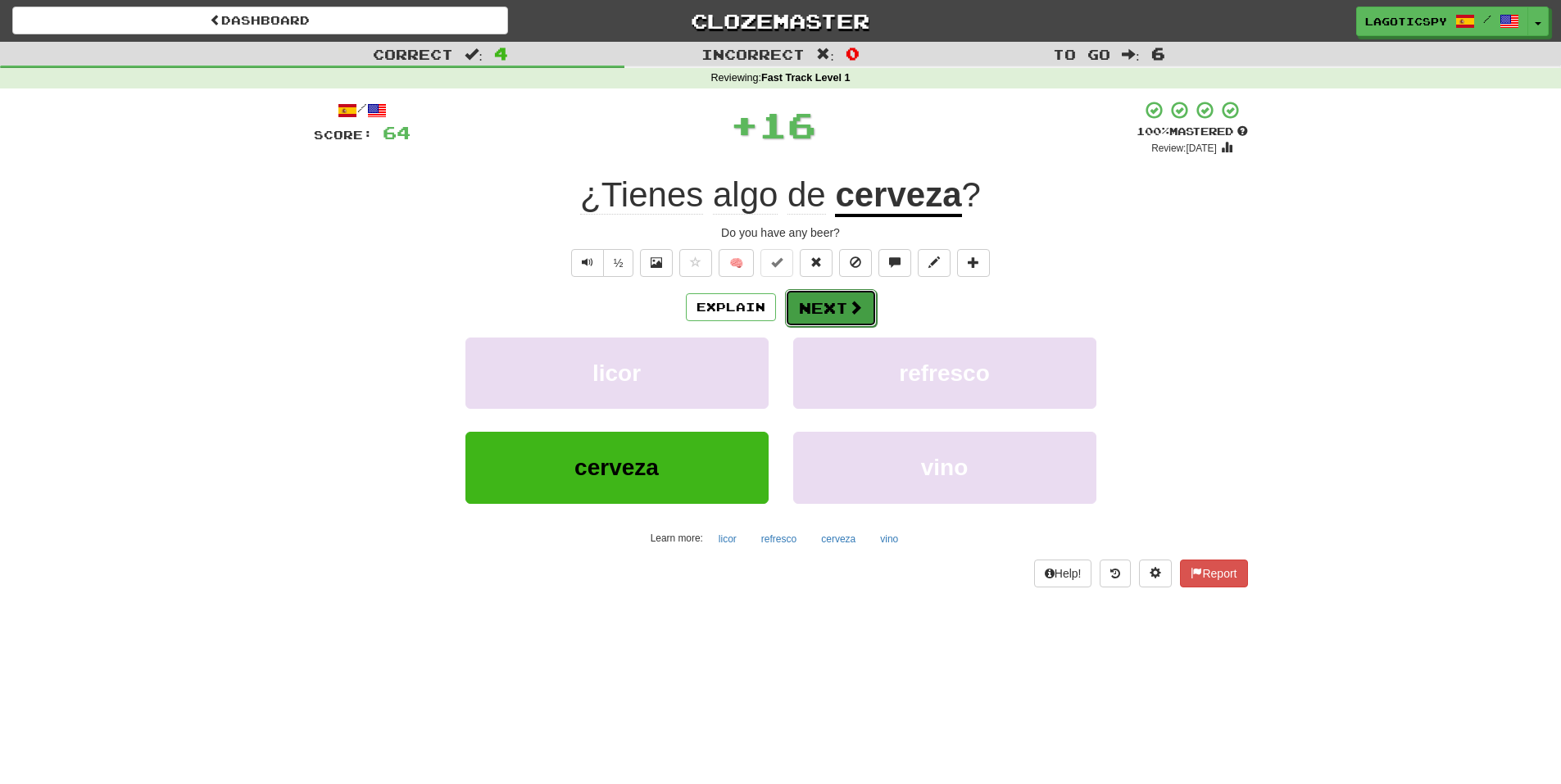
click at [823, 308] on button "Next" at bounding box center [831, 308] width 91 height 37
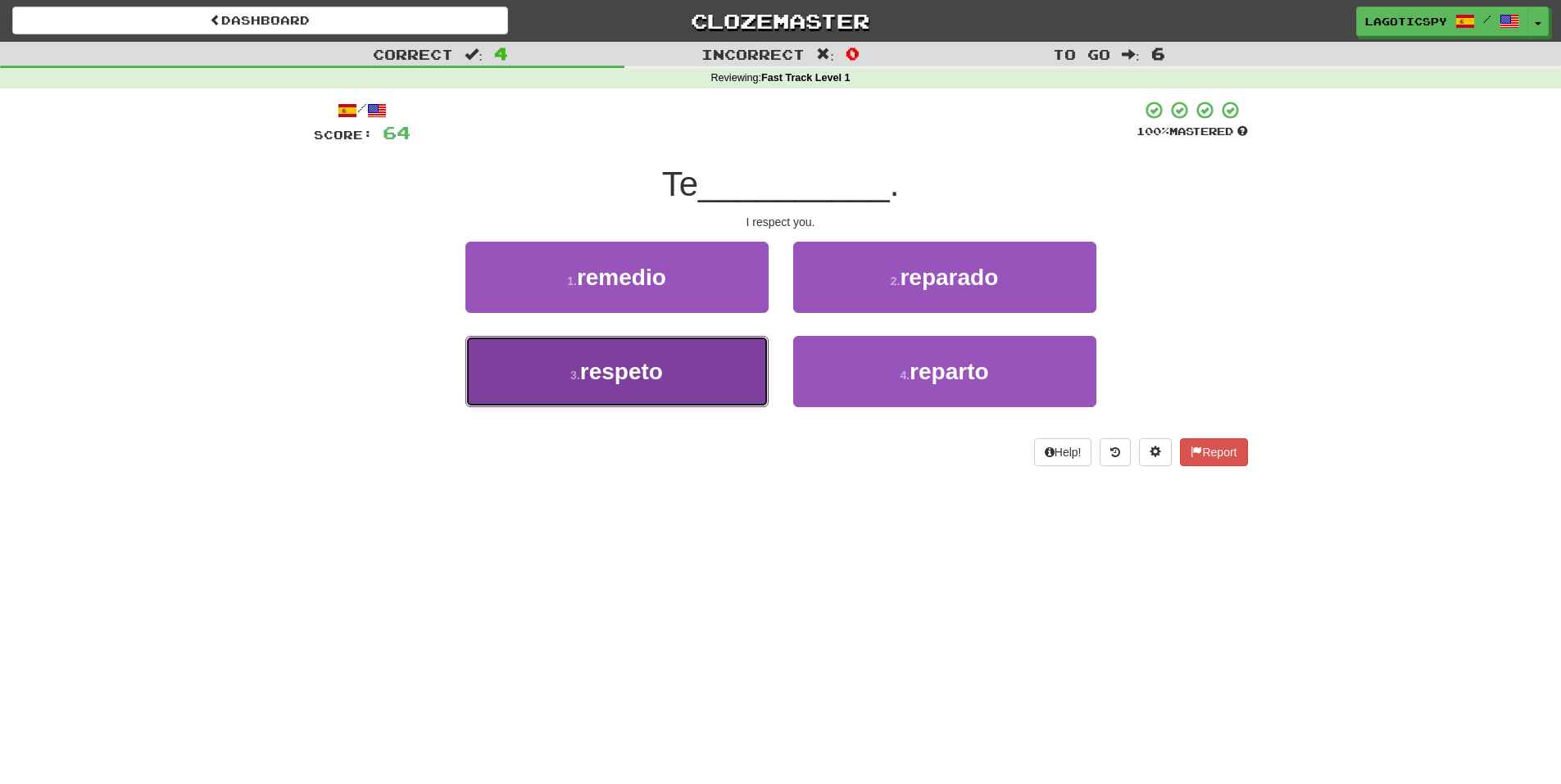
click at [661, 375] on span "respeto" at bounding box center [622, 372] width 83 height 26
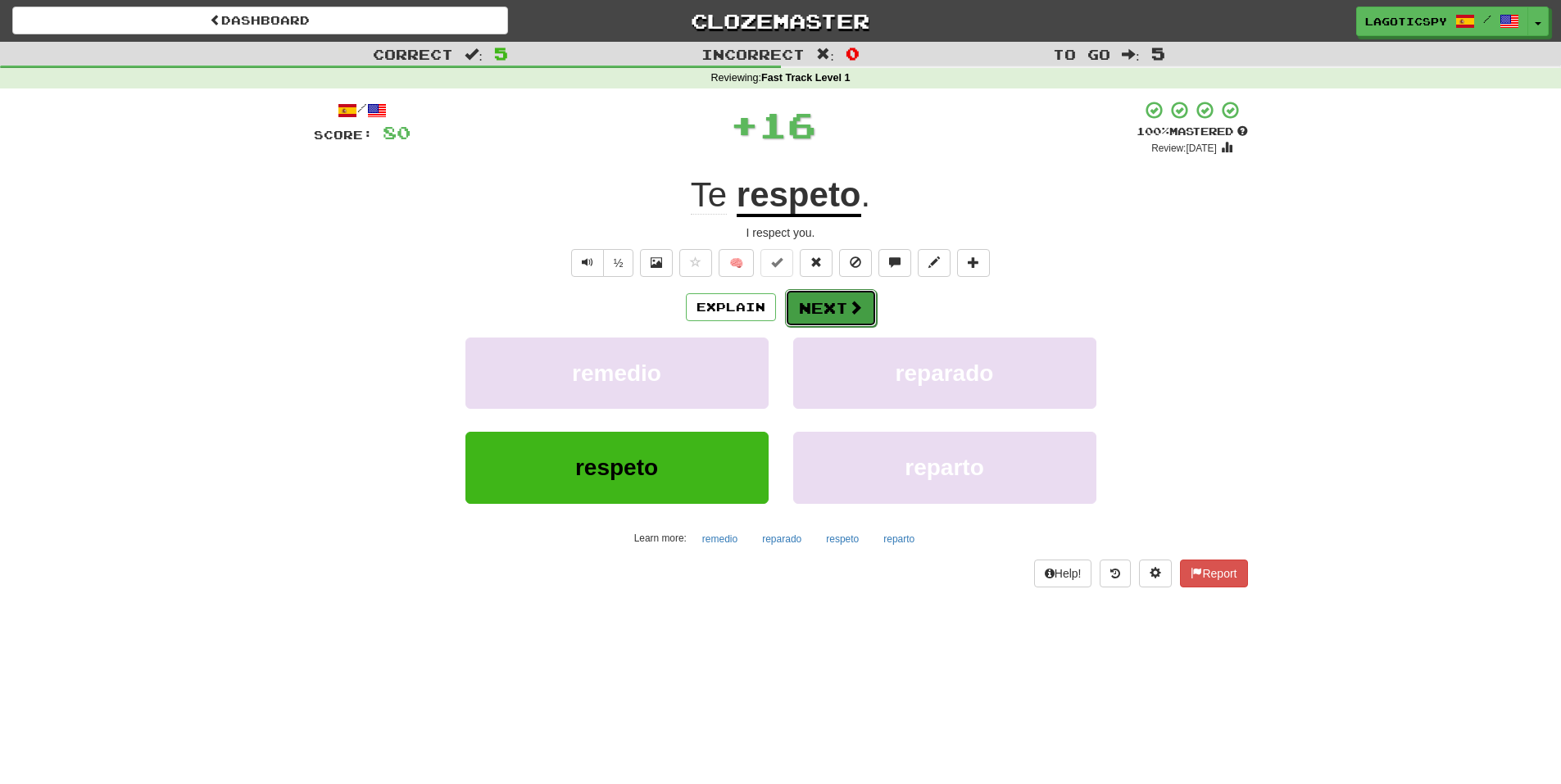
click at [832, 302] on button "Next" at bounding box center [831, 308] width 91 height 37
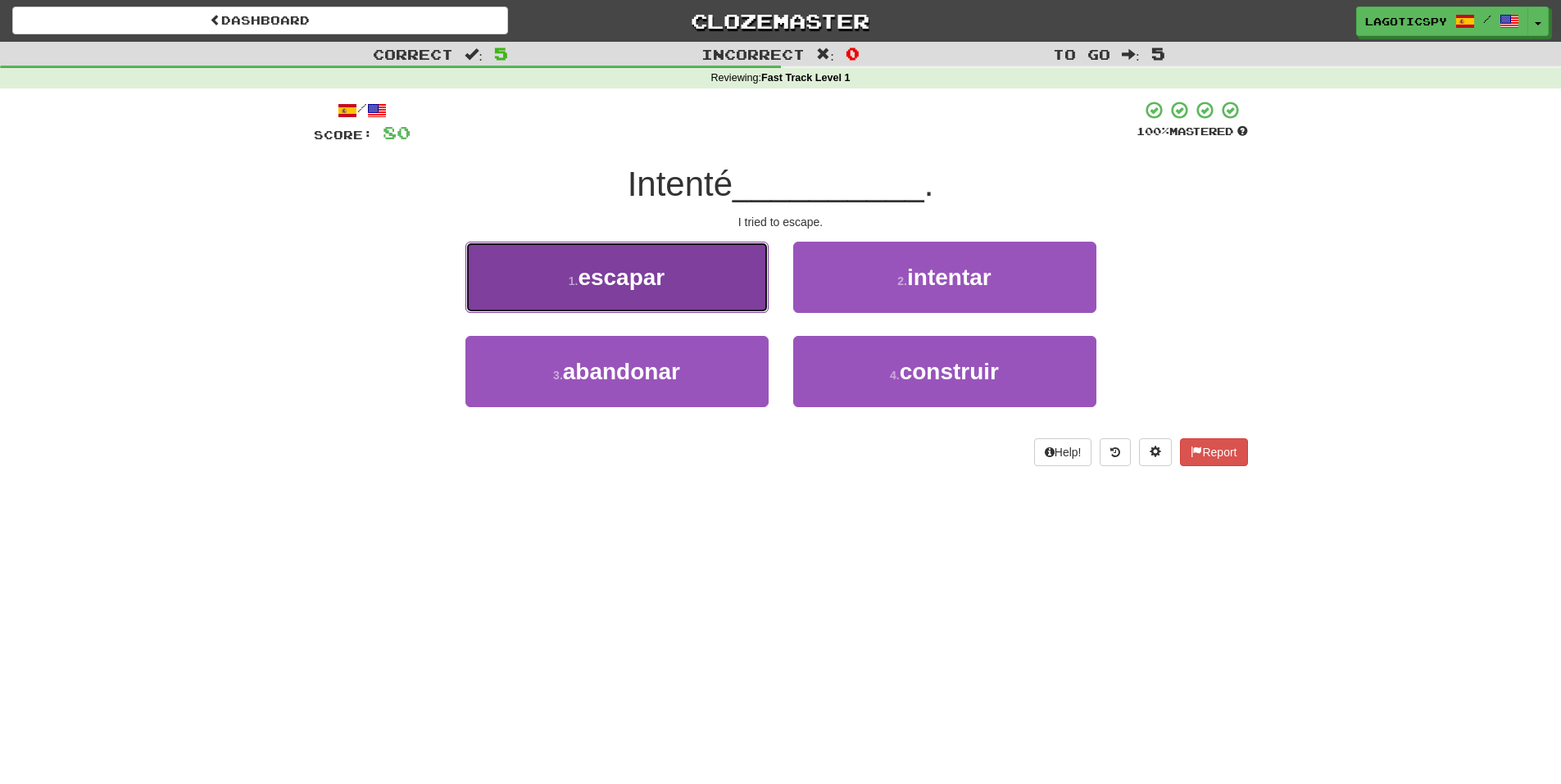
click at [732, 283] on button "1 . escapar" at bounding box center [617, 278] width 304 height 71
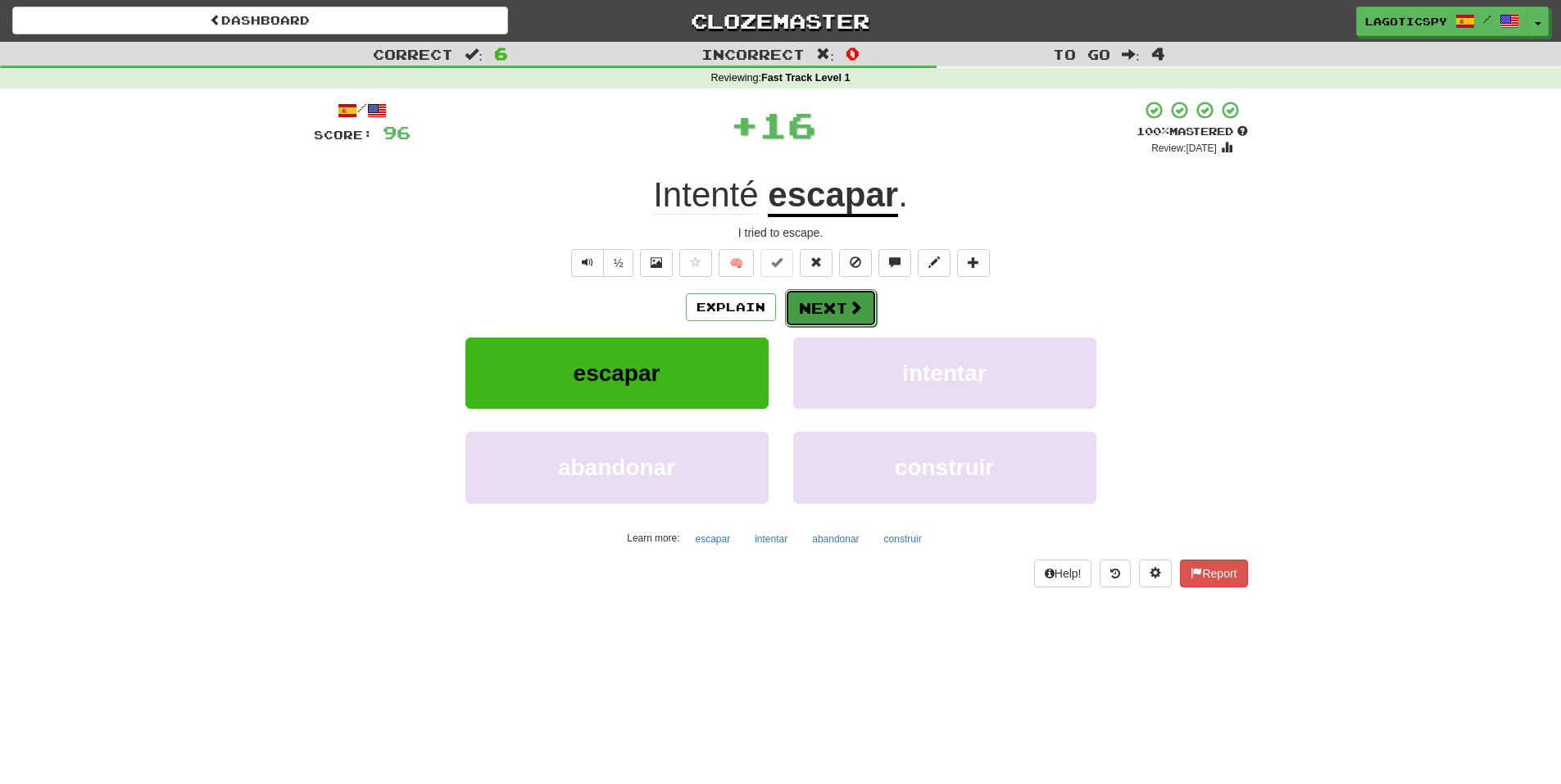
click at [830, 290] on button "Next" at bounding box center [831, 308] width 91 height 37
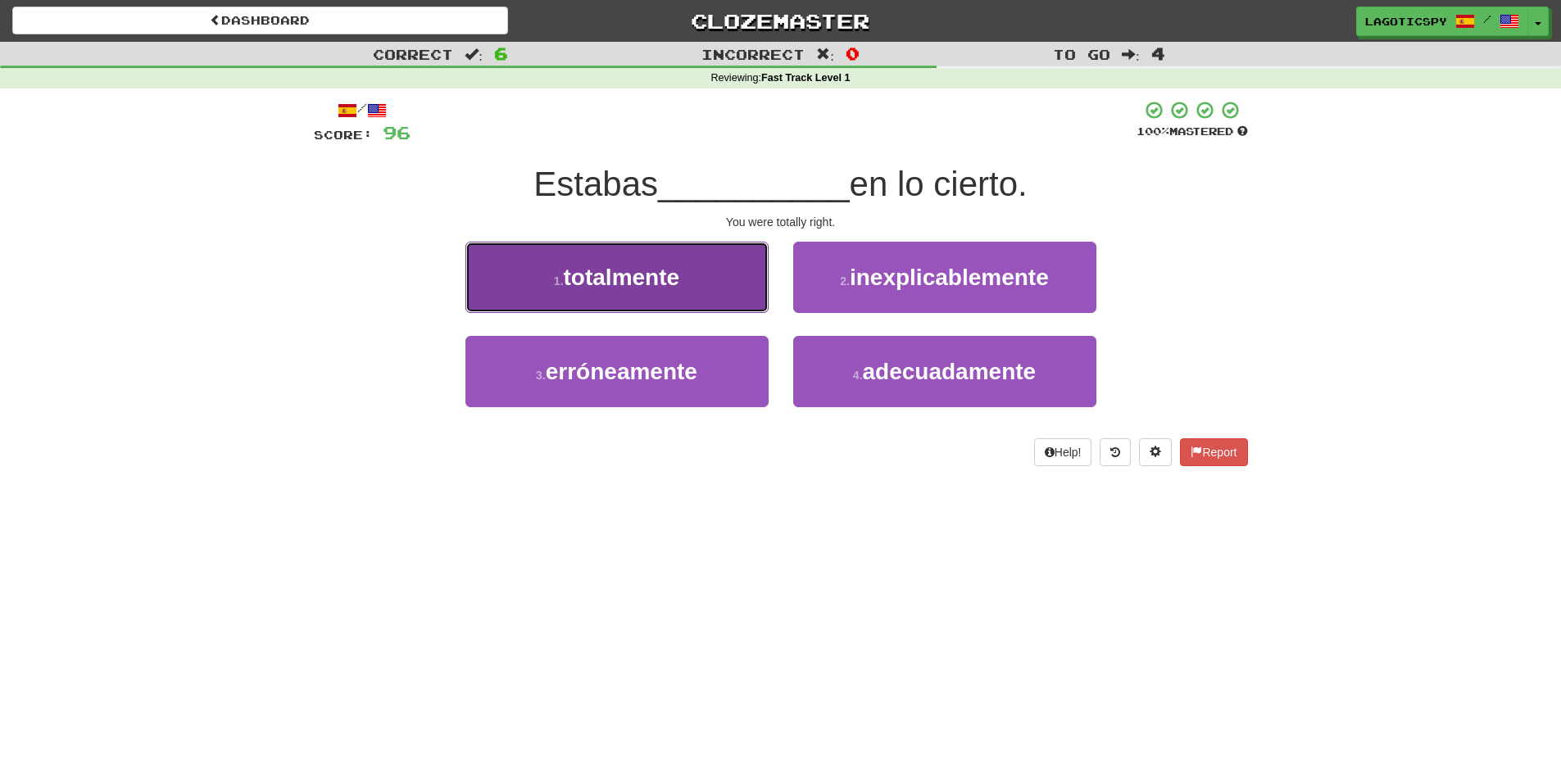
click at [706, 275] on button "1 . totalmente" at bounding box center [617, 278] width 304 height 71
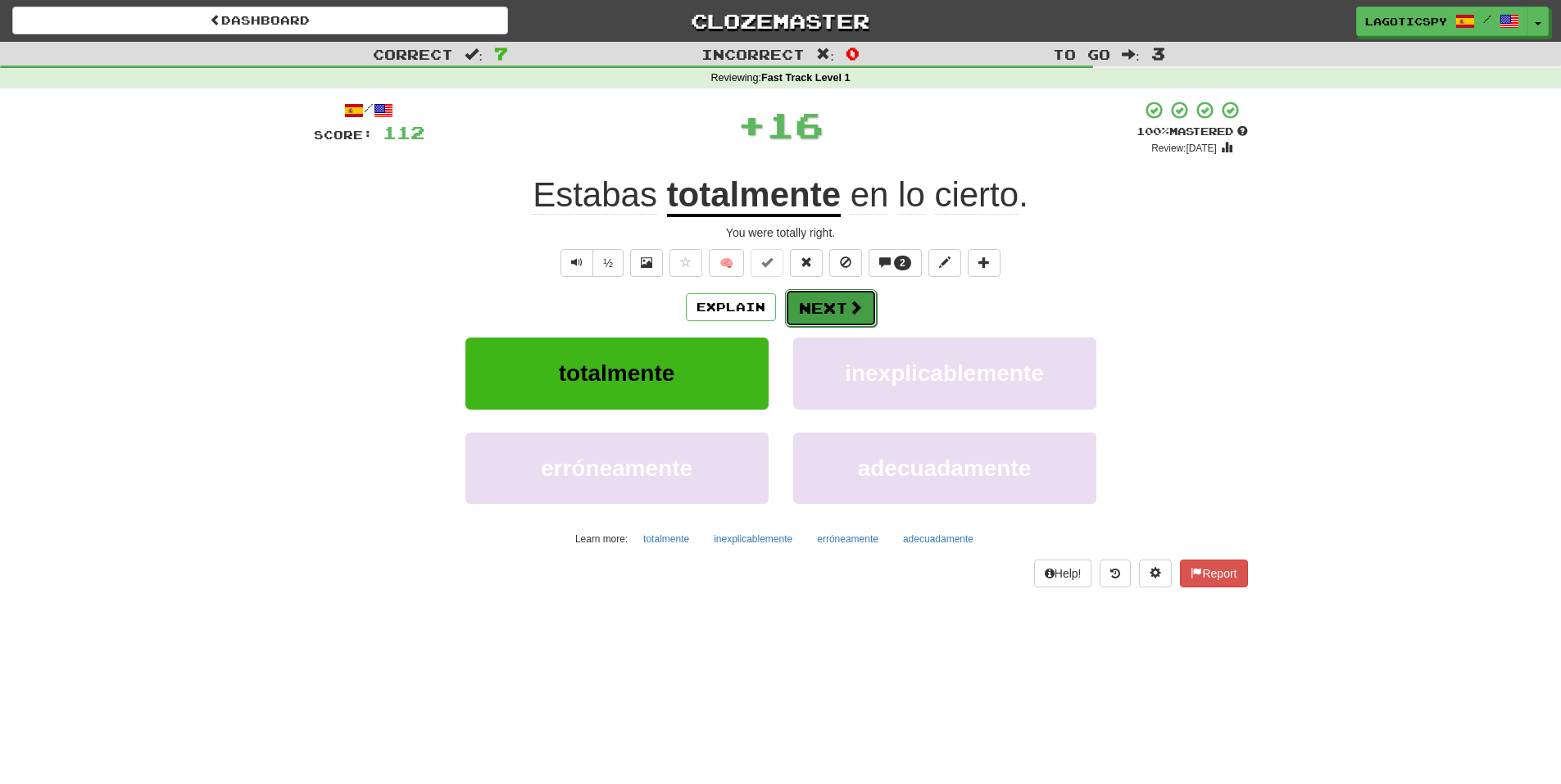
click at [825, 308] on button "Next" at bounding box center [831, 308] width 91 height 37
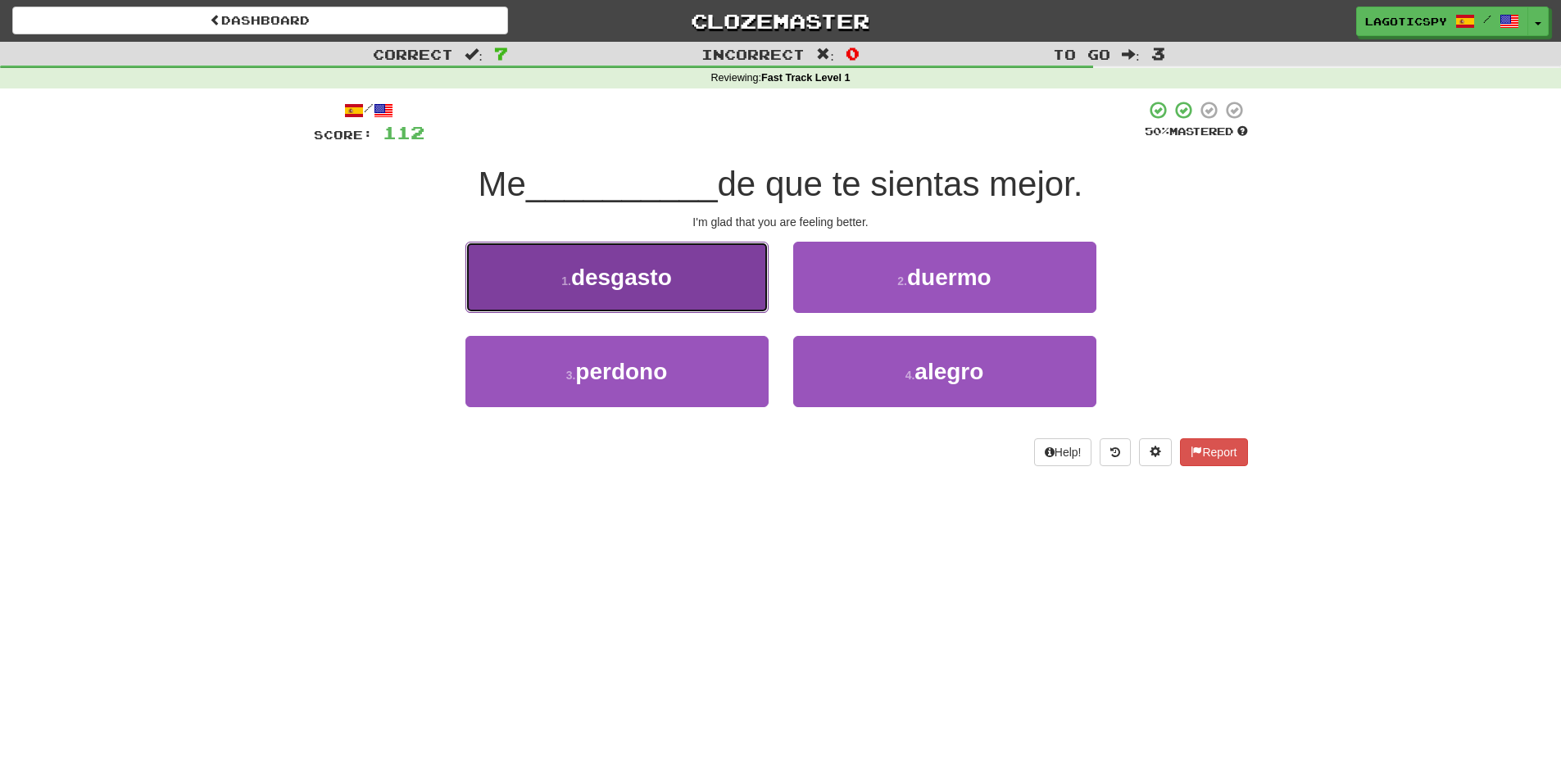
click at [667, 296] on button "1 . desgasto" at bounding box center [617, 278] width 304 height 71
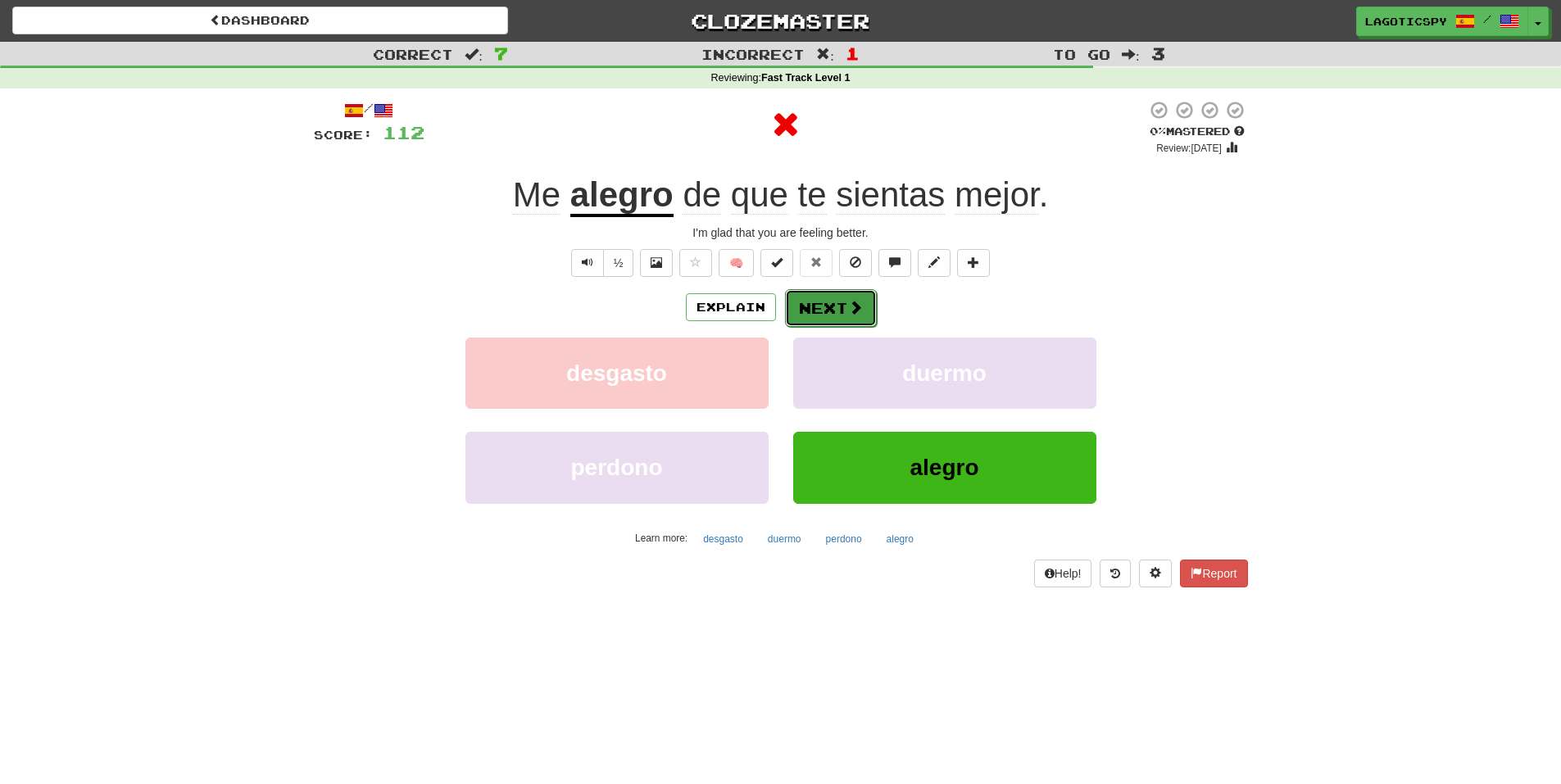
click at [827, 303] on button "Next" at bounding box center [831, 308] width 91 height 37
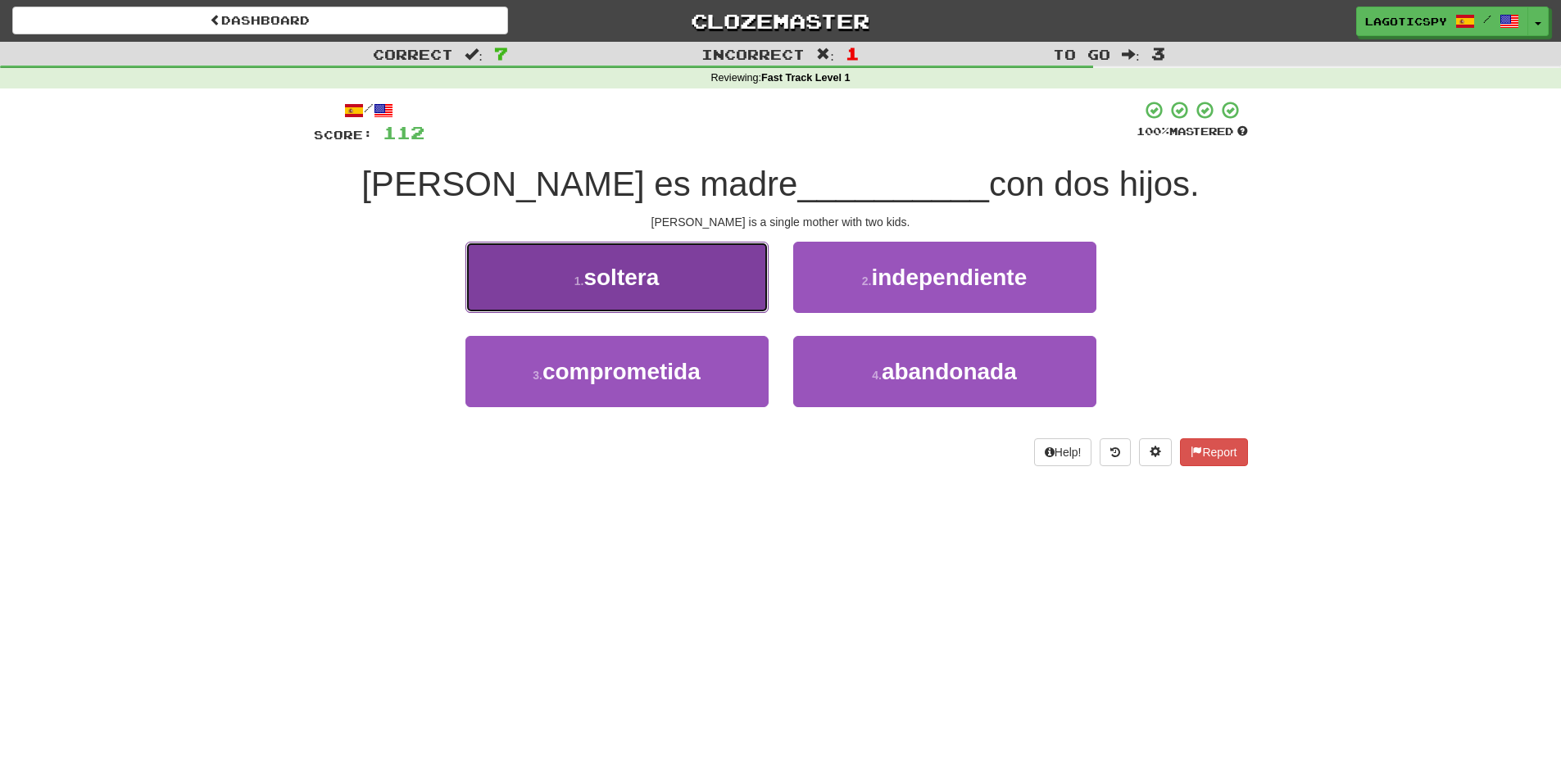
click at [611, 274] on span "soltera" at bounding box center [621, 277] width 76 height 26
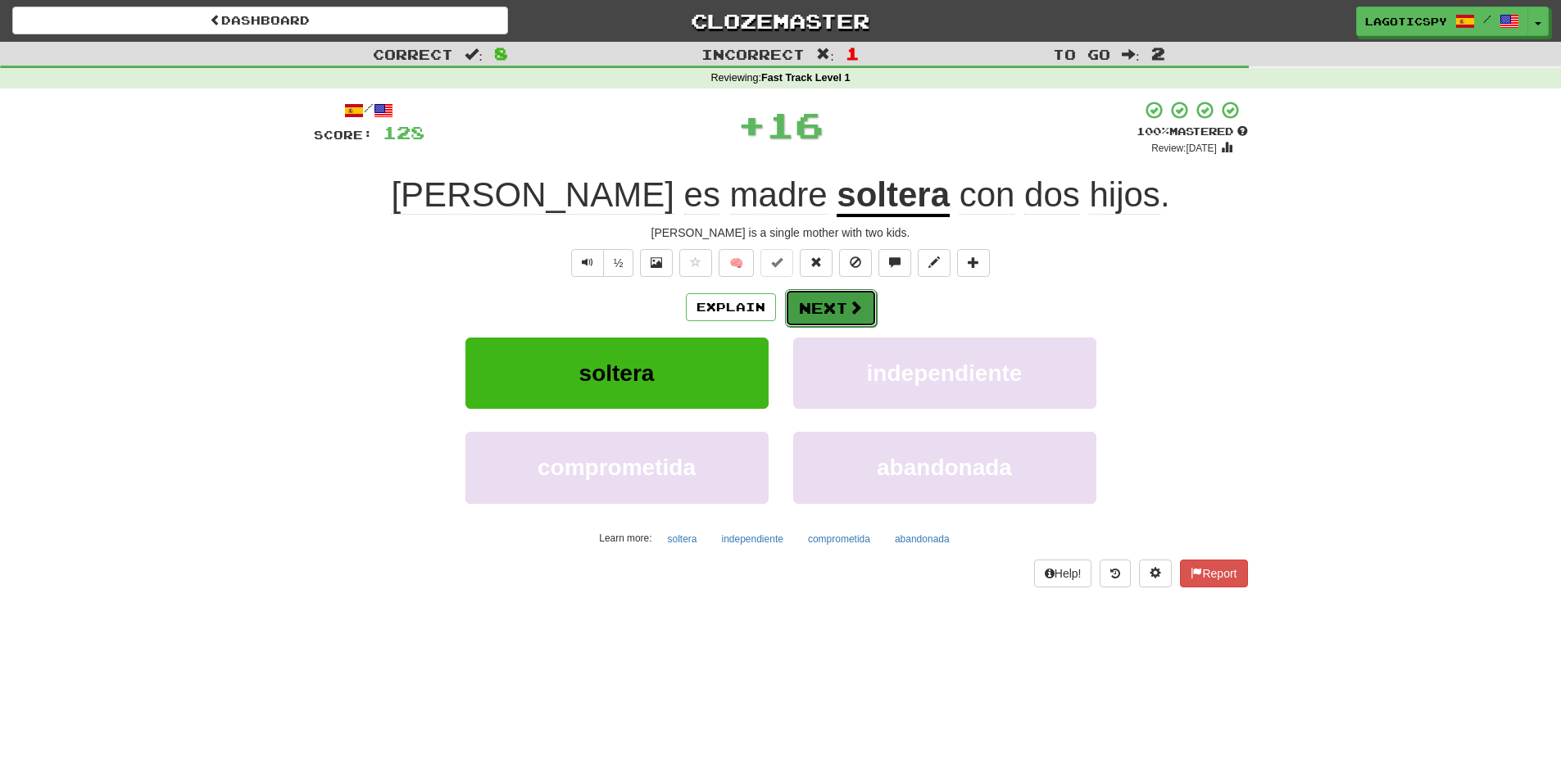
click at [837, 315] on button "Next" at bounding box center [831, 308] width 91 height 37
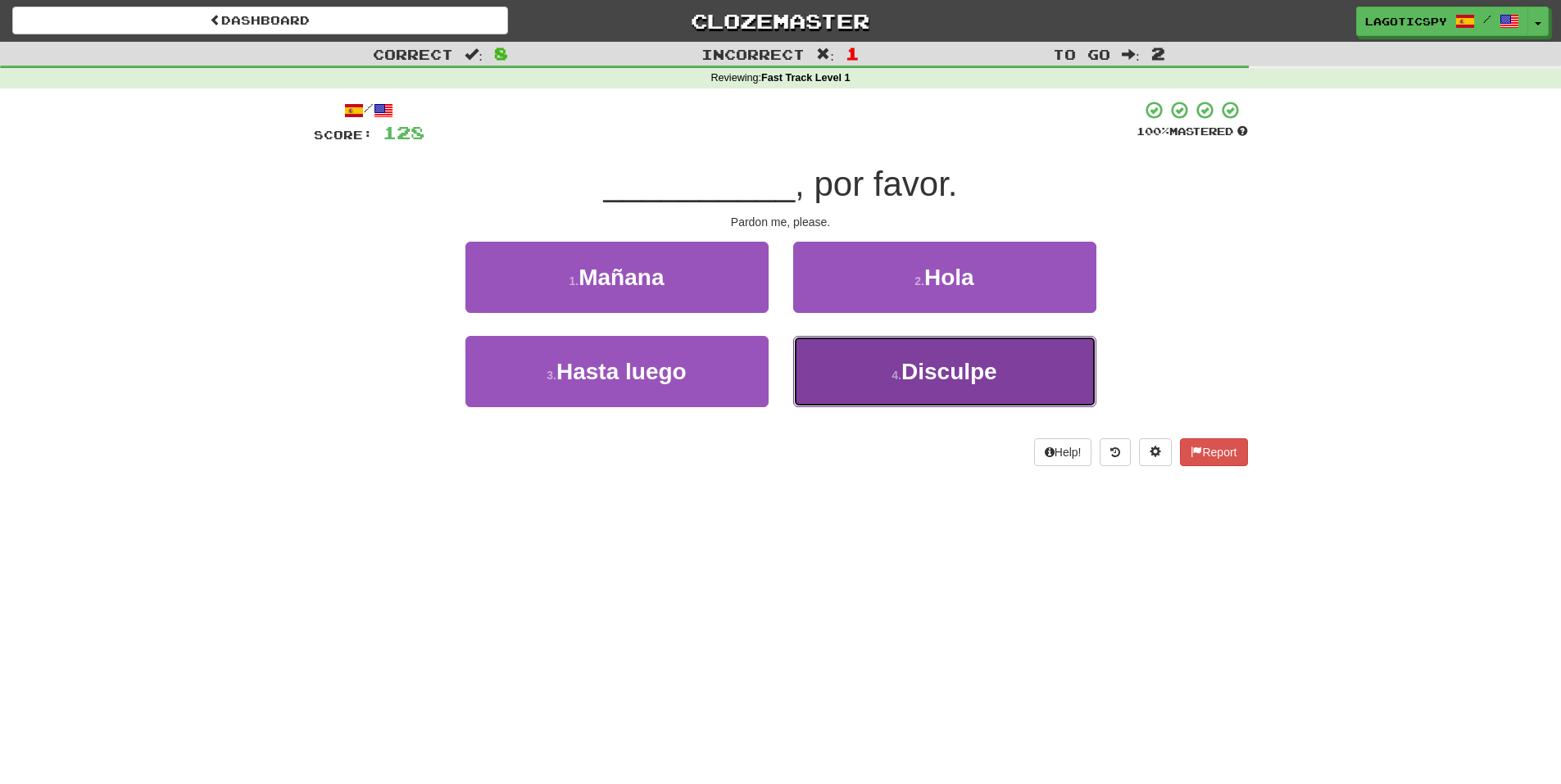
click at [874, 391] on button "4 . Disculpe" at bounding box center [945, 372] width 304 height 71
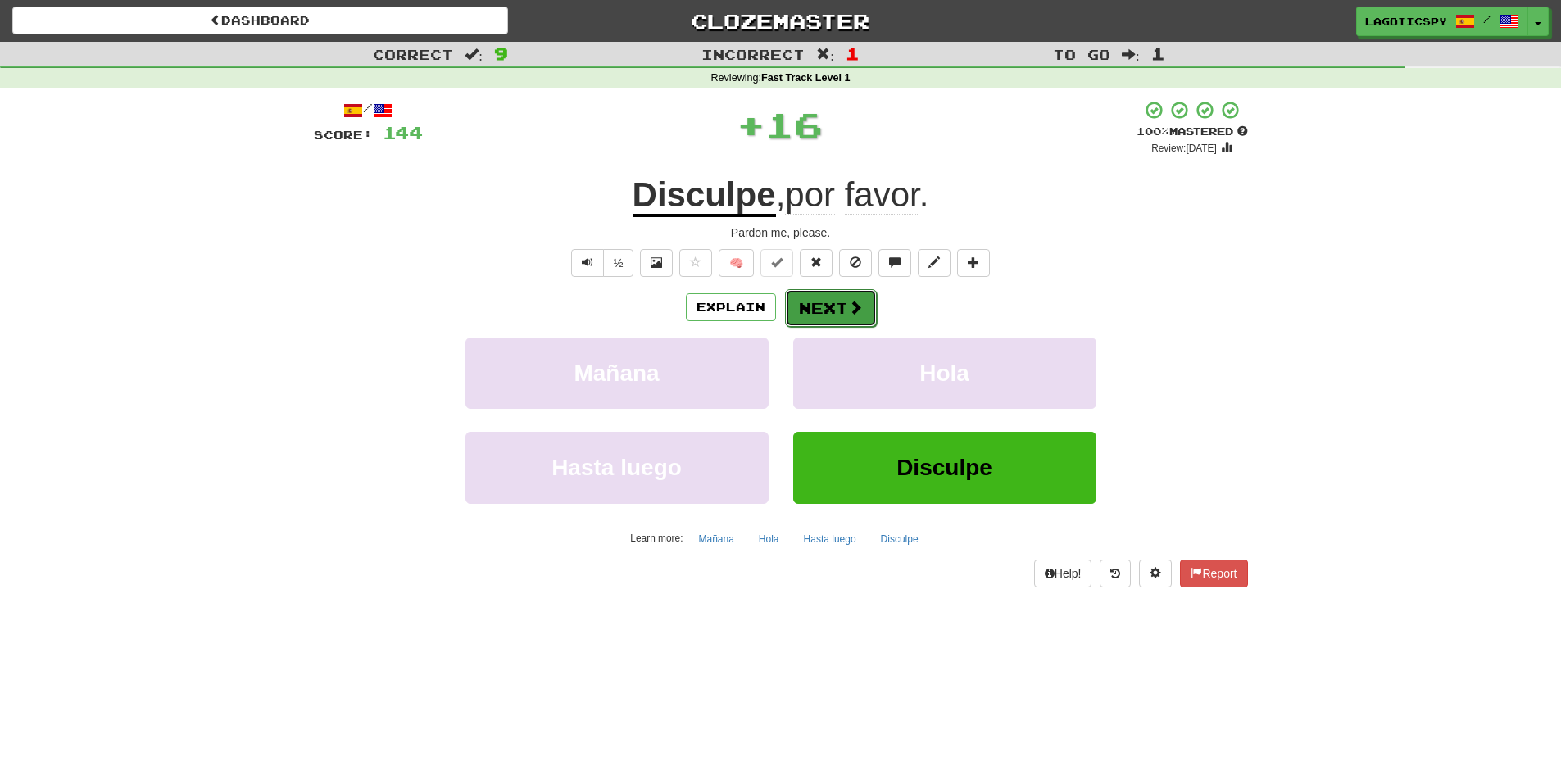
click at [835, 300] on button "Next" at bounding box center [831, 308] width 91 height 37
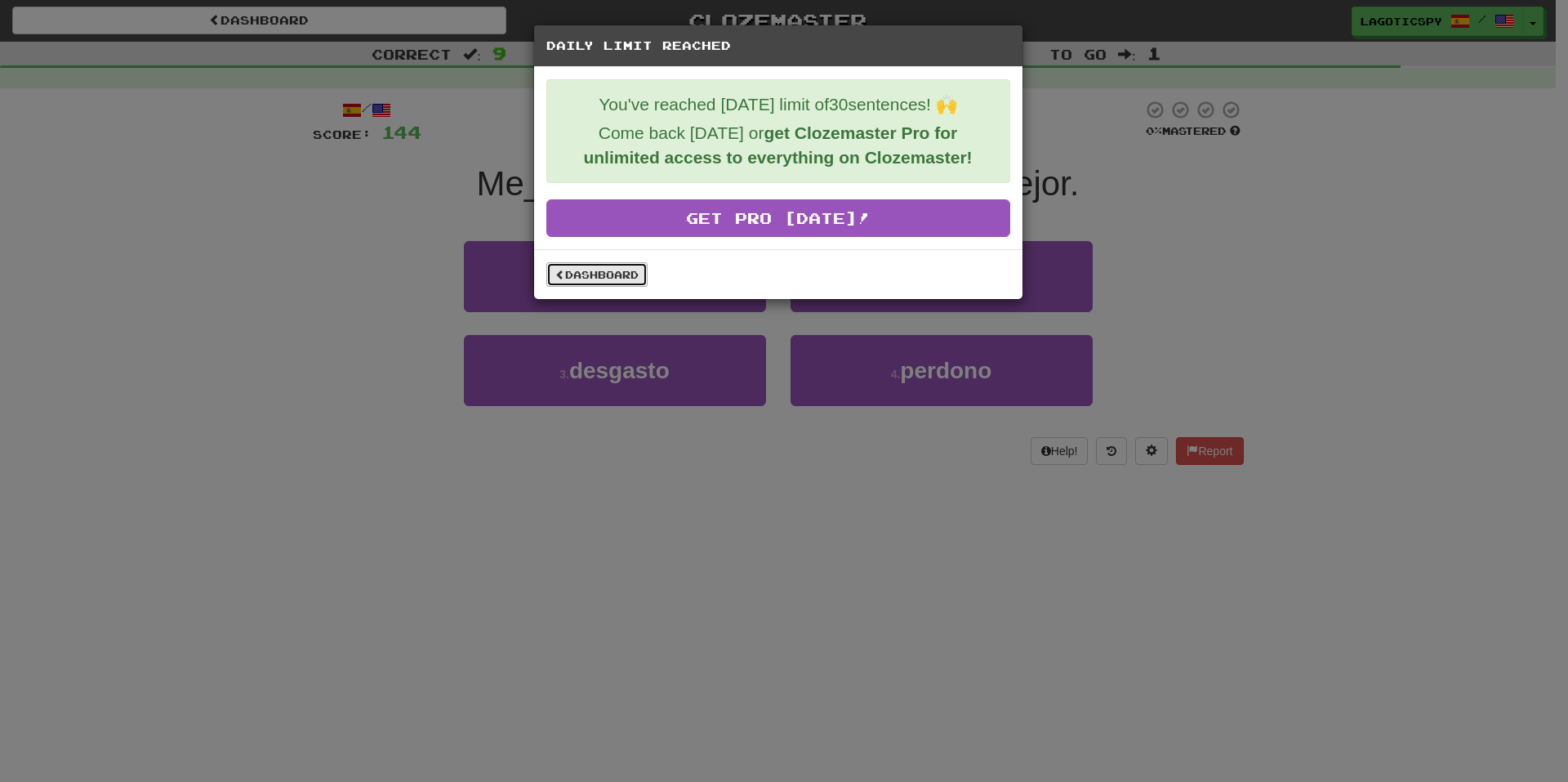
click at [563, 280] on link "Dashboard" at bounding box center [597, 274] width 101 height 25
